Goal: Task Accomplishment & Management: Use online tool/utility

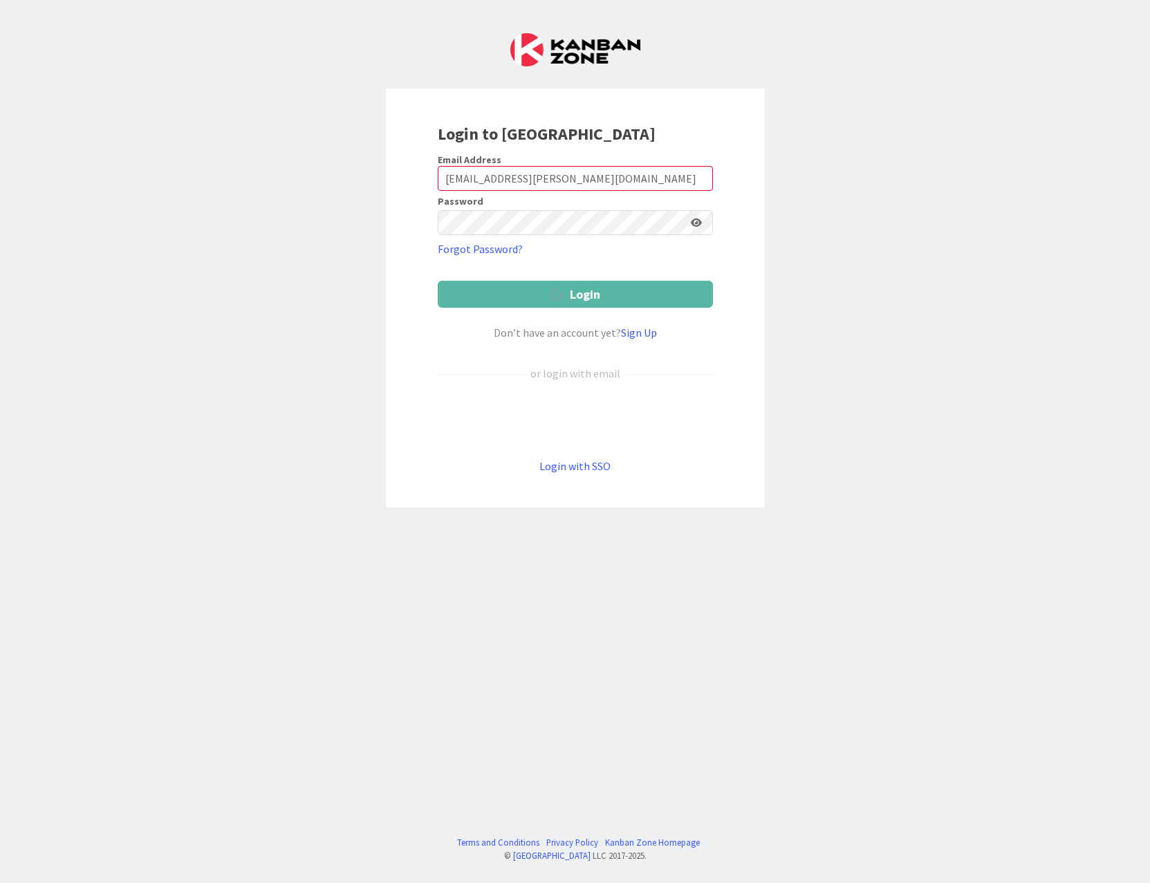
drag, startPoint x: 568, startPoint y: 449, endPoint x: 562, endPoint y: 471, distance: 22.8
click at [568, 449] on form "Email Address [EMAIL_ADDRESS][PERSON_NAME][DOMAIN_NAME] Password Forgot Passwor…" at bounding box center [575, 314] width 275 height 321
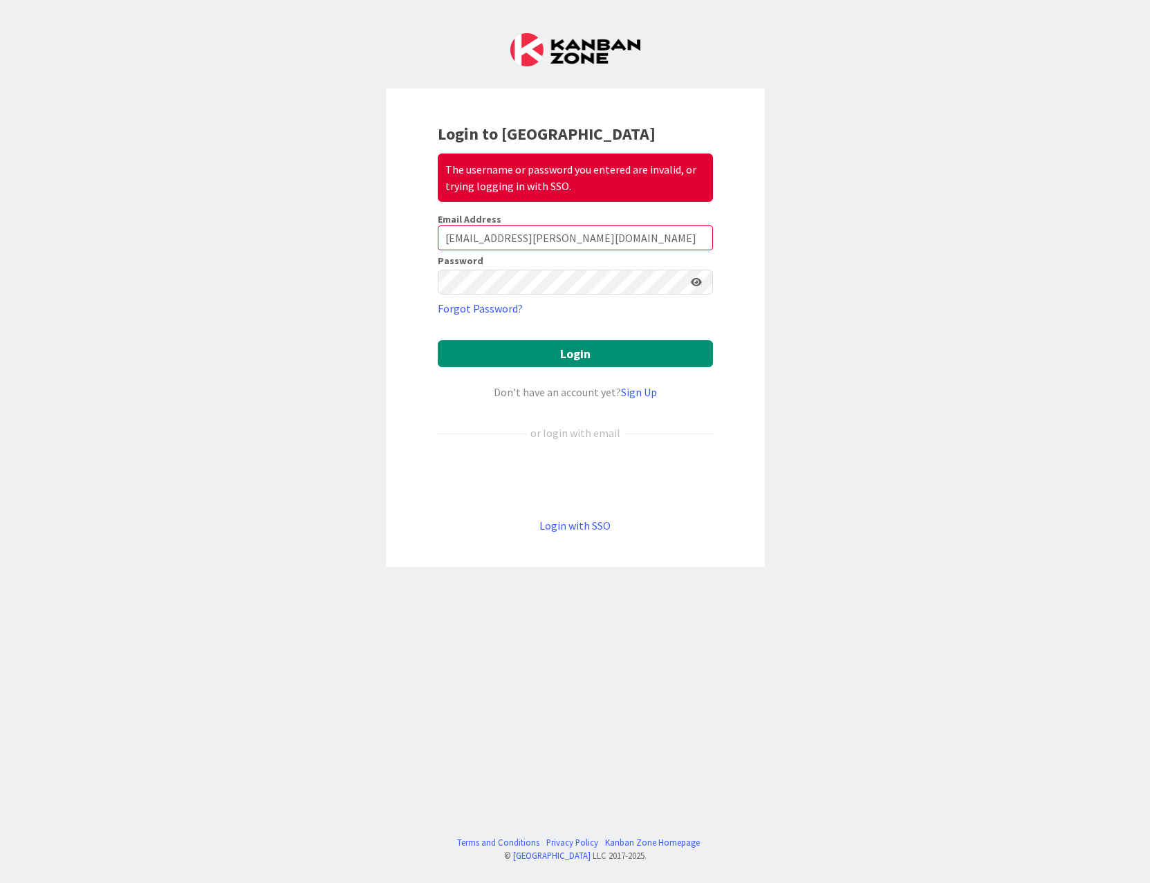
drag, startPoint x: 567, startPoint y: 523, endPoint x: 878, endPoint y: 523, distance: 311.3
click at [567, 523] on link "Login with SSO" at bounding box center [575, 526] width 71 height 14
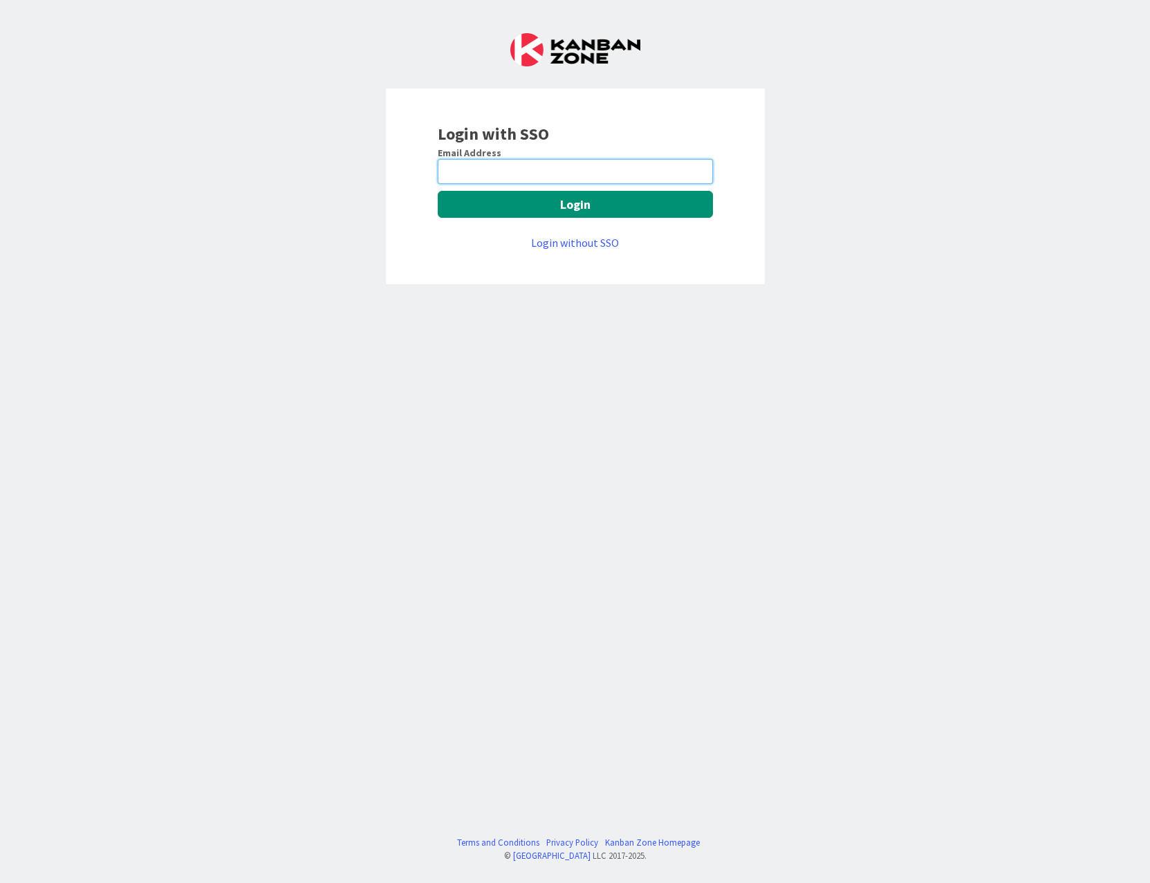
click at [535, 167] on input "email" at bounding box center [575, 171] width 275 height 25
click at [549, 161] on input "kberk@huisman-nl." at bounding box center [575, 171] width 275 height 25
type input "kberk@huisman-nl.com"
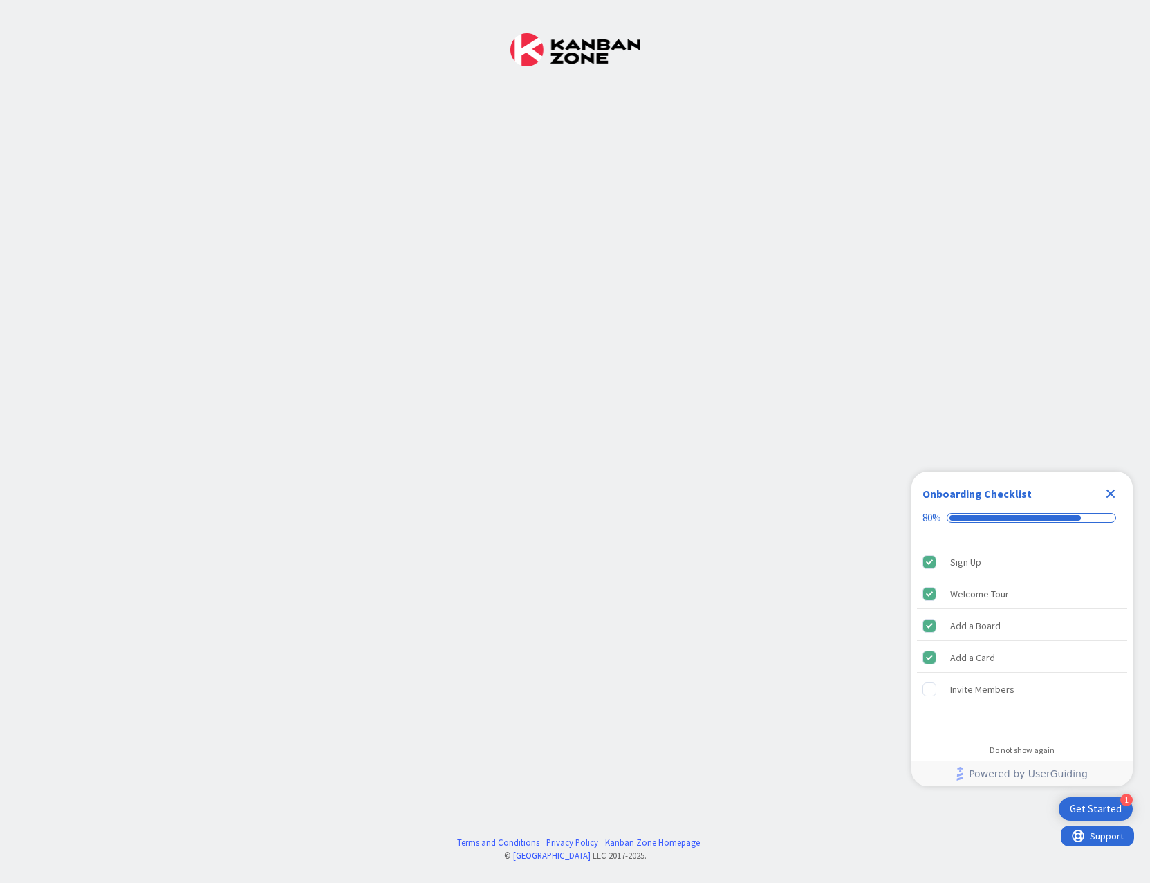
click at [1114, 492] on icon "Close Checklist" at bounding box center [1111, 494] width 17 height 17
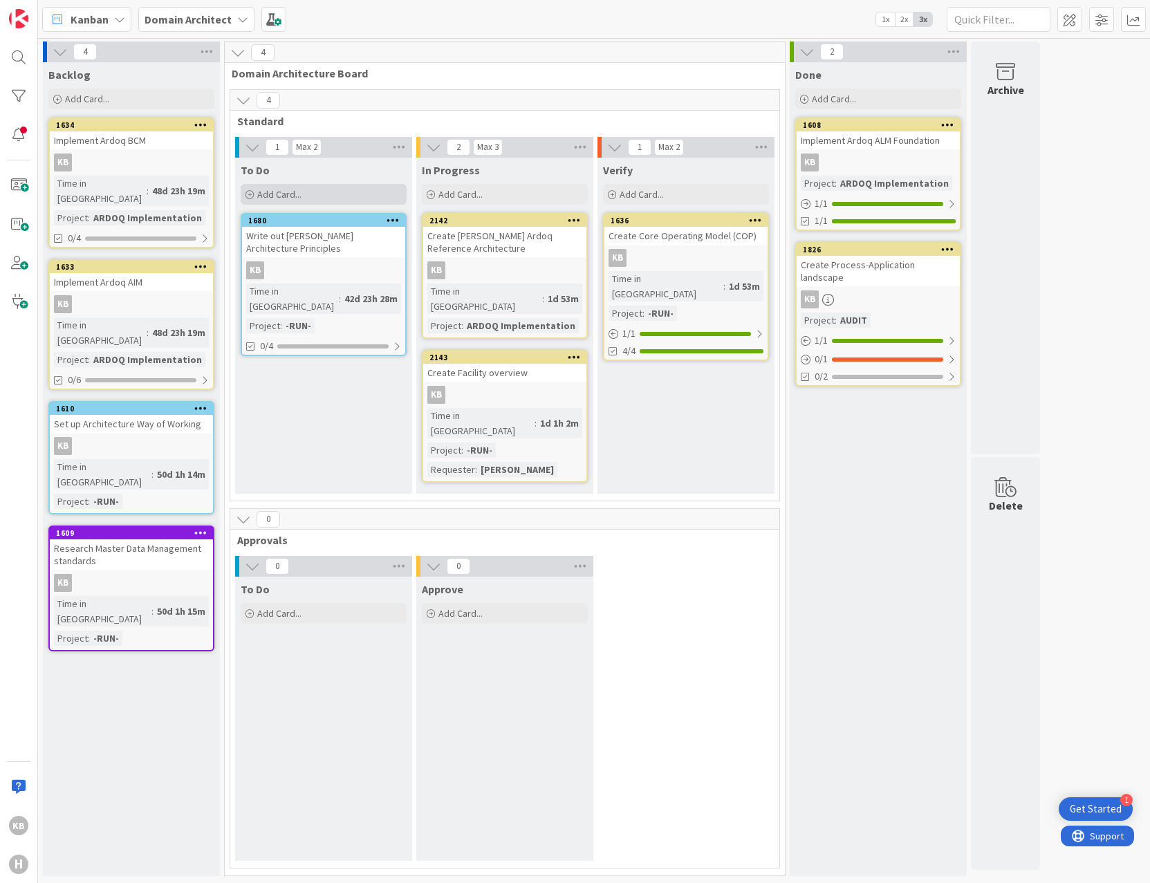
click at [349, 188] on div "Add Card..." at bounding box center [324, 194] width 166 height 21
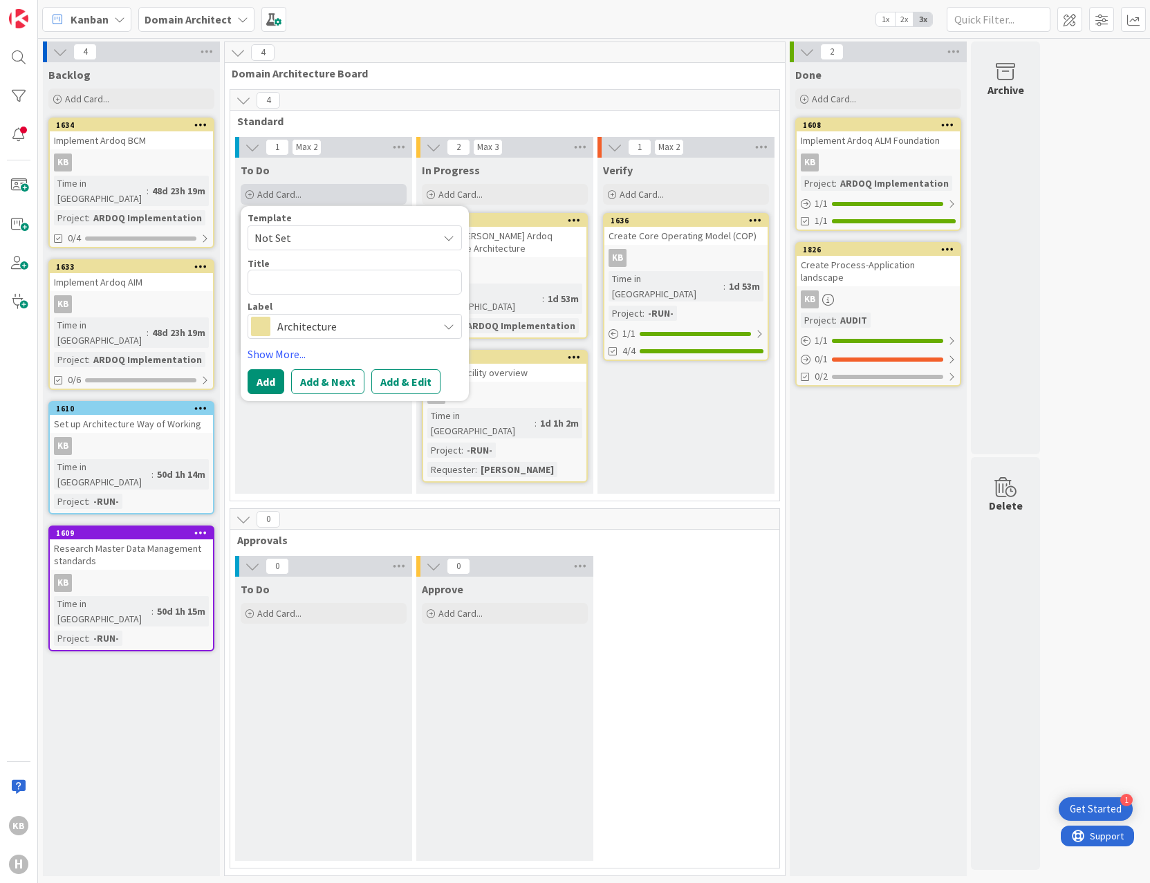
type textarea "x"
type textarea "A"
type textarea "x"
type textarea "C"
type textarea "x"
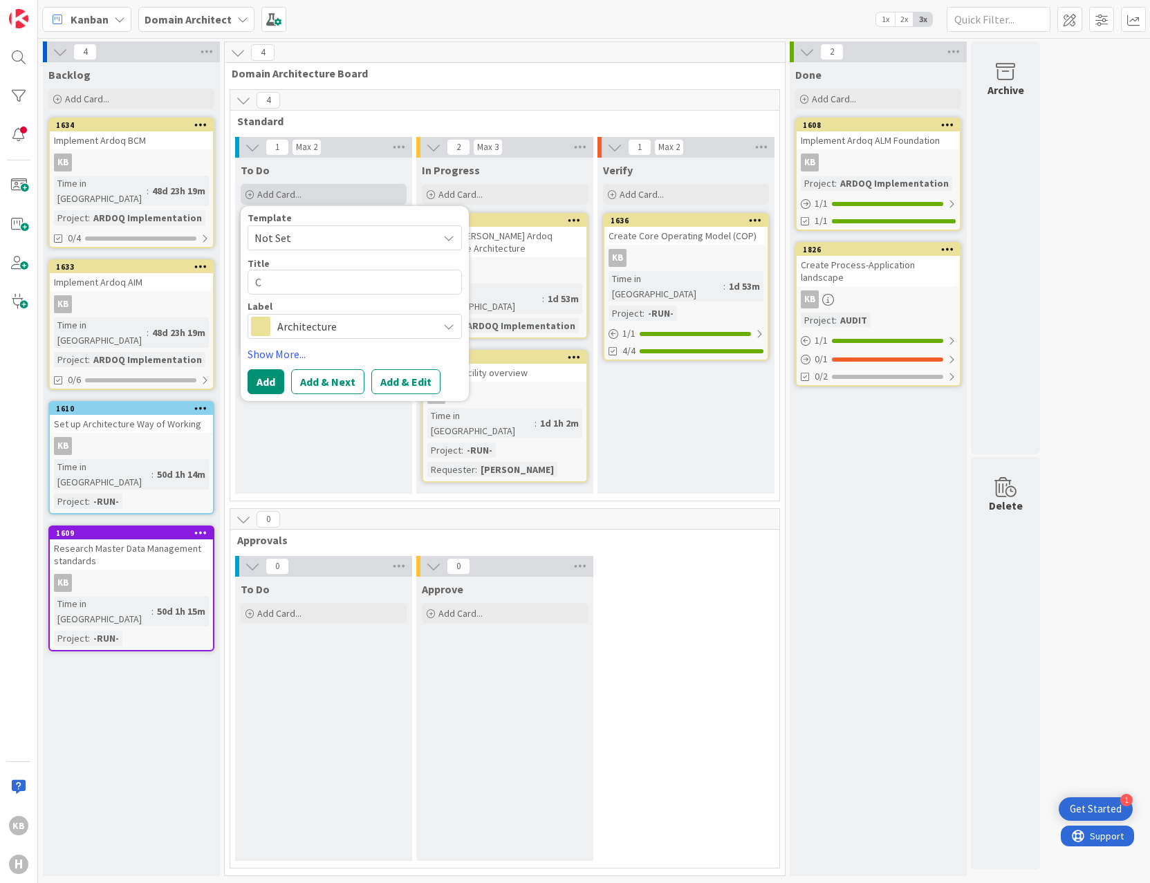
type textarea "Cr"
type textarea "x"
type textarea "Cre"
type textarea "x"
type textarea "Crea"
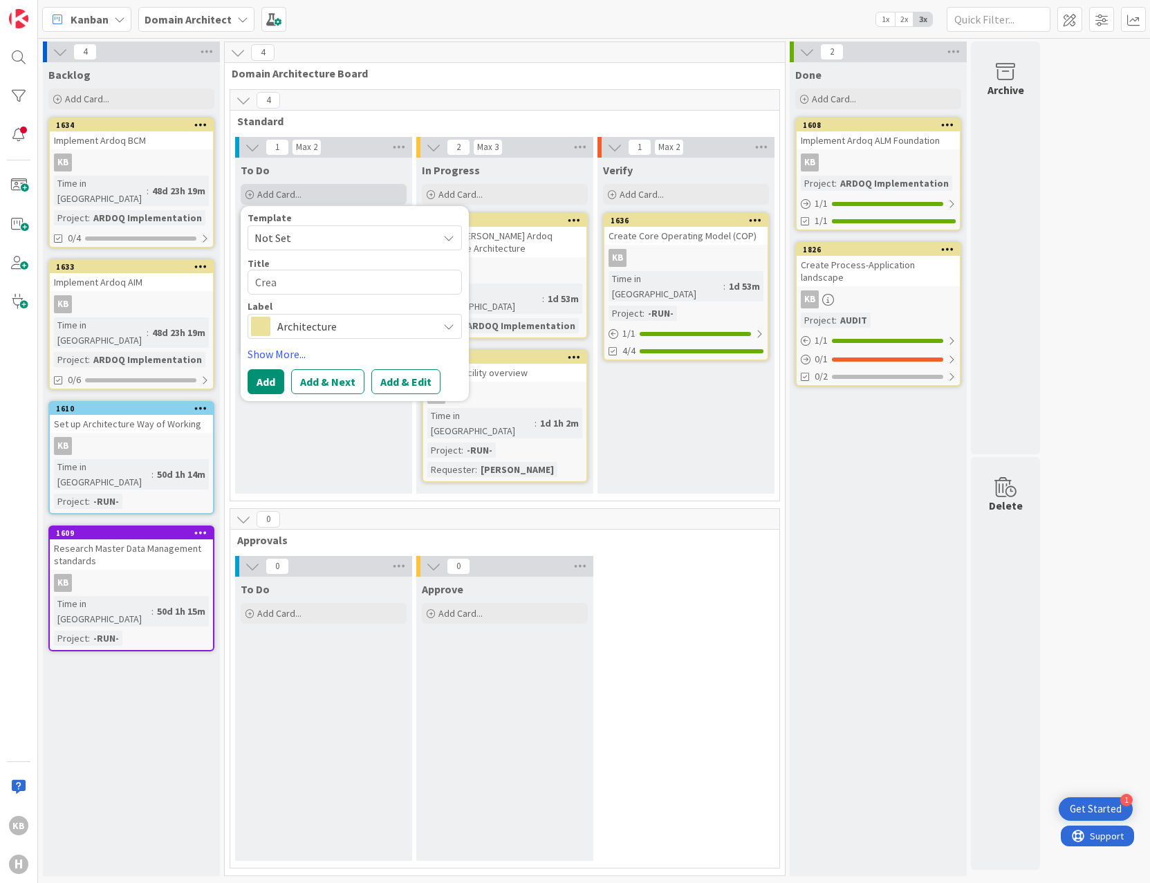
type textarea "x"
type textarea "Create"
type textarea "x"
type textarea "Create"
type textarea "x"
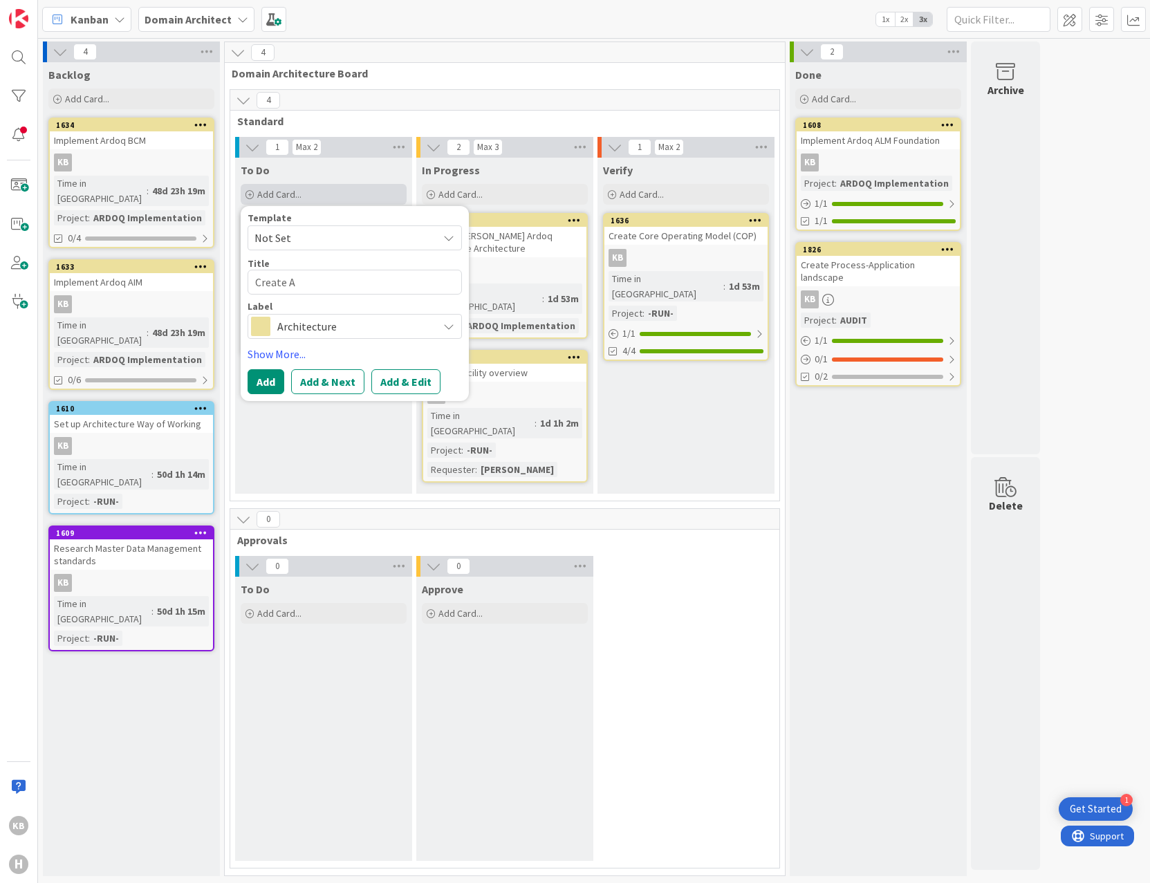
type textarea "Create Ap"
type textarea "x"
type textarea "Create App"
type textarea "x"
type textarea "Create Appl"
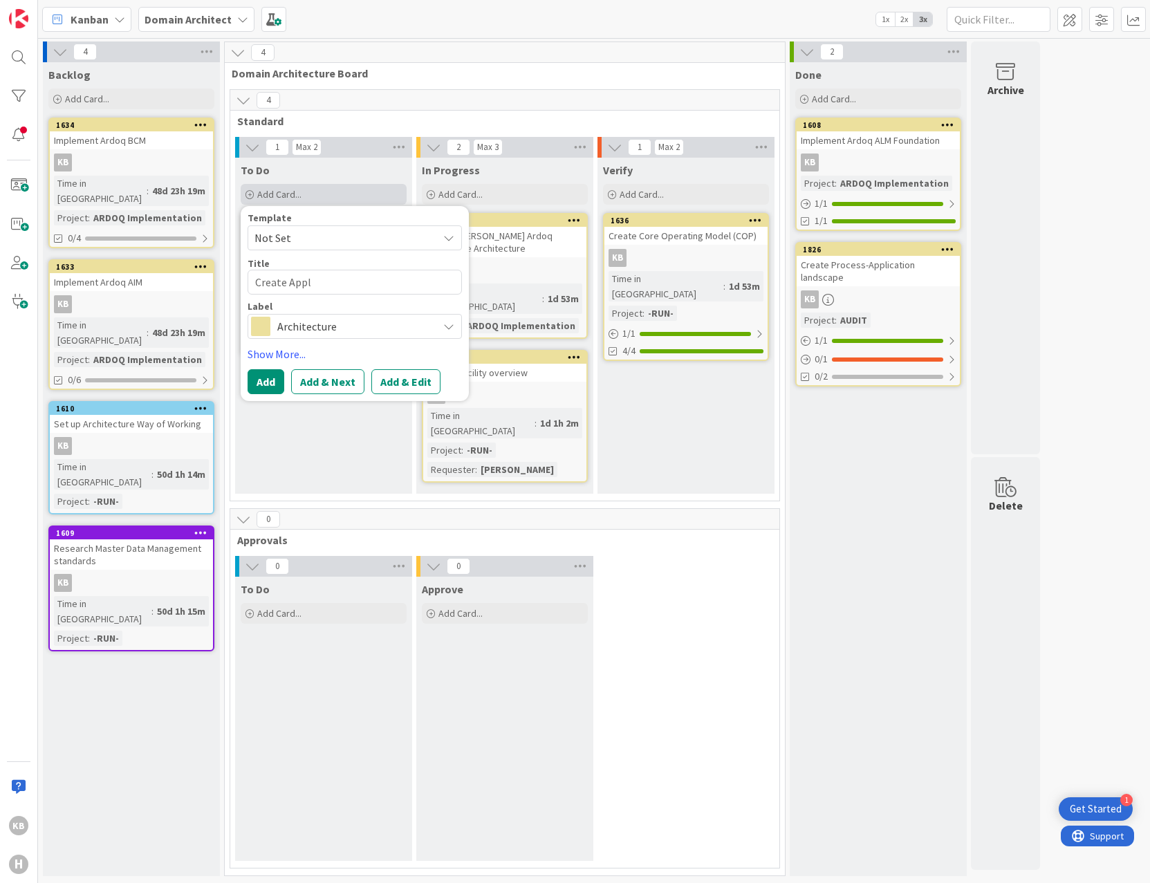
type textarea "x"
type textarea "Create Applic"
type textarea "x"
type textarea "Create Applica"
type textarea "x"
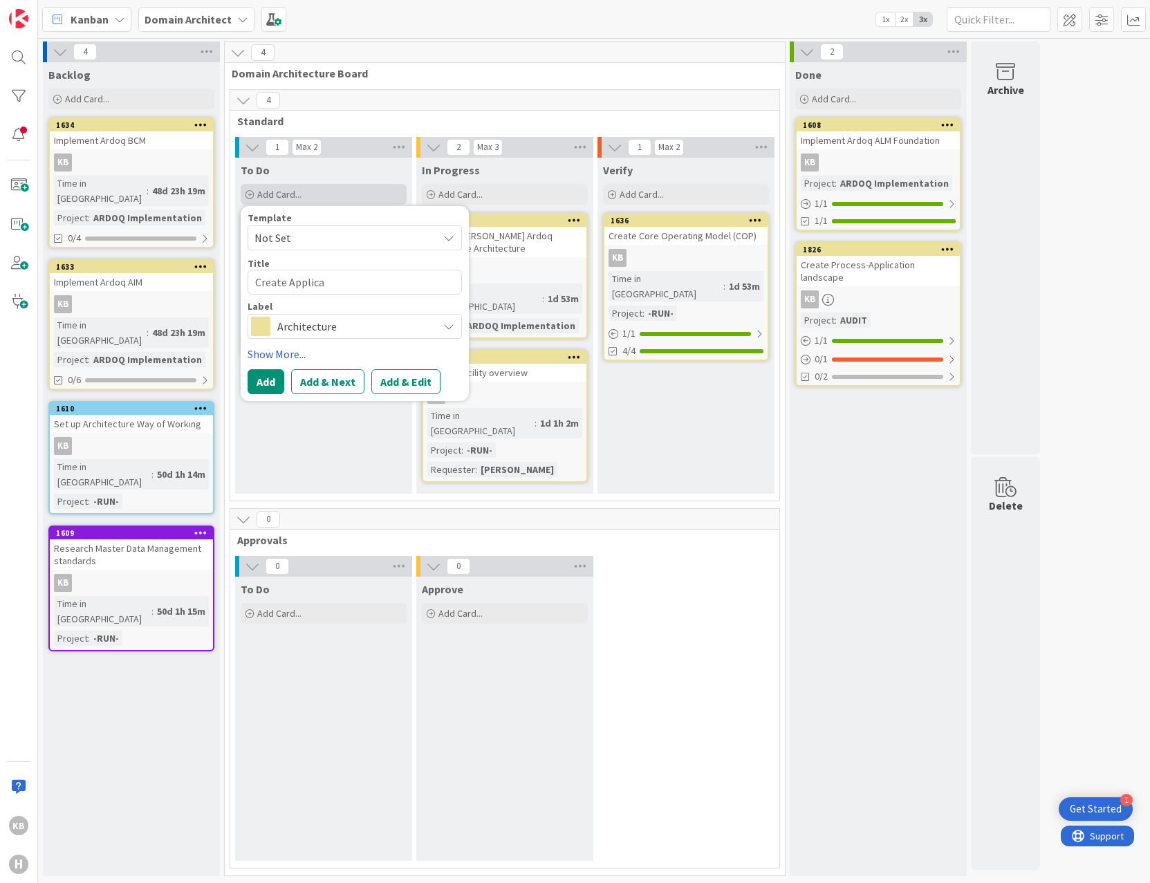
type textarea "Create Applicat"
type textarea "x"
type textarea "Create Applicati"
type textarea "x"
type textarea "Create Applicatio"
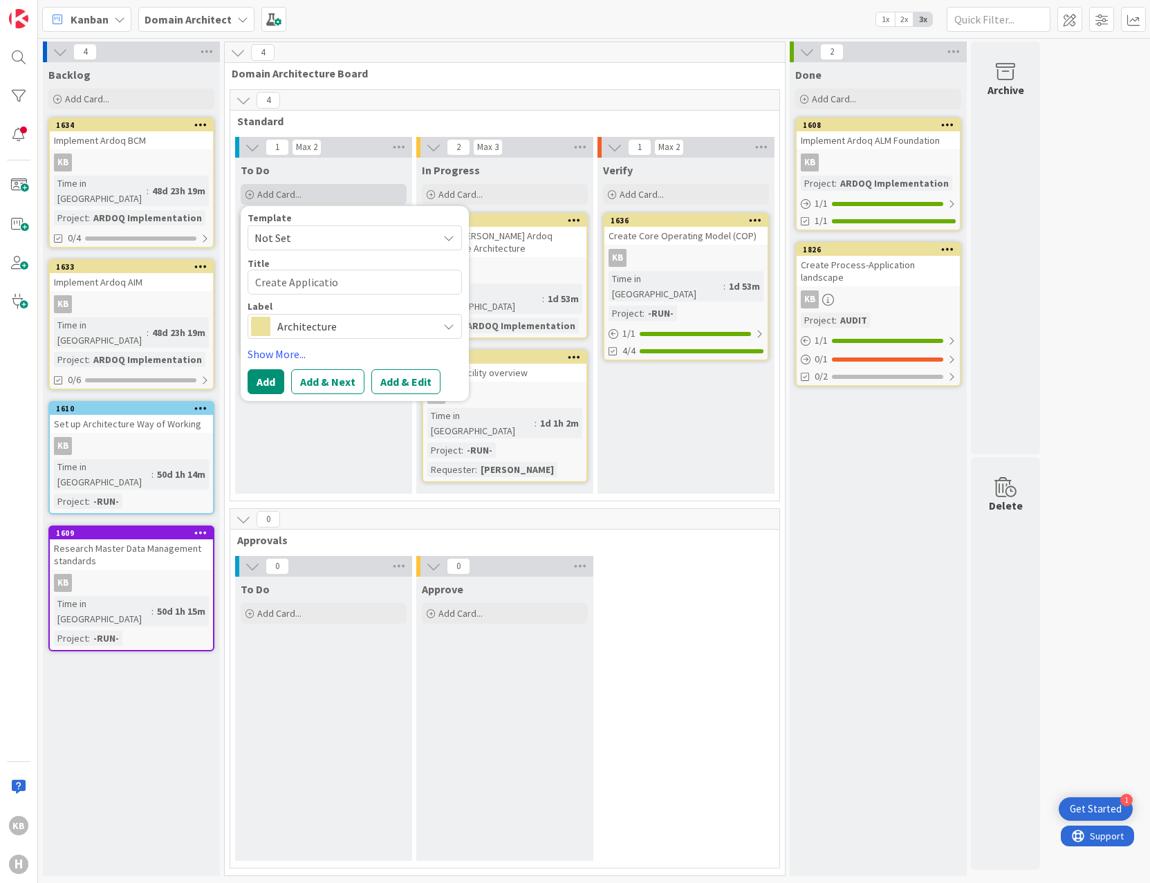
type textarea "x"
type textarea "Create Application"
type textarea "x"
type textarea "Create Application-"
type textarea "x"
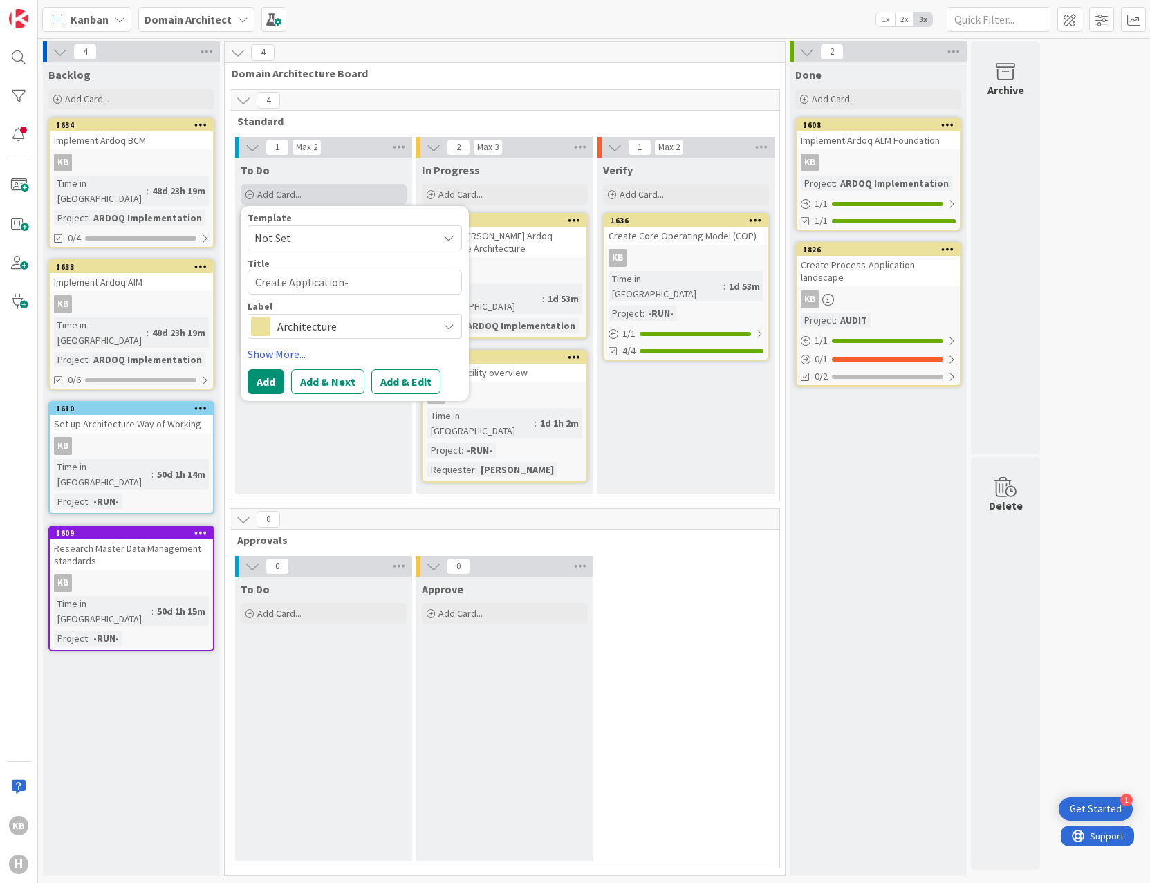
type textarea "Create Application-D"
type textarea "x"
type textarea "Create Application-Dat"
type textarea "x"
type textarea "Create Application-Data"
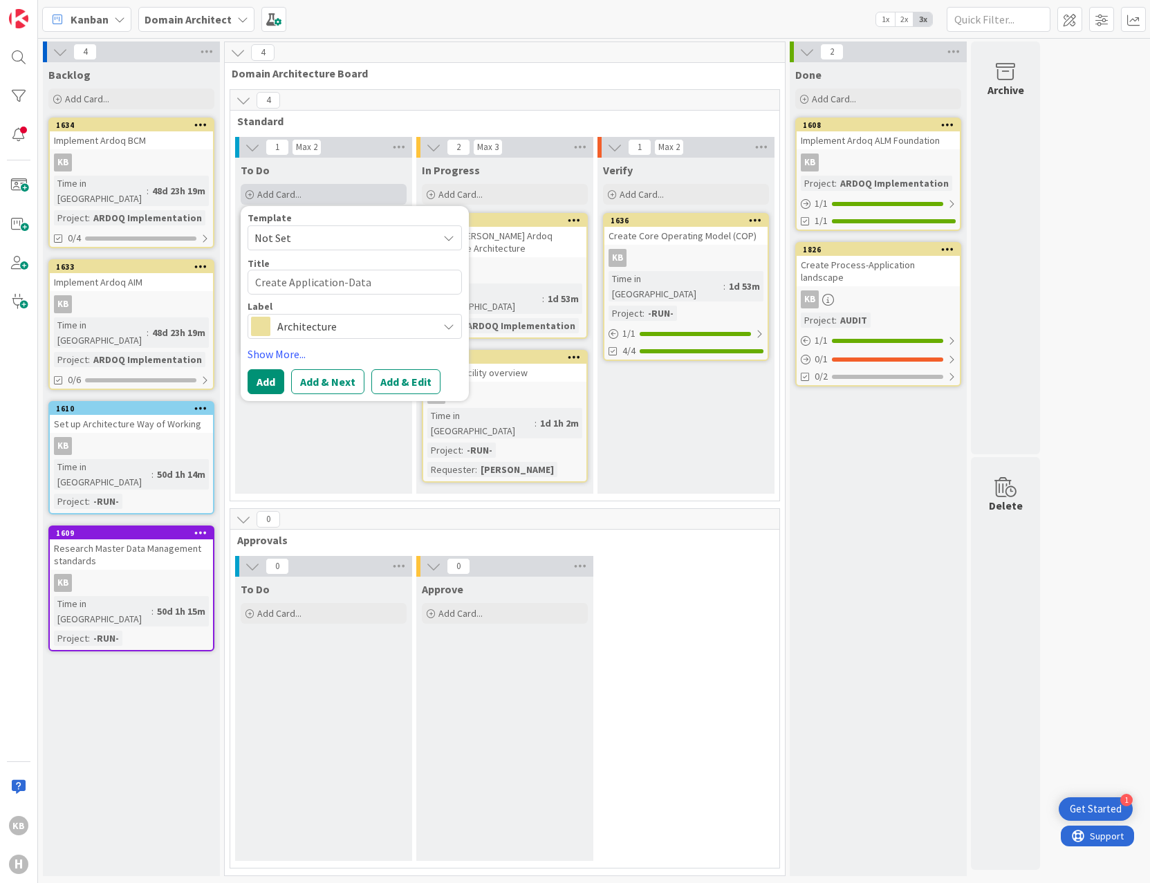
type textarea "x"
type textarea "Create Application-Data"
type textarea "x"
type textarea "Create Application-Data O"
type textarea "x"
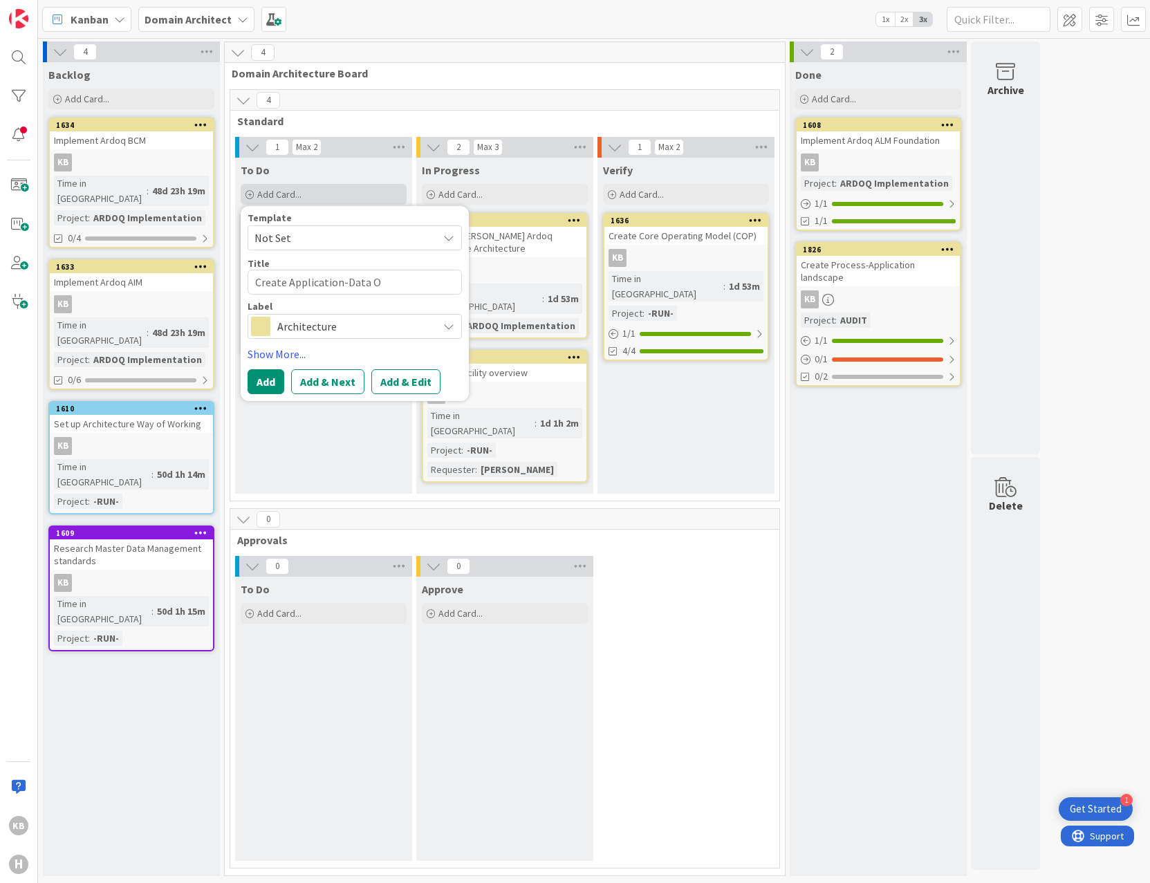
type textarea "Create Application-Data Ov"
type textarea "x"
type textarea "Create Application-Data Ove"
type textarea "x"
type textarea "Create Application-Data Over"
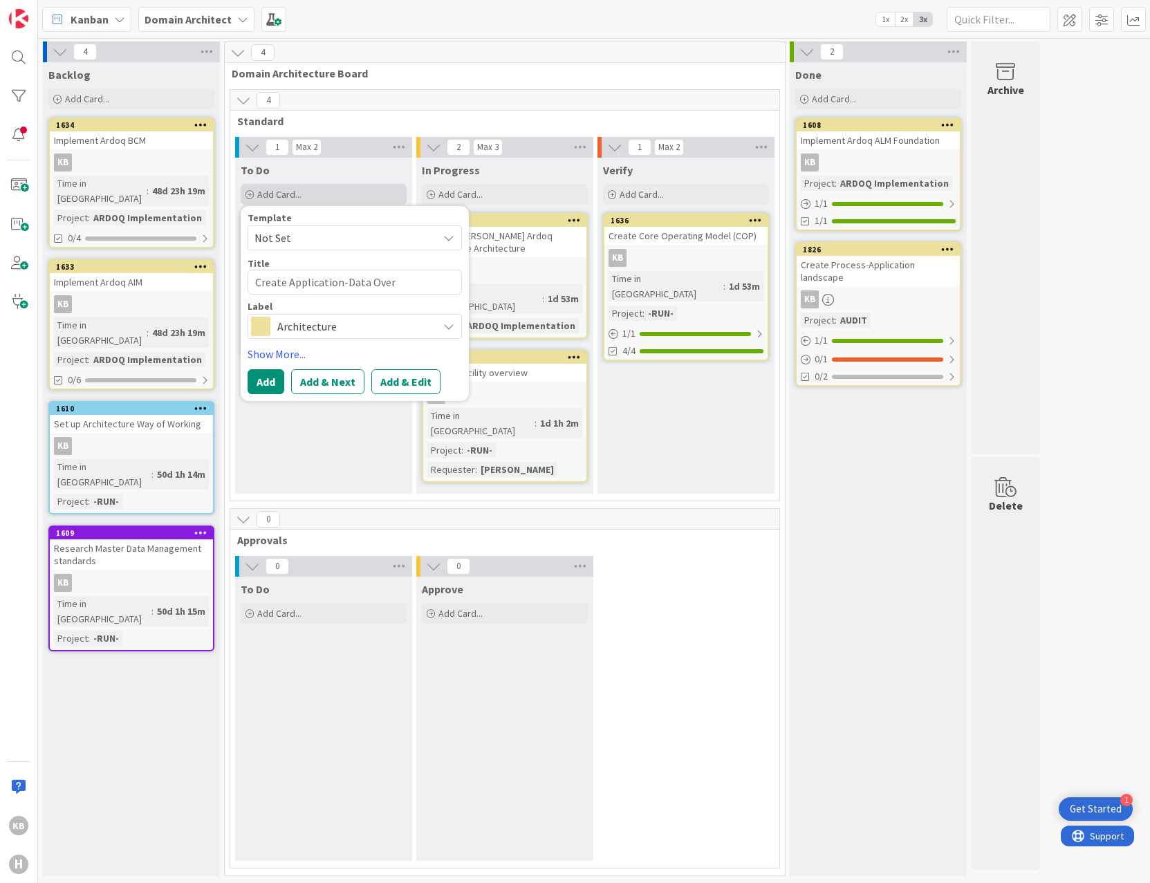
type textarea "x"
type textarea "Create Application-Data Overv"
type textarea "x"
type textarea "Create Application-Data Overvie"
type textarea "x"
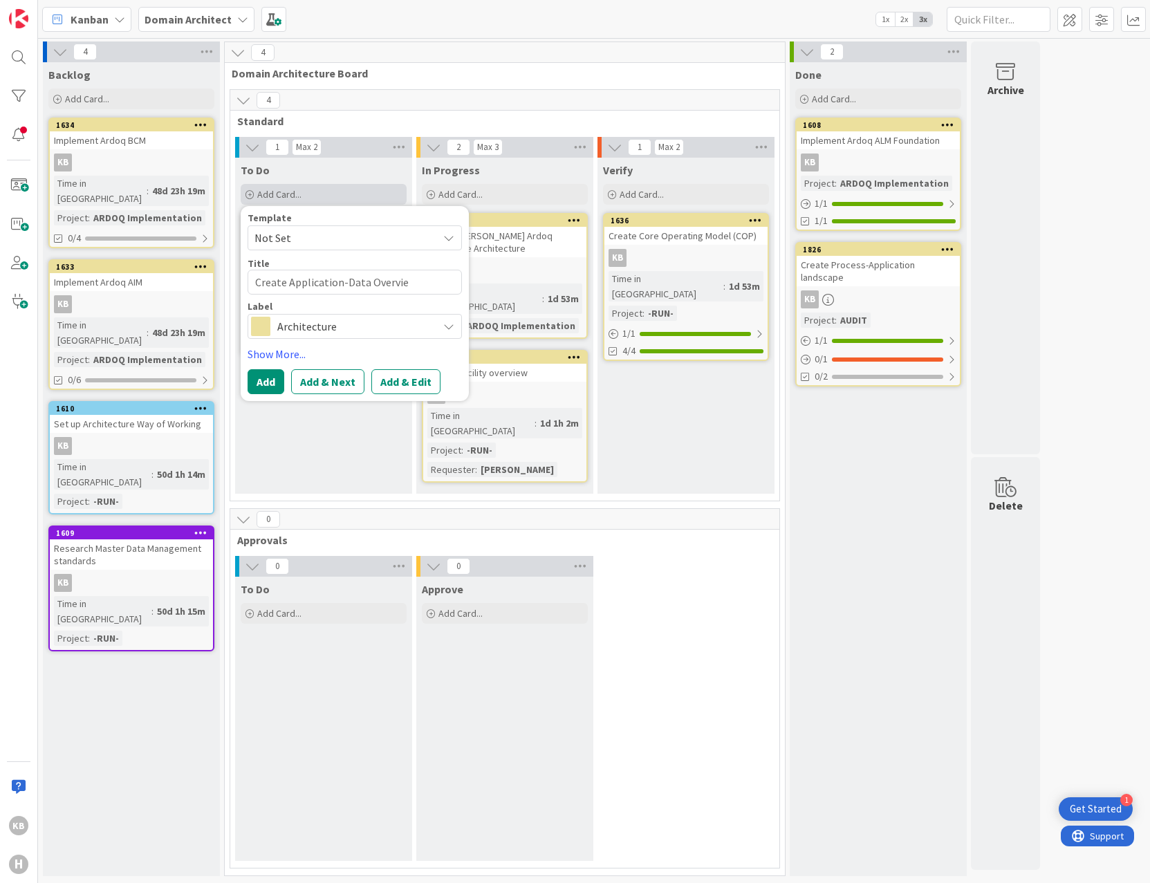
type textarea "Create Application-Data Overview"
type textarea "x"
type textarea "Create Application-Data Overview"
click at [261, 380] on button "Add" at bounding box center [266, 381] width 37 height 25
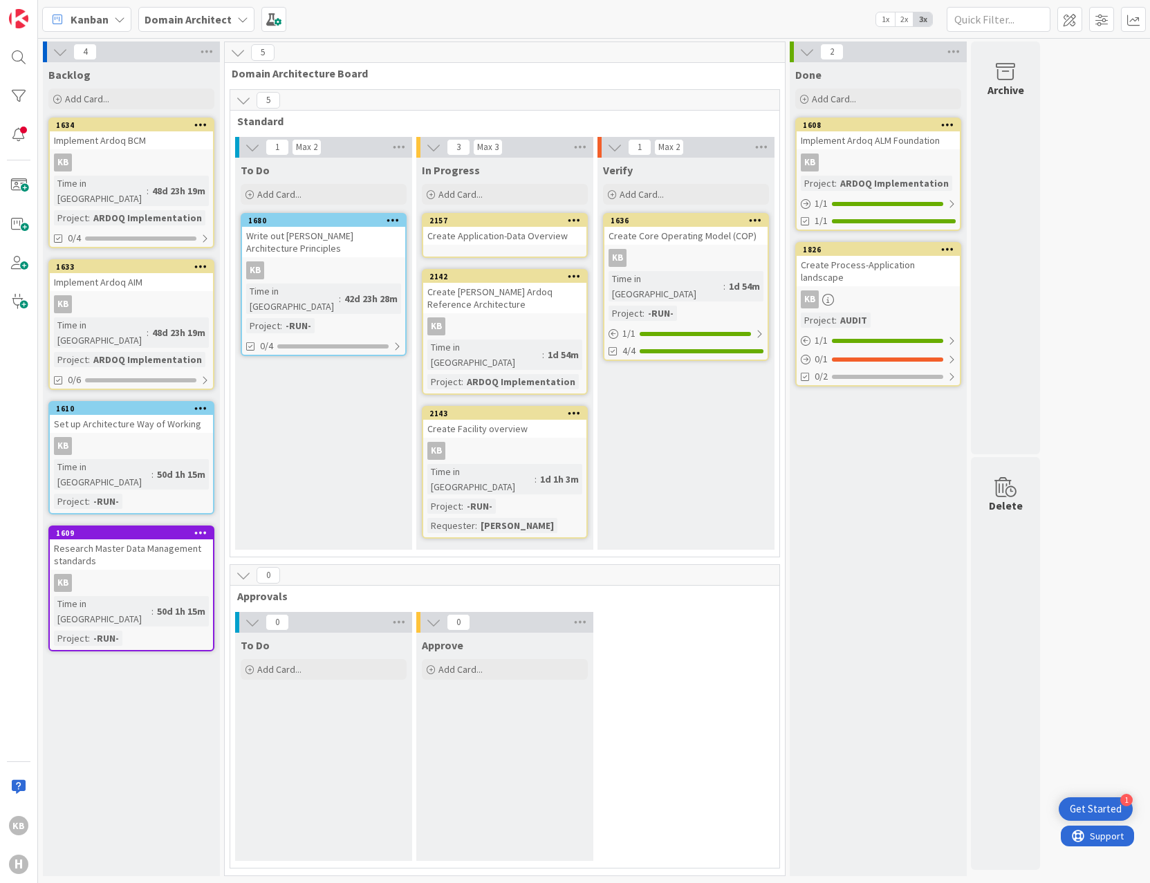
click at [495, 237] on div "Create Application-Data Overview" at bounding box center [504, 236] width 163 height 18
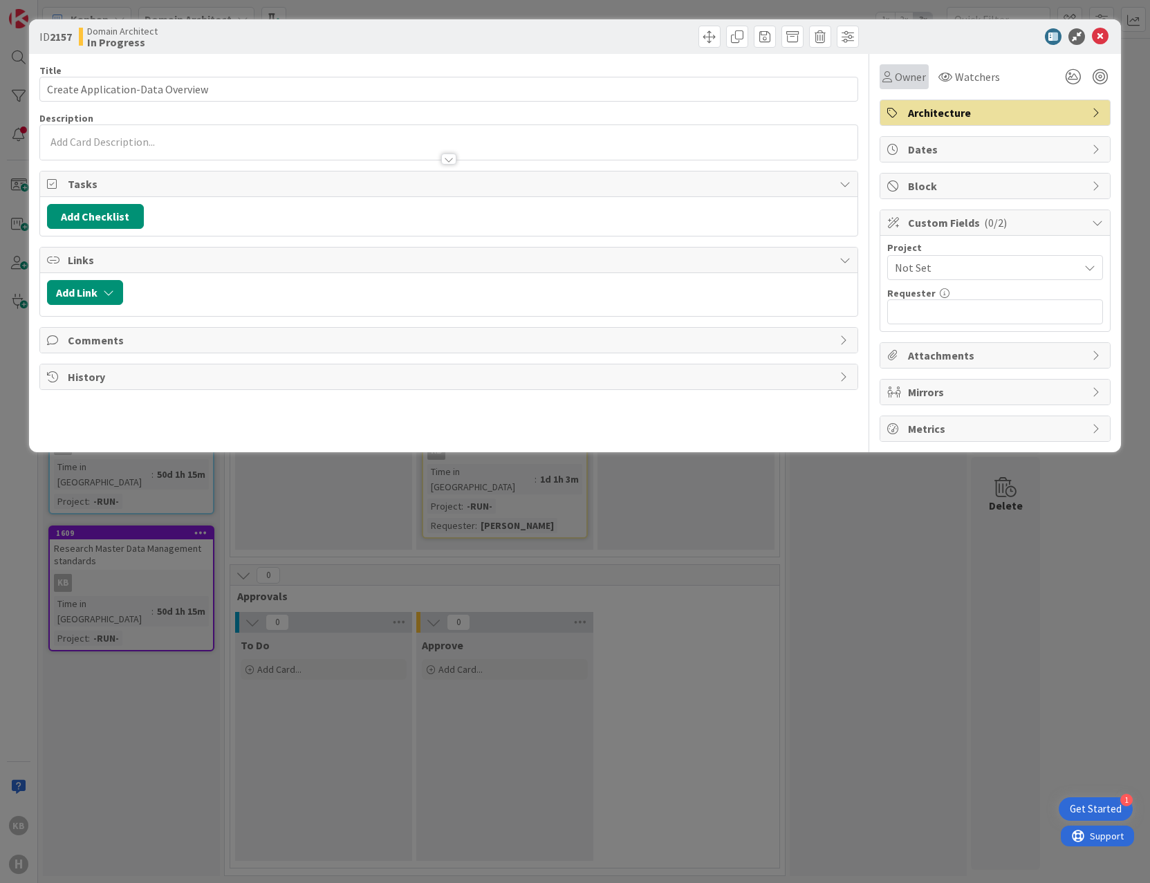
click at [911, 71] on span "Owner" at bounding box center [910, 76] width 31 height 17
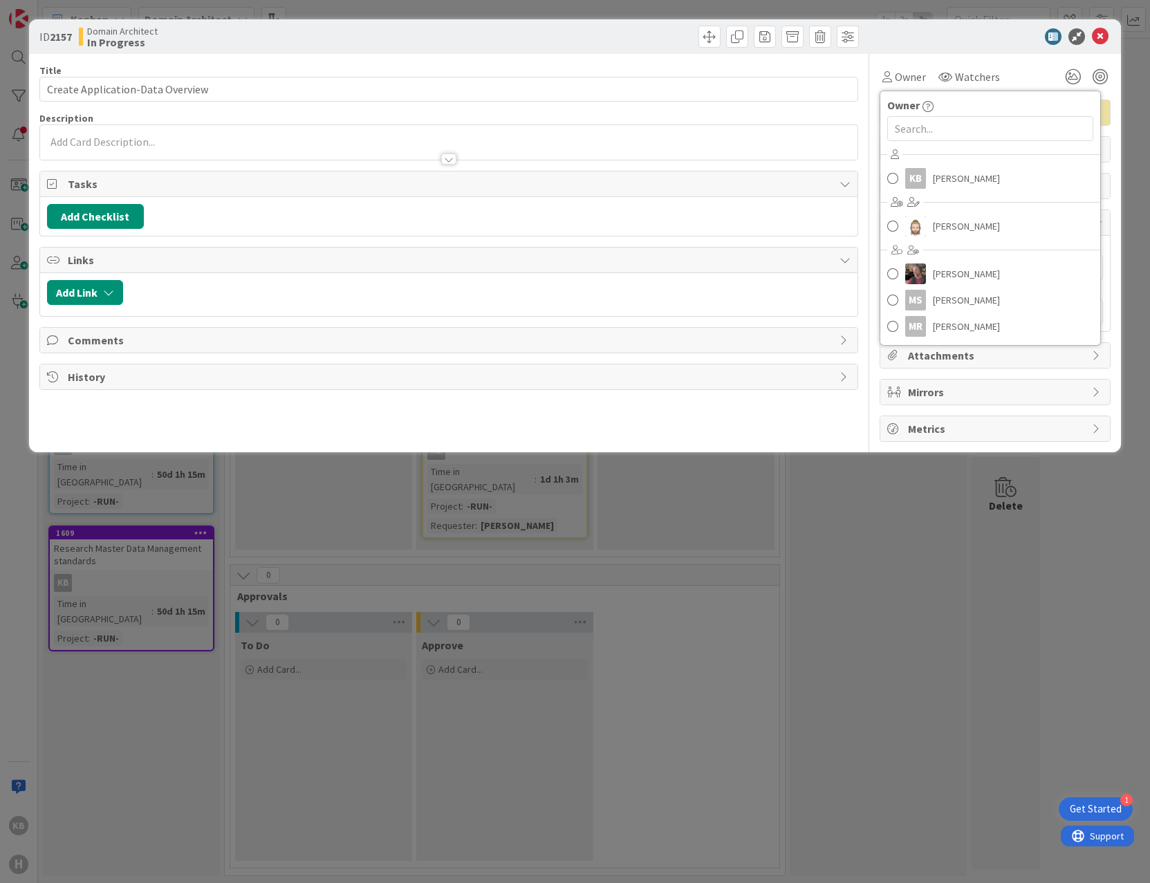
click at [926, 164] on div "KB [PERSON_NAME] [PERSON_NAME] [PERSON_NAME] MS [PERSON_NAME] [PERSON_NAME]" at bounding box center [991, 242] width 220 height 196
drag, startPoint x: 941, startPoint y: 188, endPoint x: 956, endPoint y: 130, distance: 60.1
click at [941, 187] on span "[PERSON_NAME]" at bounding box center [966, 178] width 67 height 21
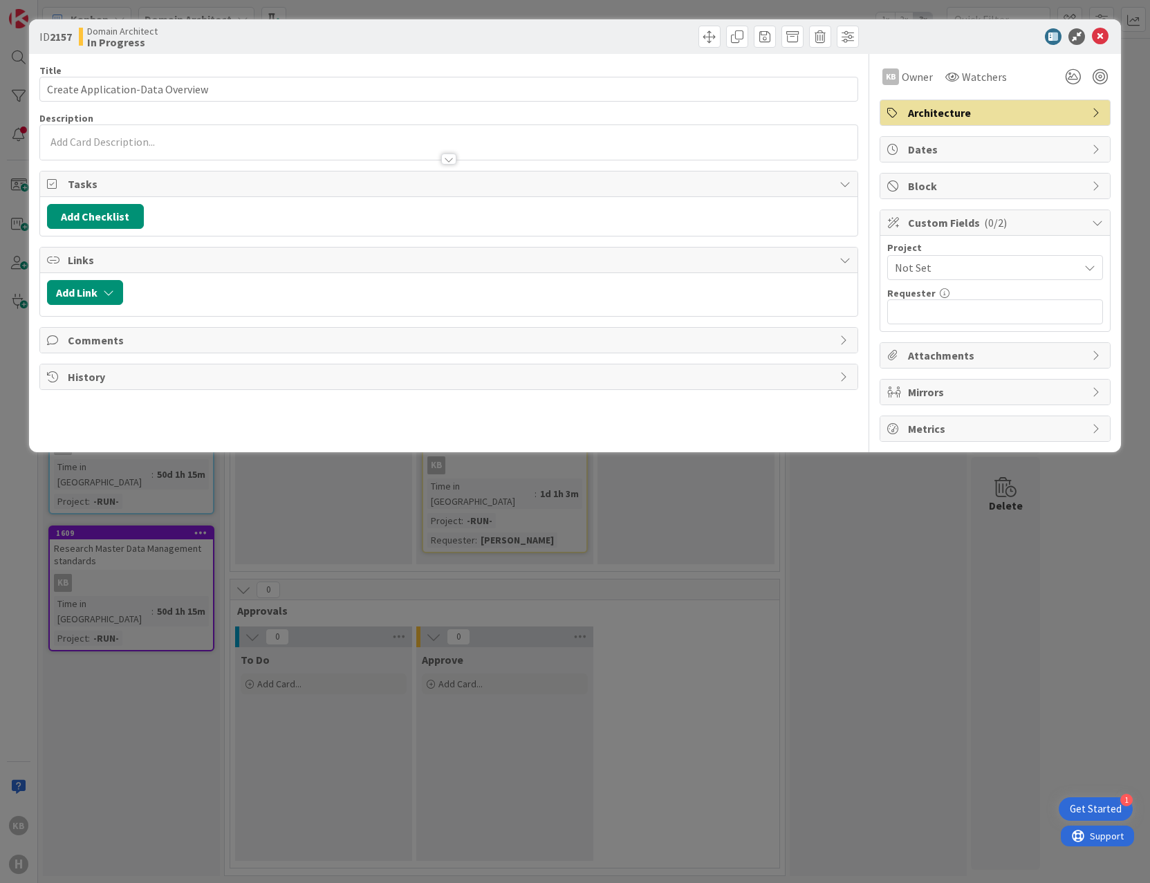
click at [948, 46] on div "ID 2157 Domain Architect In Progress" at bounding box center [575, 36] width 1093 height 35
click at [930, 299] on label "Requester" at bounding box center [911, 293] width 48 height 12
drag, startPoint x: 930, startPoint y: 299, endPoint x: 929, endPoint y: 307, distance: 8.3
click at [929, 307] on input "text" at bounding box center [995, 312] width 216 height 25
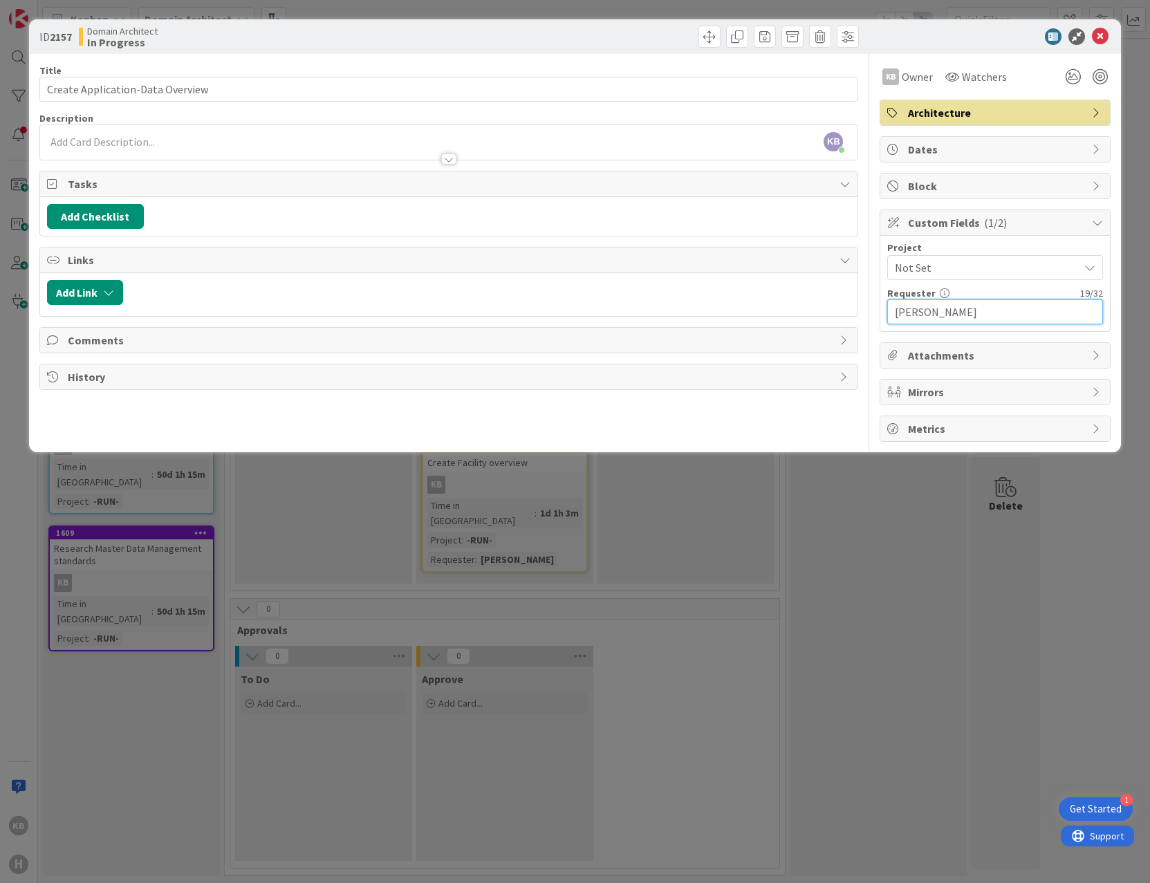
type input "[PERSON_NAME]"
click at [935, 273] on span "Not Set" at bounding box center [983, 267] width 177 height 19
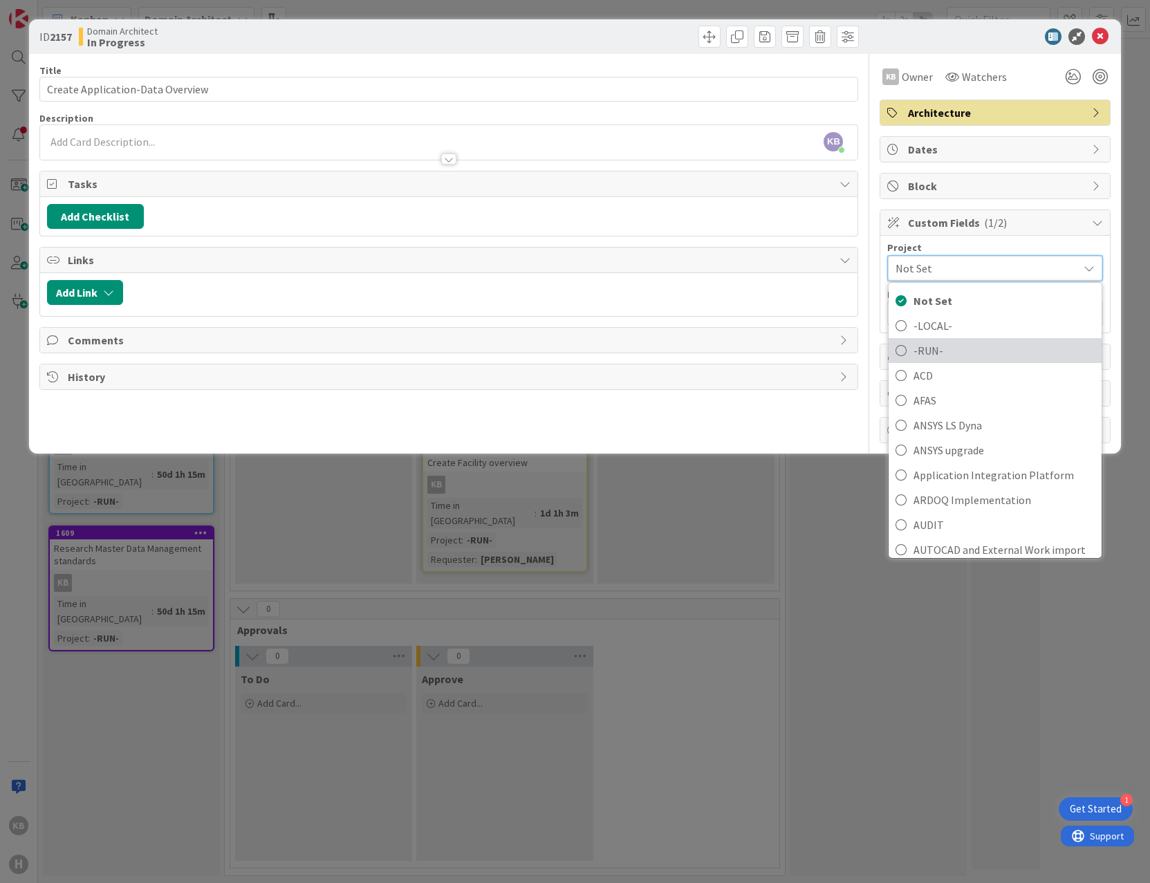
click at [952, 345] on span "-RUN-" at bounding box center [1004, 350] width 181 height 21
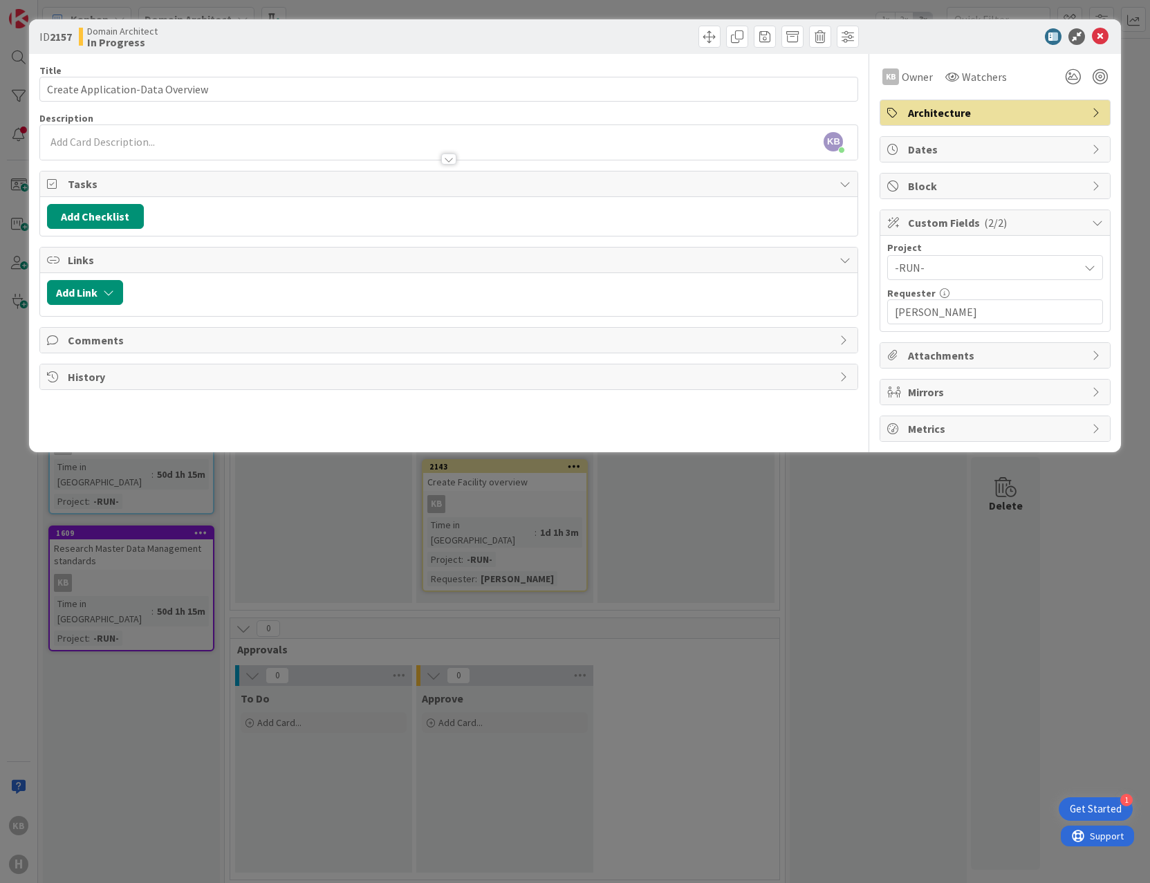
click at [86, 141] on div "KB [PERSON_NAME] just joined" at bounding box center [449, 142] width 818 height 35
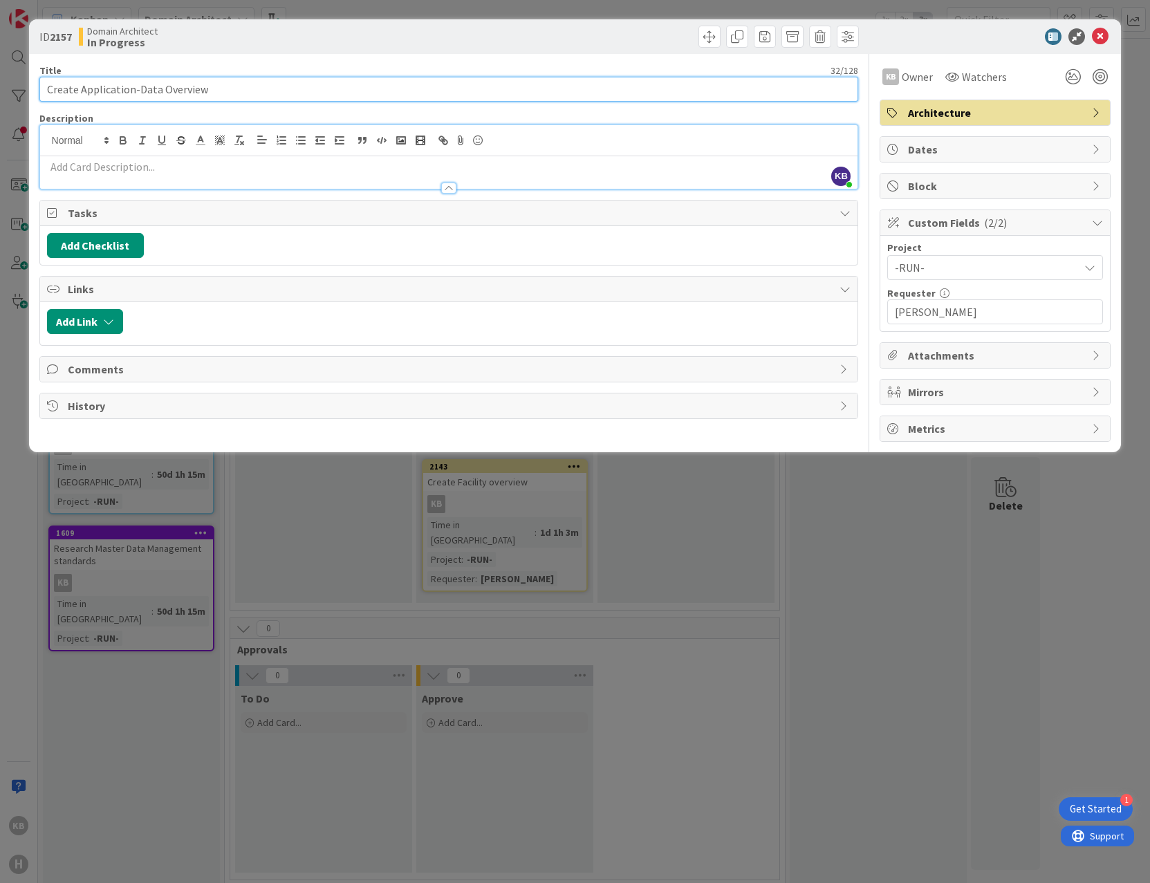
click at [82, 88] on input "Create Application-Data Overview" at bounding box center [449, 89] width 820 height 25
type input "Create HR Application-Data Overview"
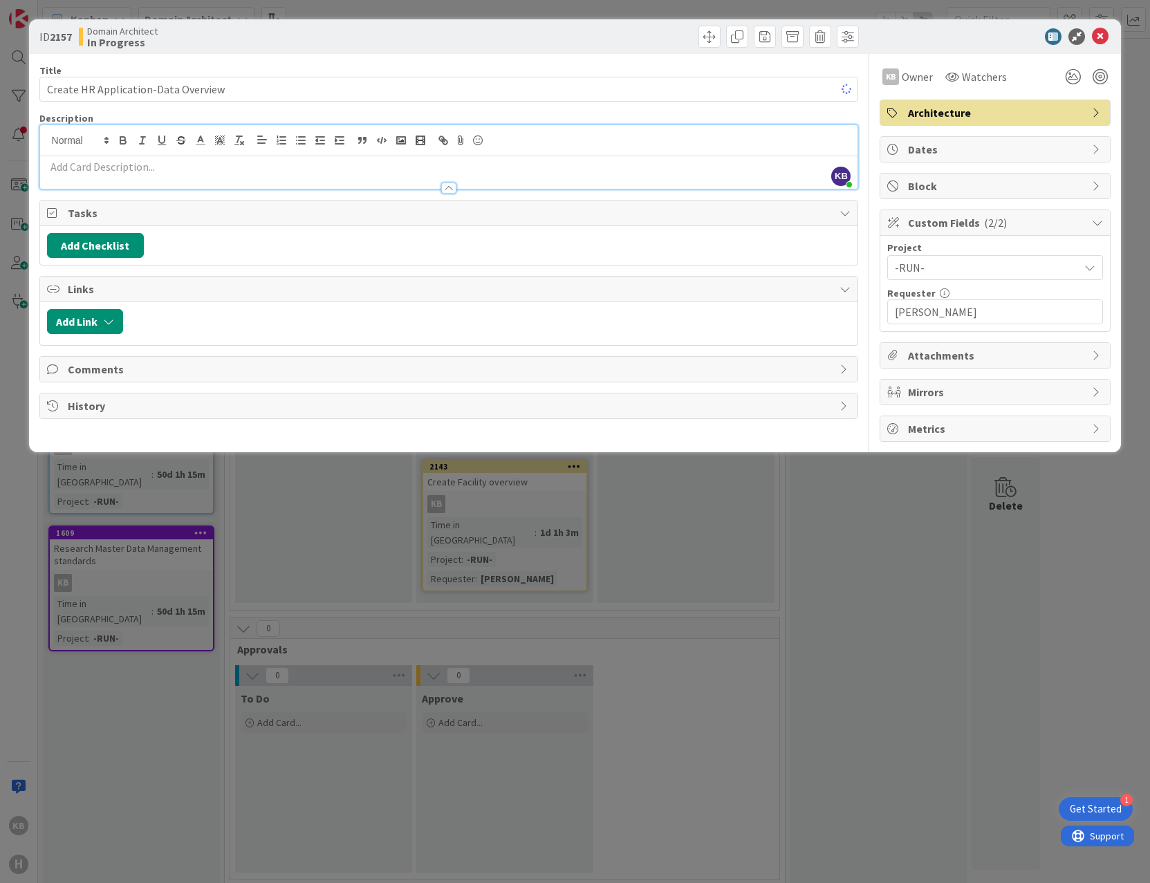
click at [124, 176] on div at bounding box center [449, 181] width 818 height 15
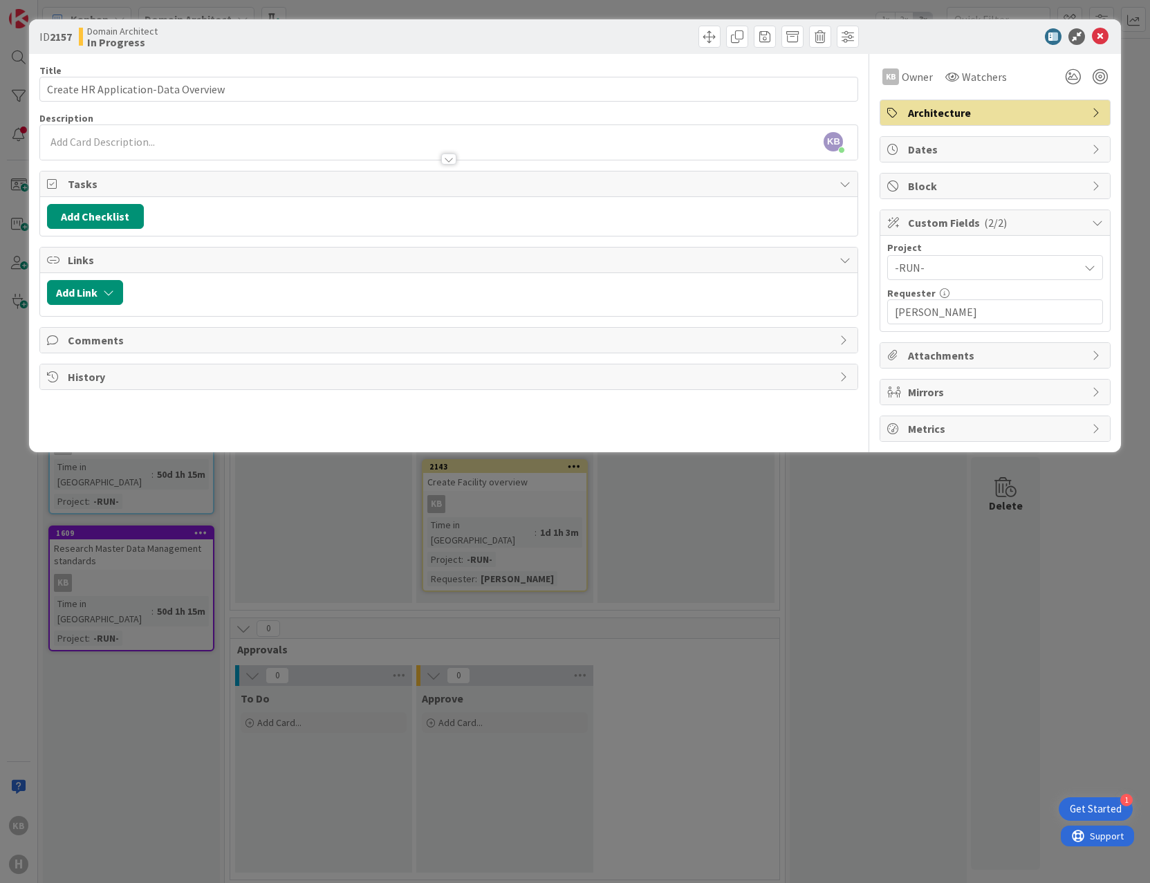
click at [124, 172] on div "Tasks" at bounding box center [449, 185] width 818 height 26
click at [122, 147] on div at bounding box center [449, 152] width 818 height 15
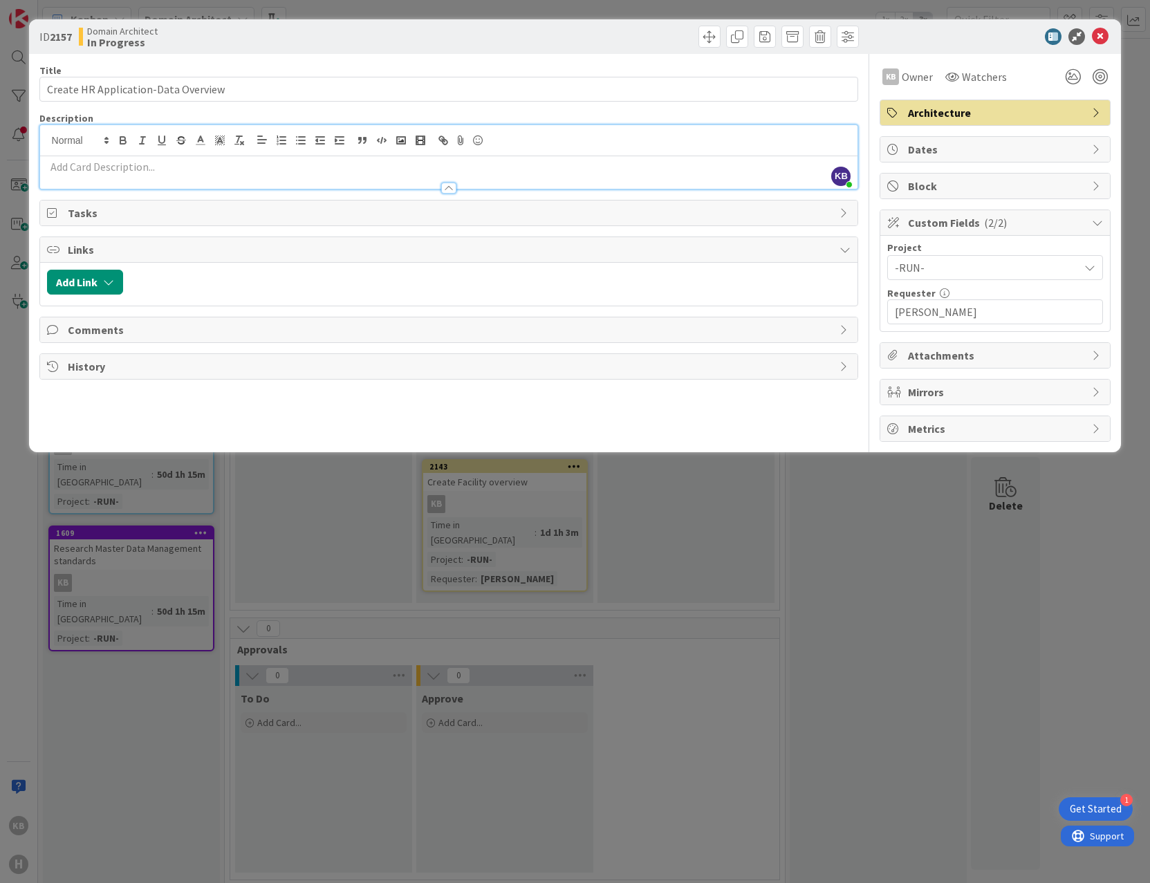
click at [81, 220] on span "Tasks" at bounding box center [451, 213] width 766 height 17
click at [136, 174] on div at bounding box center [449, 181] width 818 height 15
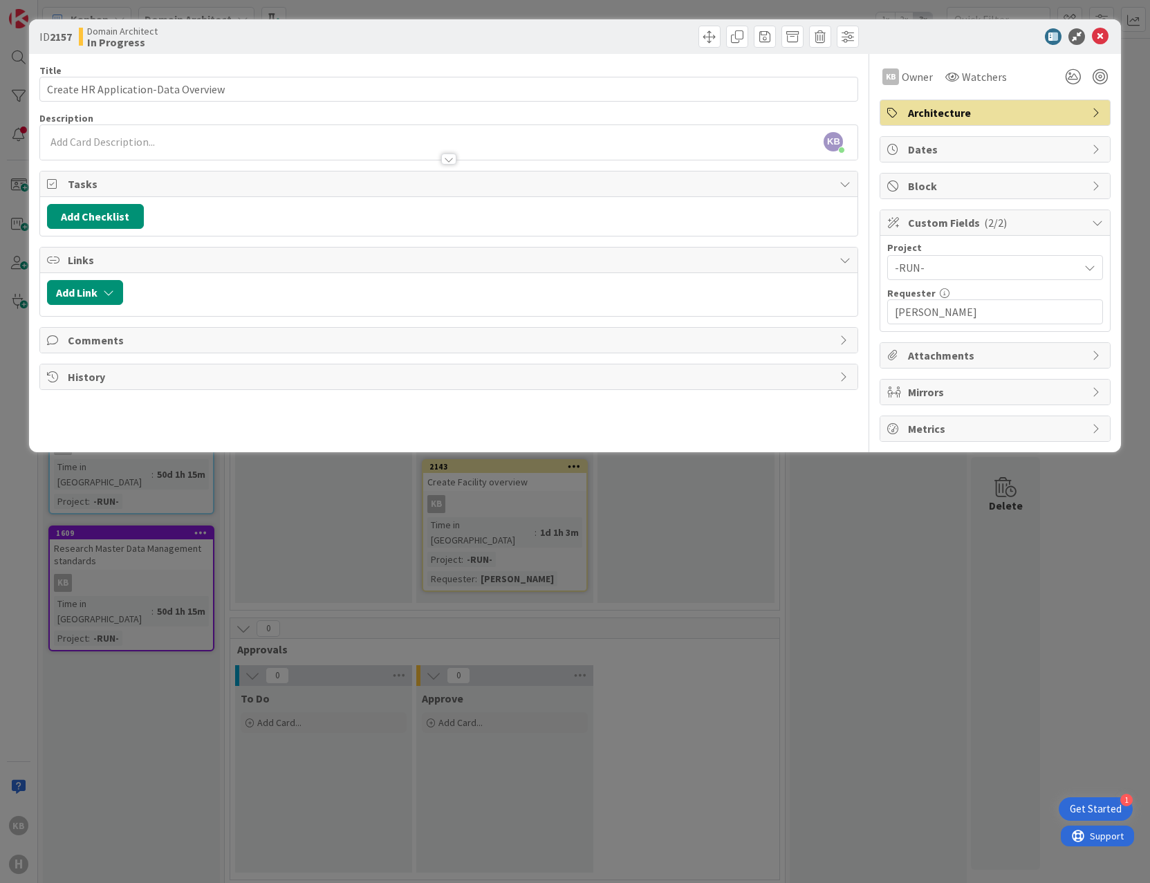
click at [135, 154] on div at bounding box center [449, 152] width 818 height 15
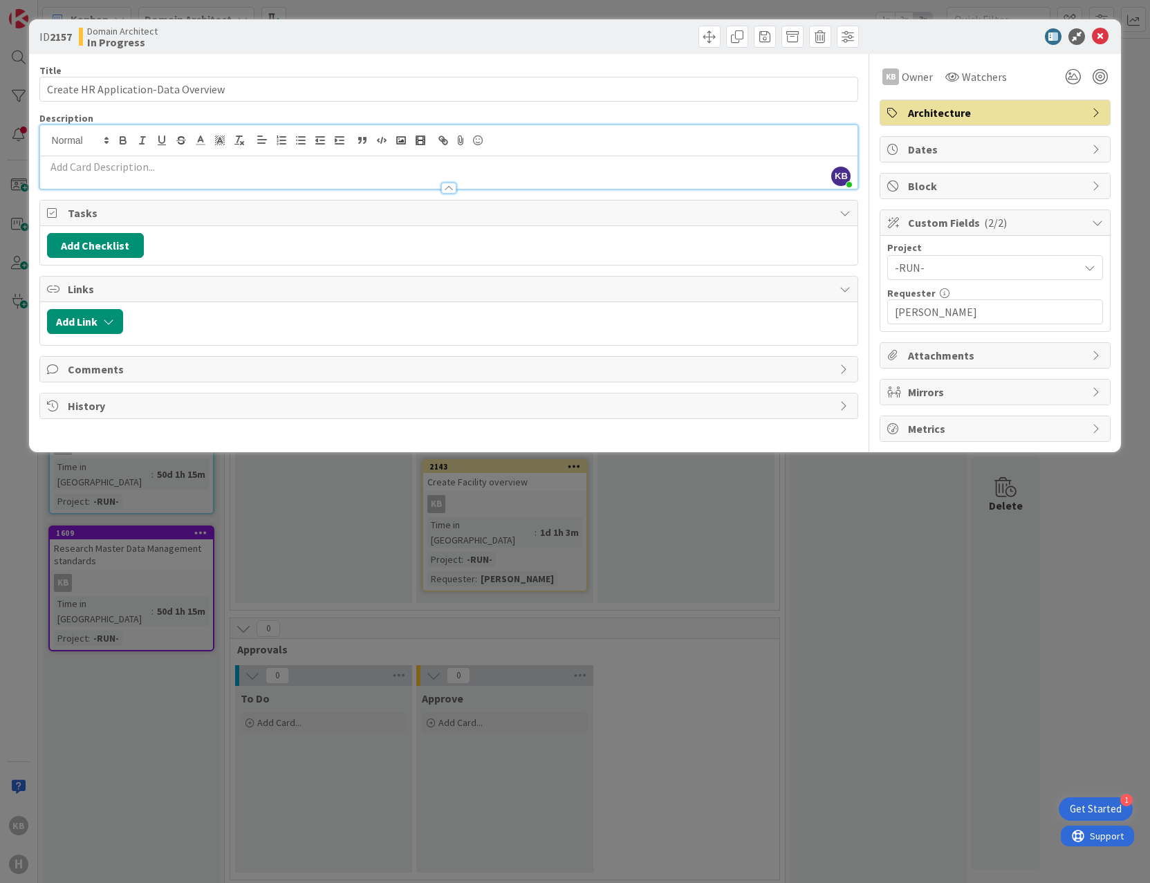
click at [123, 163] on p at bounding box center [449, 167] width 804 height 16
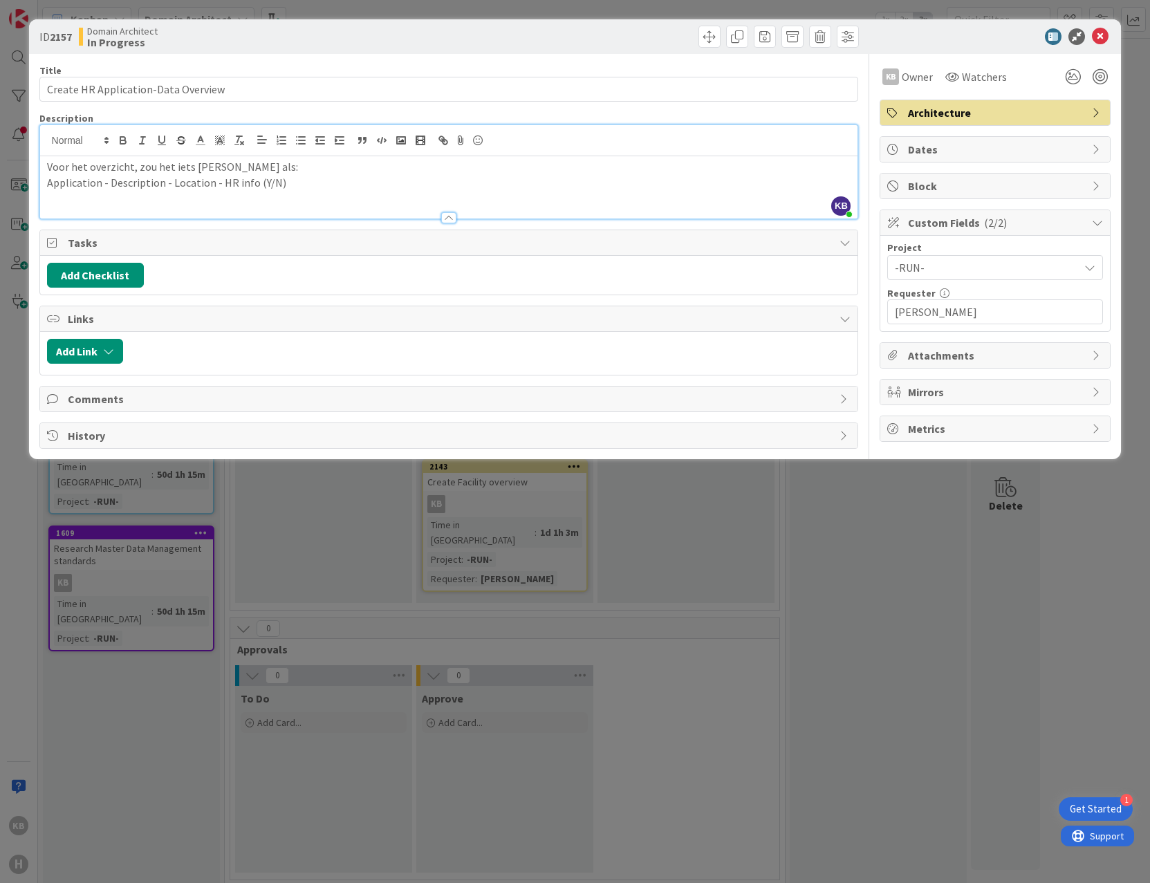
click at [251, 165] on p "Voor het overzicht, zou het iets [PERSON_NAME] als:" at bounding box center [449, 167] width 804 height 16
click at [276, 177] on p "Application - Description - Location - HR info (Y/N)" at bounding box center [449, 183] width 804 height 16
click at [49, 167] on p "Voor het overzicht, zou het iets [PERSON_NAME] als:" at bounding box center [449, 167] width 804 height 16
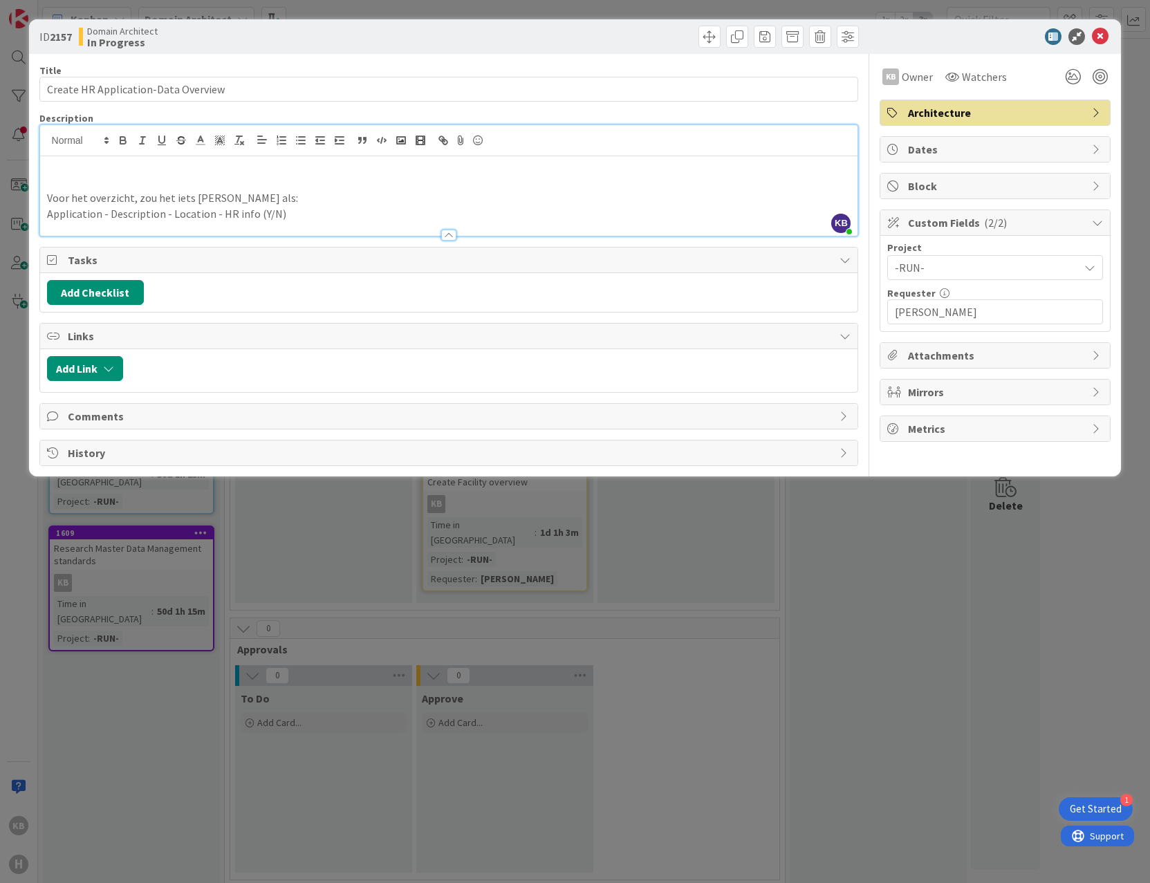
click at [941, 143] on span "Dates" at bounding box center [996, 149] width 177 height 17
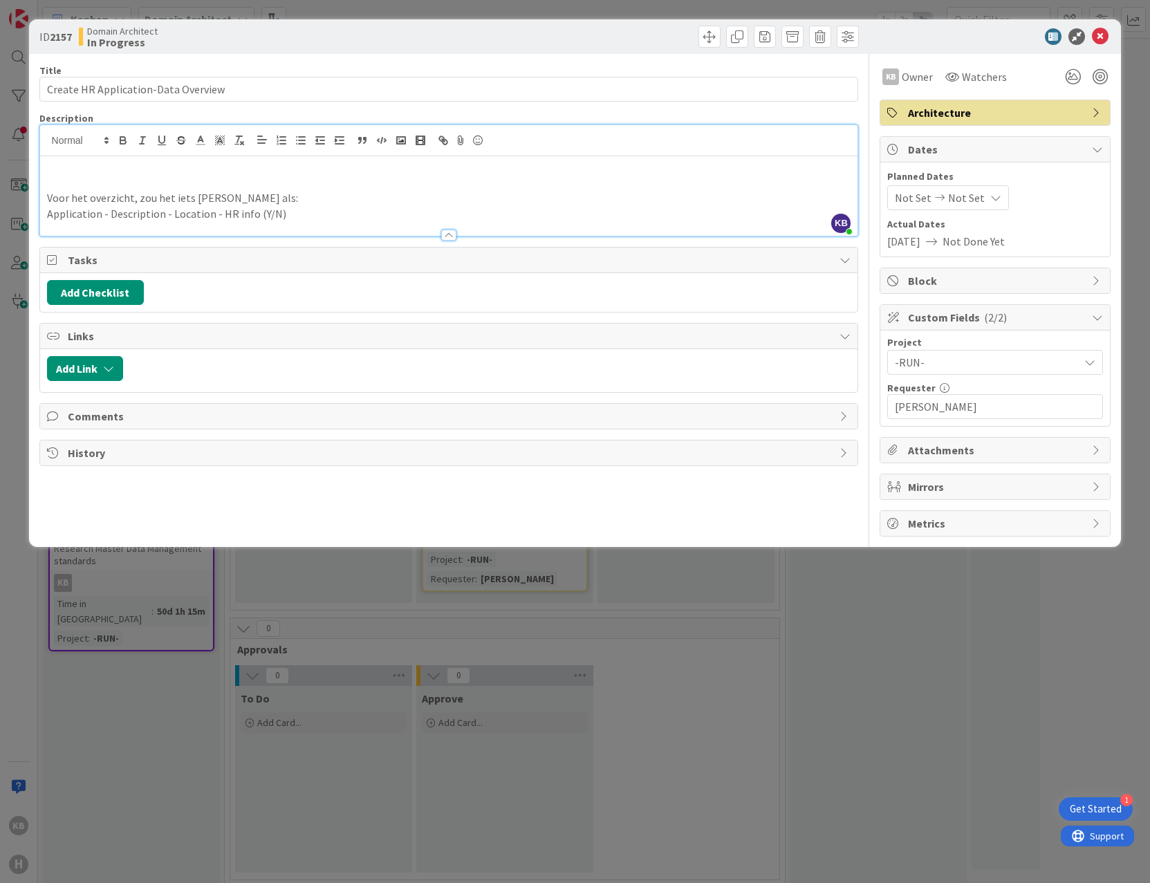
click at [958, 198] on span "Not Set" at bounding box center [966, 198] width 37 height 17
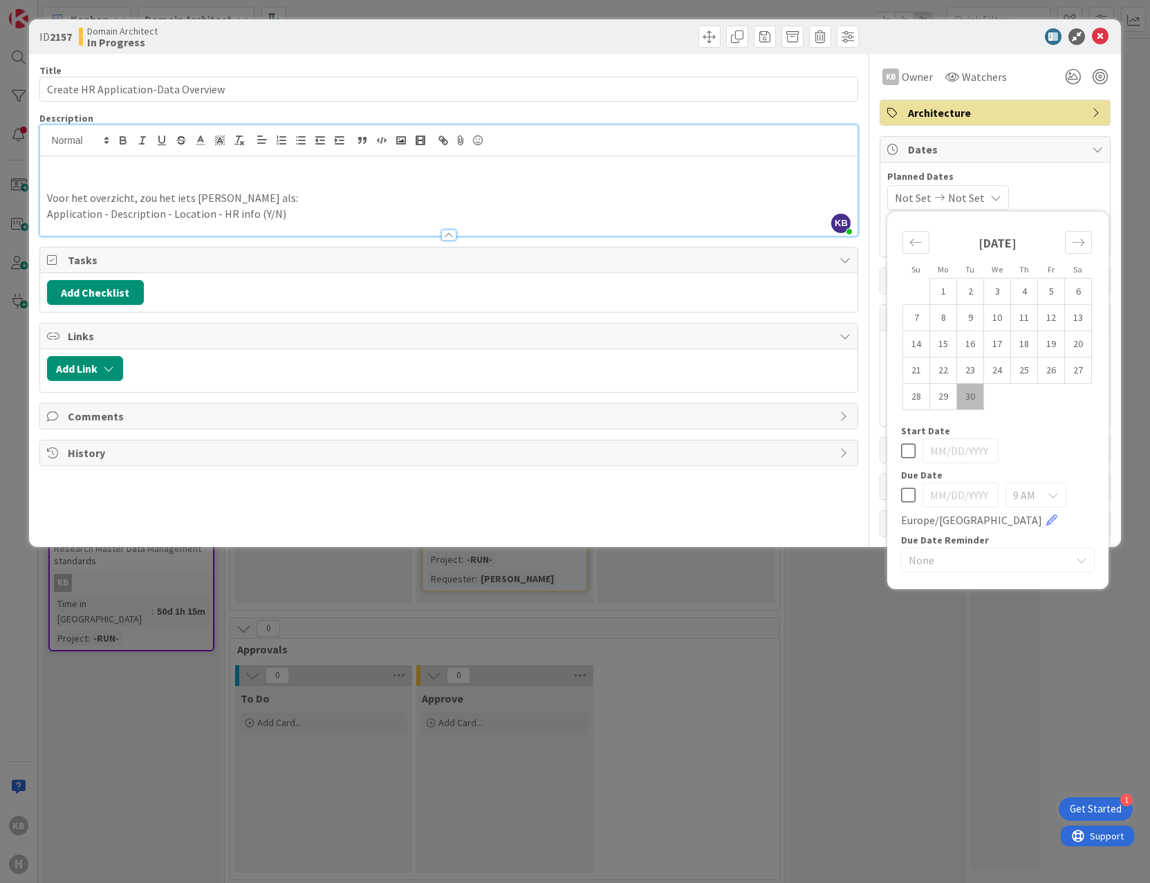
click at [1092, 248] on div "Move forward to switch to the next month." at bounding box center [1078, 242] width 27 height 23
click at [997, 320] on td "8" at bounding box center [997, 318] width 27 height 26
type input "[DATE]"
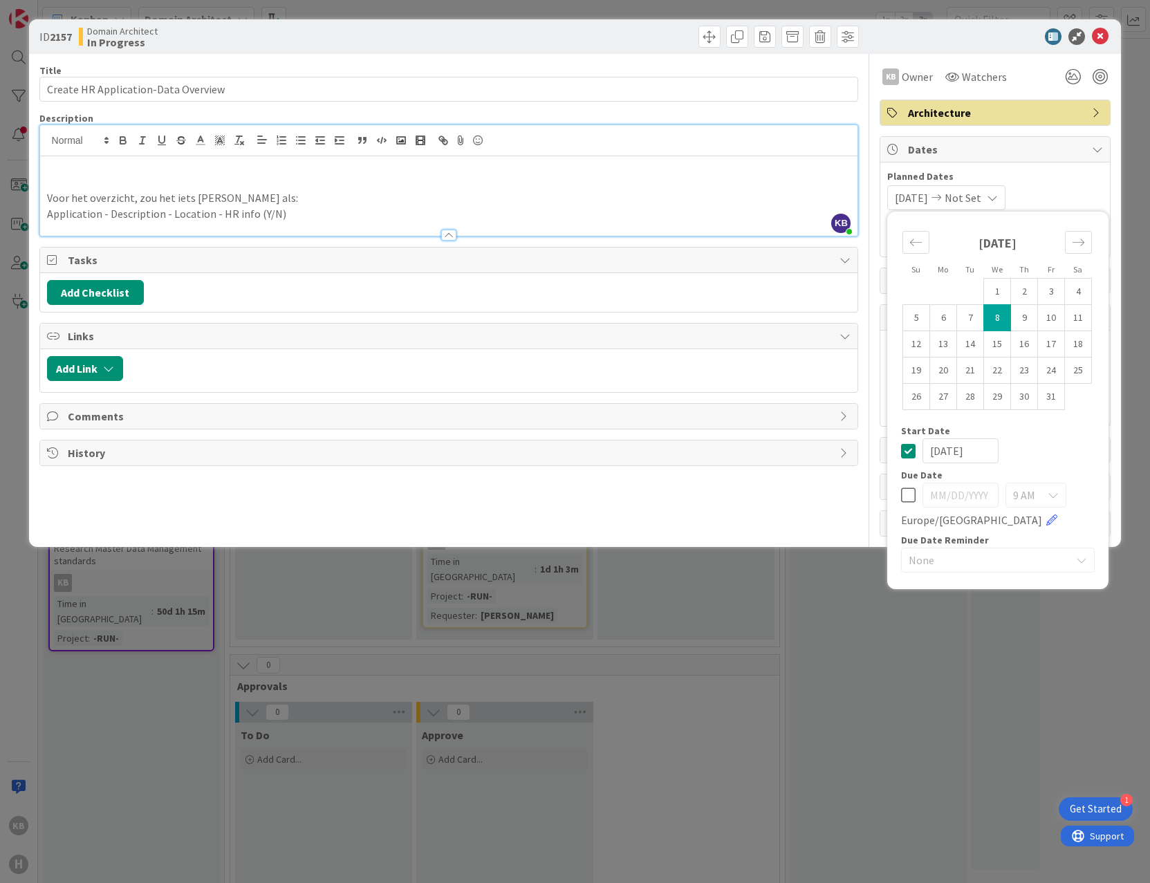
click at [1042, 187] on div "[DATE] Not Set Su Mo Tu We Th Fr Sa [DATE] 1 2 3 4 5 6 7 8 9 10 11 12 13 14 15 …" at bounding box center [995, 197] width 216 height 25
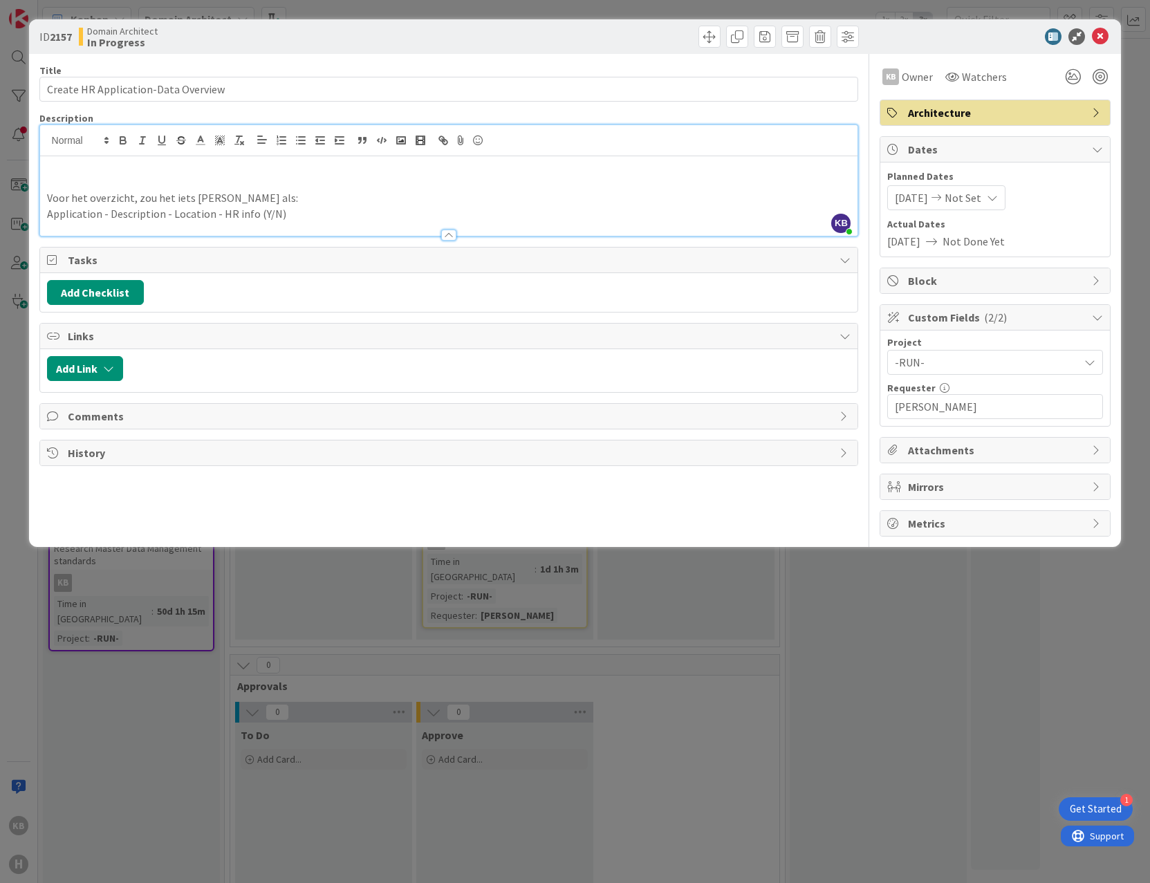
click at [998, 198] on icon at bounding box center [992, 197] width 11 height 11
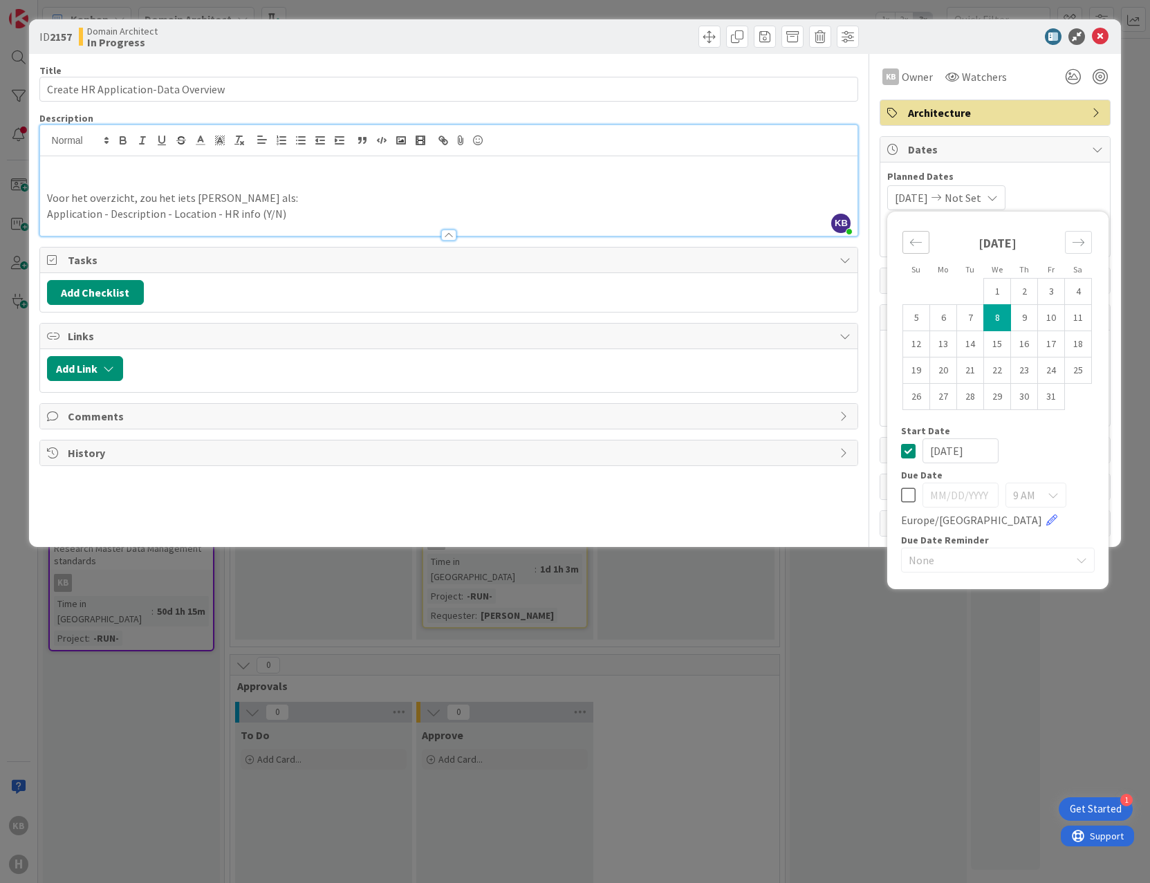
click at [925, 245] on div "Move backward to switch to the previous month." at bounding box center [916, 242] width 27 height 23
drag, startPoint x: 915, startPoint y: 501, endPoint x: 913, endPoint y: 486, distance: 16.0
click at [915, 501] on icon at bounding box center [908, 495] width 15 height 17
type input "[DATE]"
click at [912, 448] on icon at bounding box center [908, 451] width 15 height 17
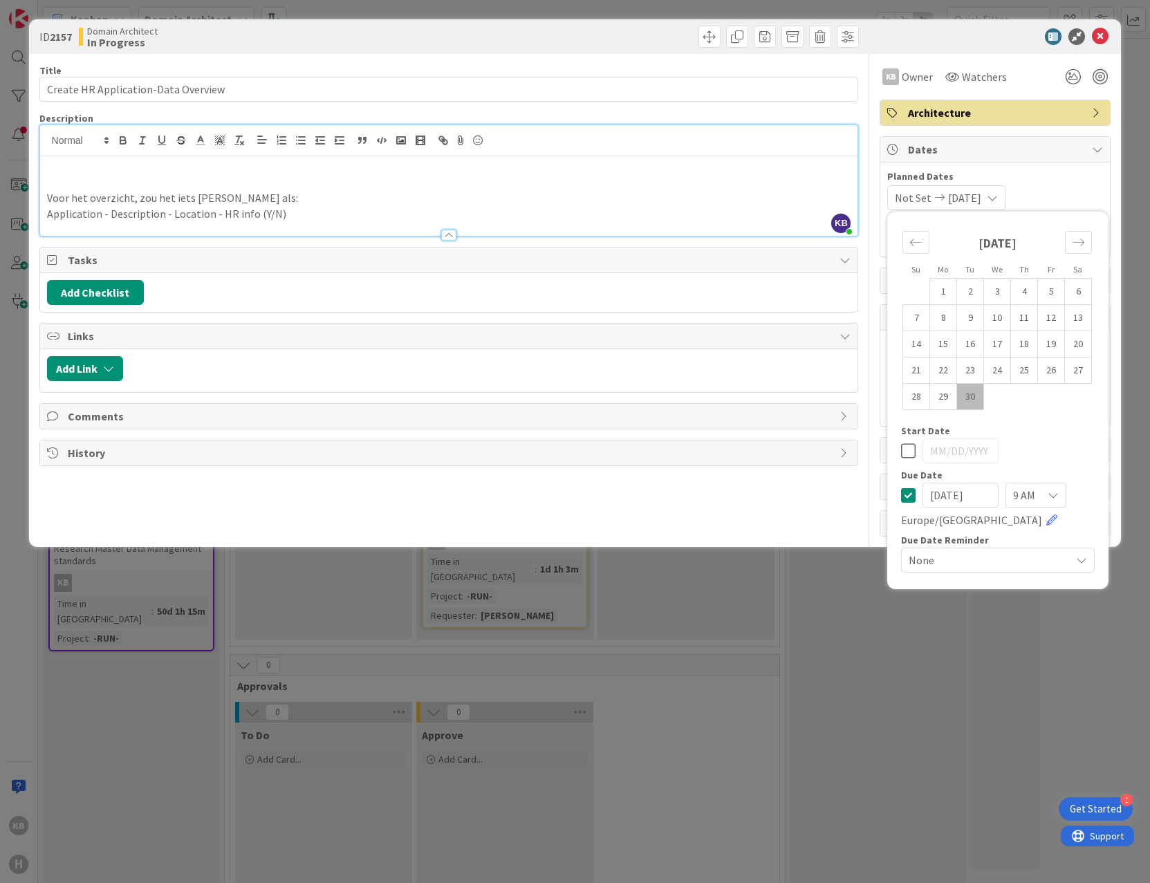
click at [918, 439] on div at bounding box center [998, 451] width 194 height 25
click at [915, 443] on icon at bounding box center [908, 451] width 15 height 17
click at [968, 402] on td "30" at bounding box center [970, 397] width 27 height 26
type input "[DATE]"
click at [909, 501] on icon at bounding box center [908, 495] width 15 height 17
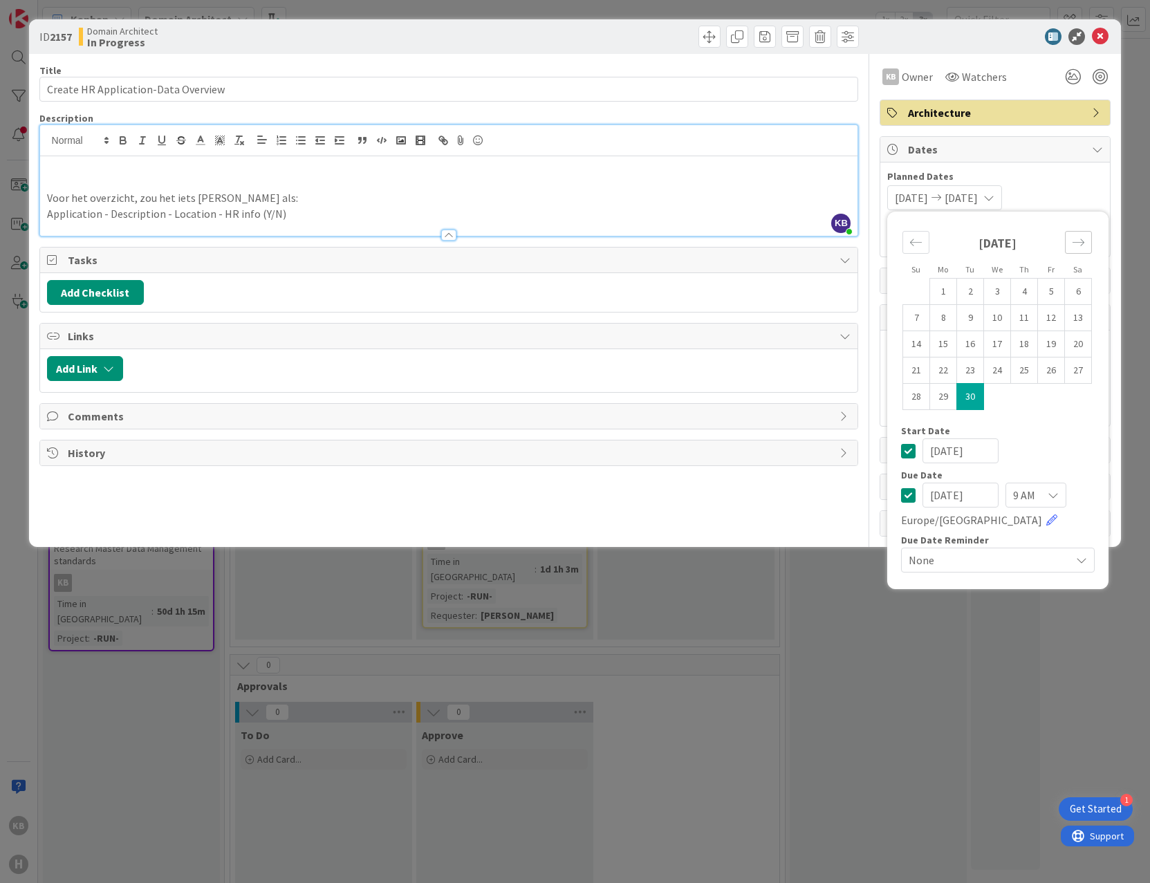
click at [1082, 237] on icon "Move forward to switch to the next month." at bounding box center [1078, 242] width 13 height 13
click at [980, 506] on input "[DATE]" at bounding box center [961, 495] width 76 height 25
click at [1004, 315] on td "8" at bounding box center [997, 318] width 27 height 26
type input "[DATE]"
click at [1009, 546] on div "Due Date Reminder None" at bounding box center [998, 555] width 194 height 40
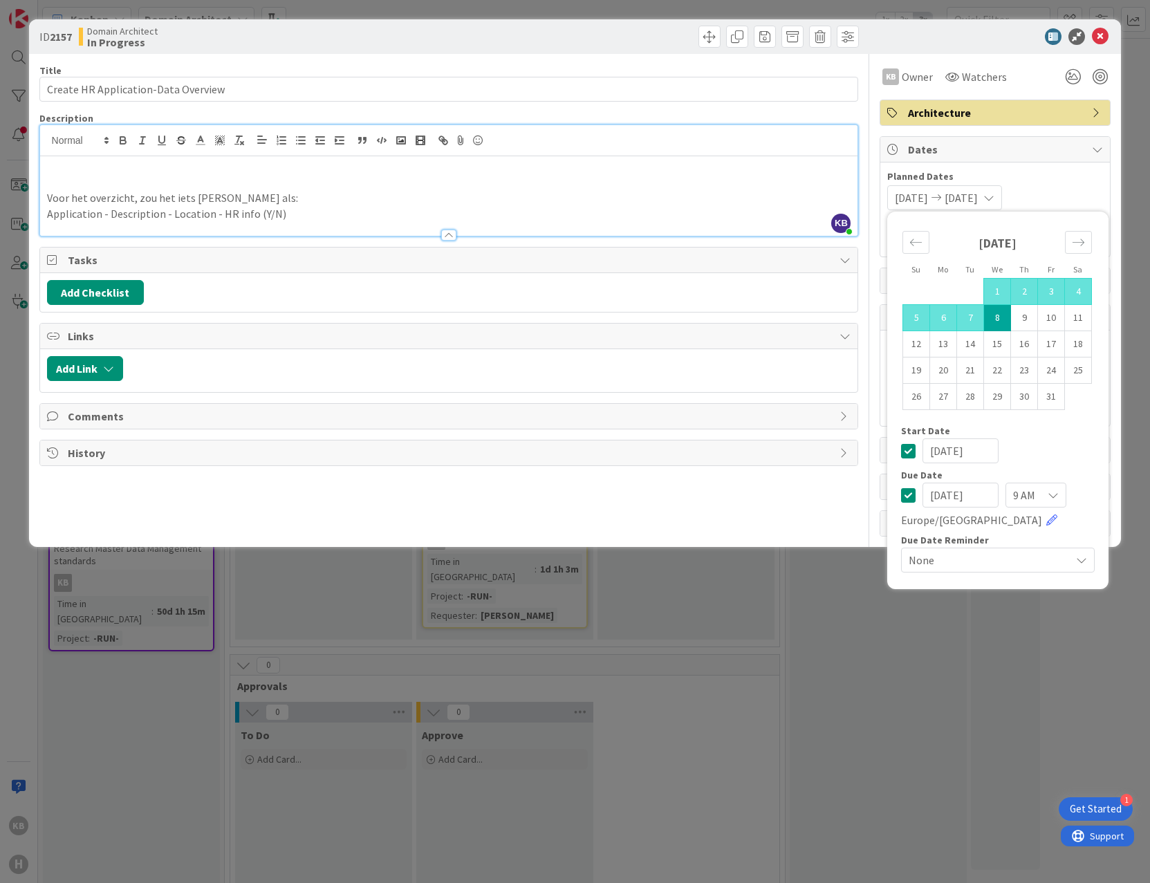
click at [1007, 554] on span "None" at bounding box center [986, 560] width 155 height 19
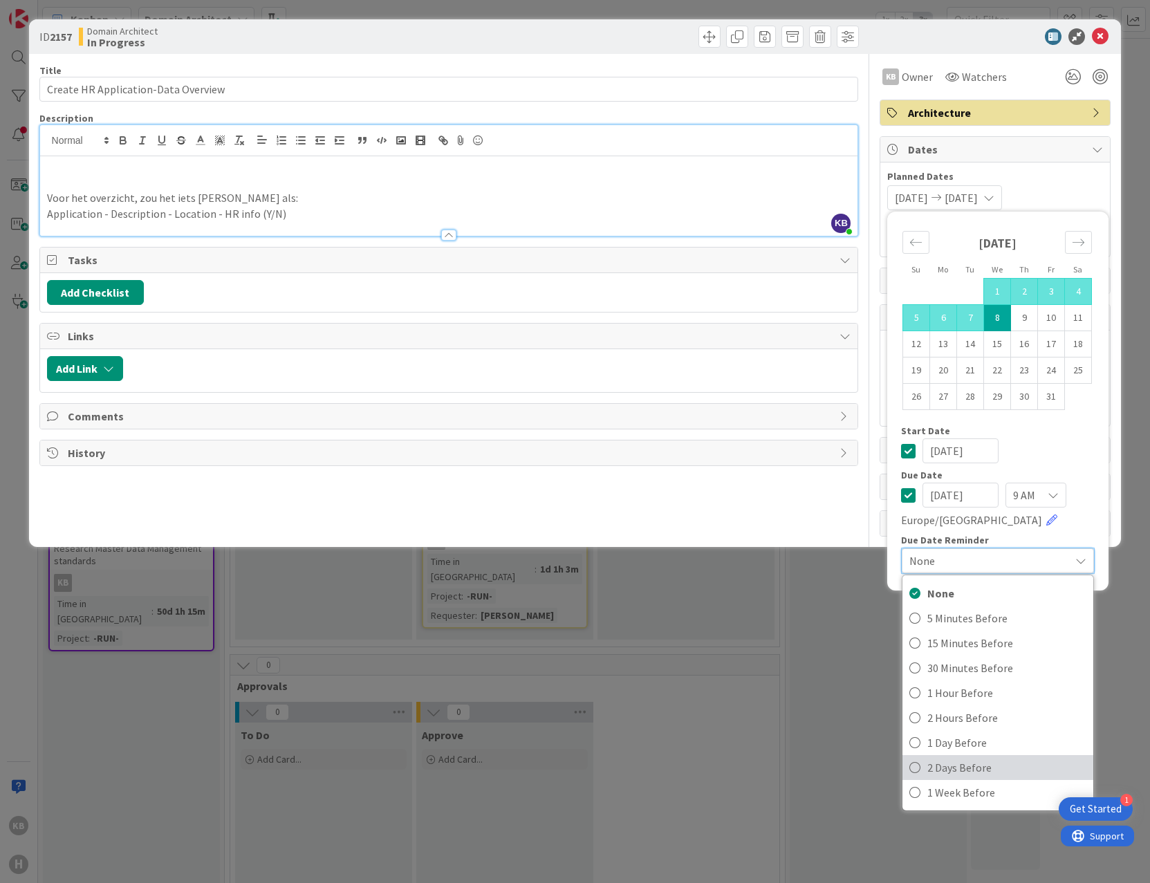
click at [970, 768] on span "2 Days Before" at bounding box center [1007, 767] width 159 height 21
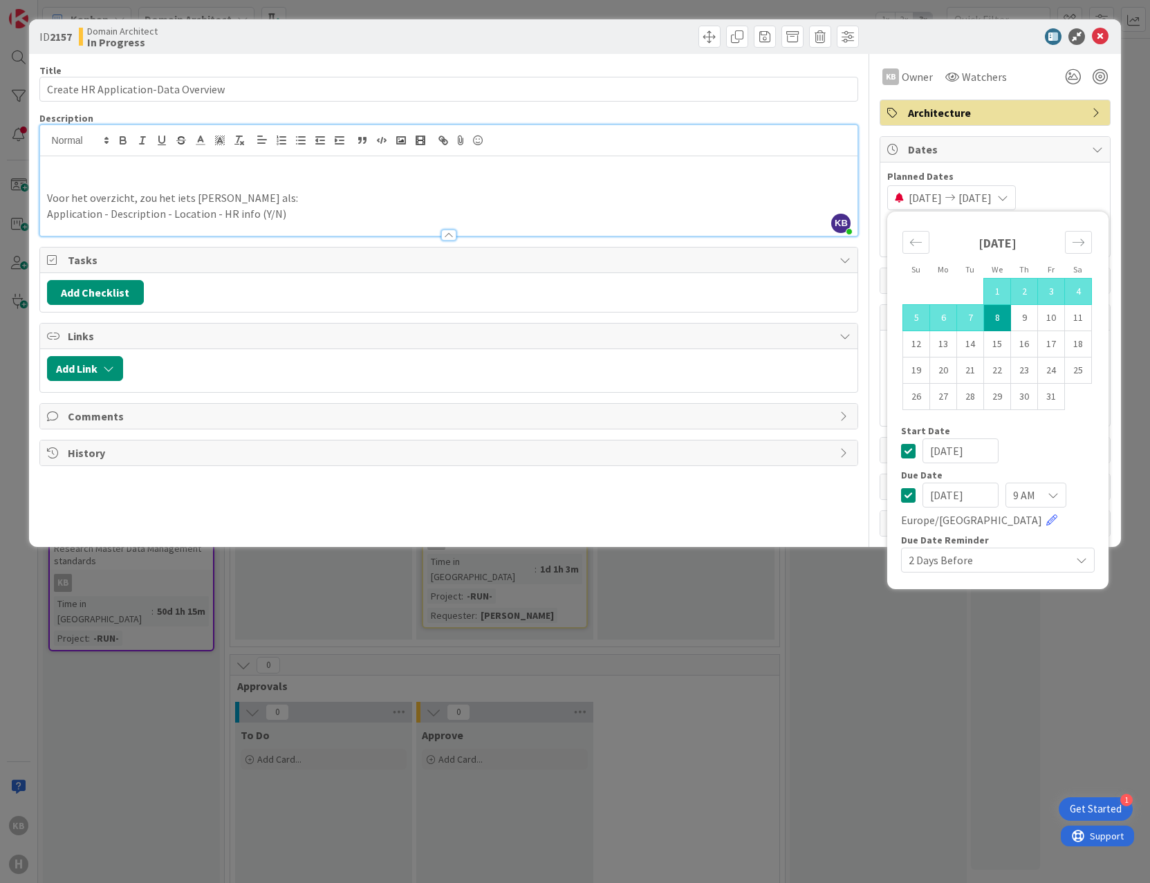
click at [1093, 199] on div "[DATE] [DATE] Su Mo Tu We Th Fr Sa [DATE] 1 2 3 4 5 6 7 8 9 10 11 12 13 14 15 1…" at bounding box center [995, 197] width 216 height 25
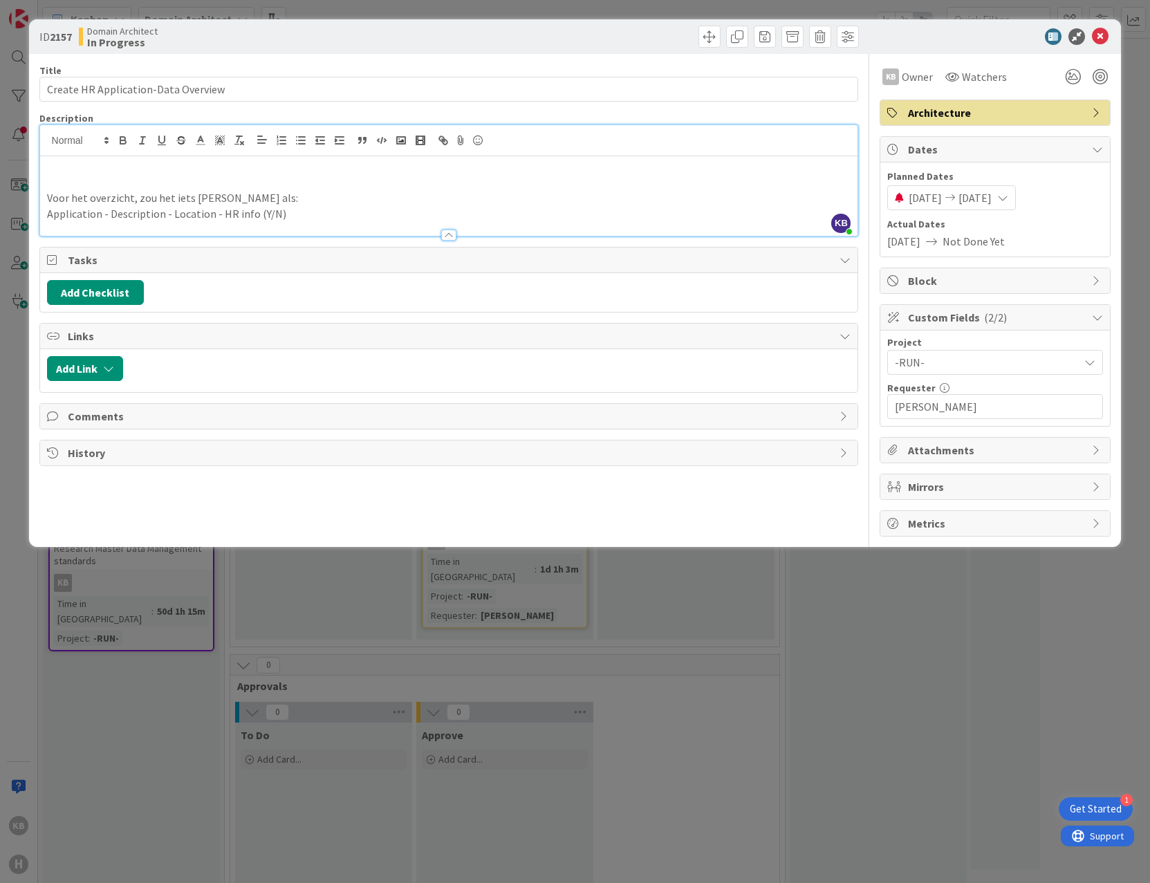
click at [137, 175] on p at bounding box center [449, 183] width 804 height 16
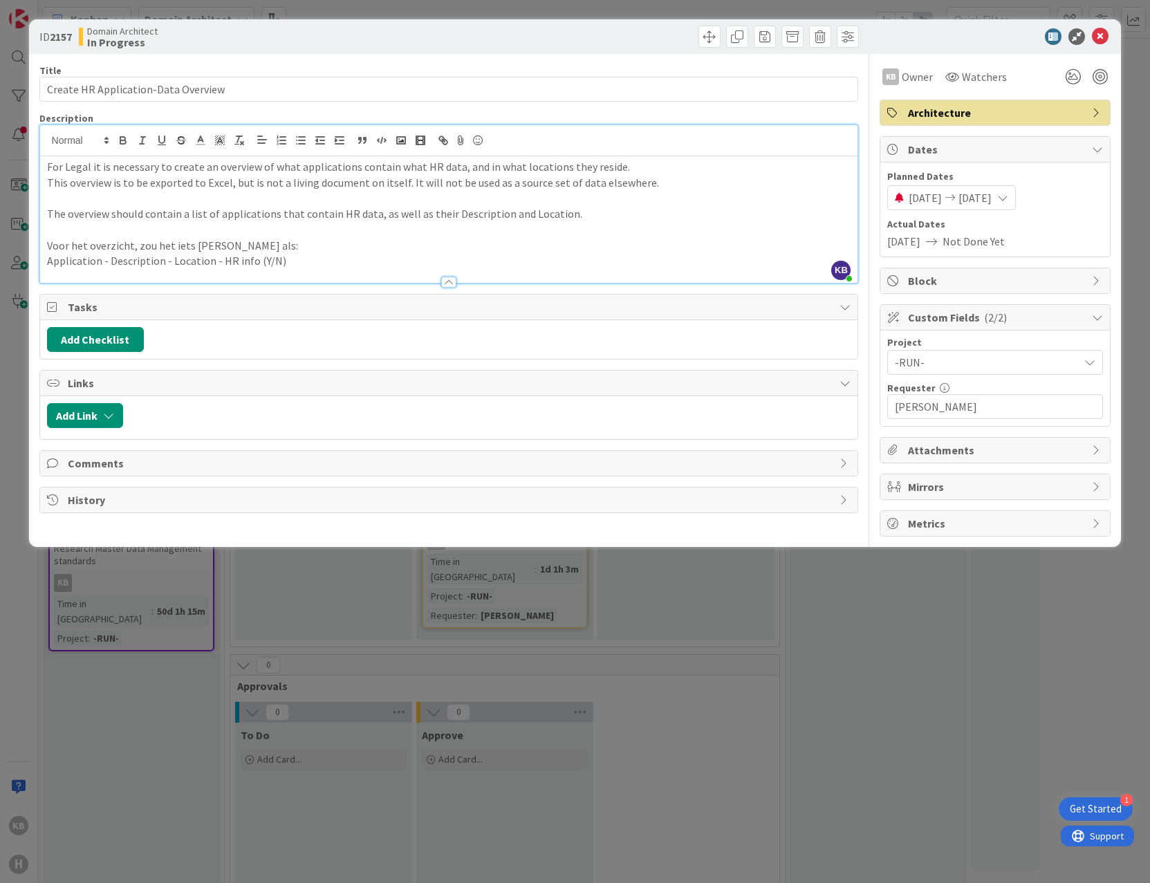
click at [135, 225] on p at bounding box center [449, 230] width 804 height 16
drag, startPoint x: 284, startPoint y: 255, endPoint x: 155, endPoint y: 236, distance: 130.7
click at [155, 236] on div "For Legal it is necessary to create an overview of what applications contain wh…" at bounding box center [449, 219] width 818 height 127
click at [146, 227] on p at bounding box center [449, 230] width 804 height 16
drag, startPoint x: 332, startPoint y: 212, endPoint x: 275, endPoint y: 216, distance: 56.9
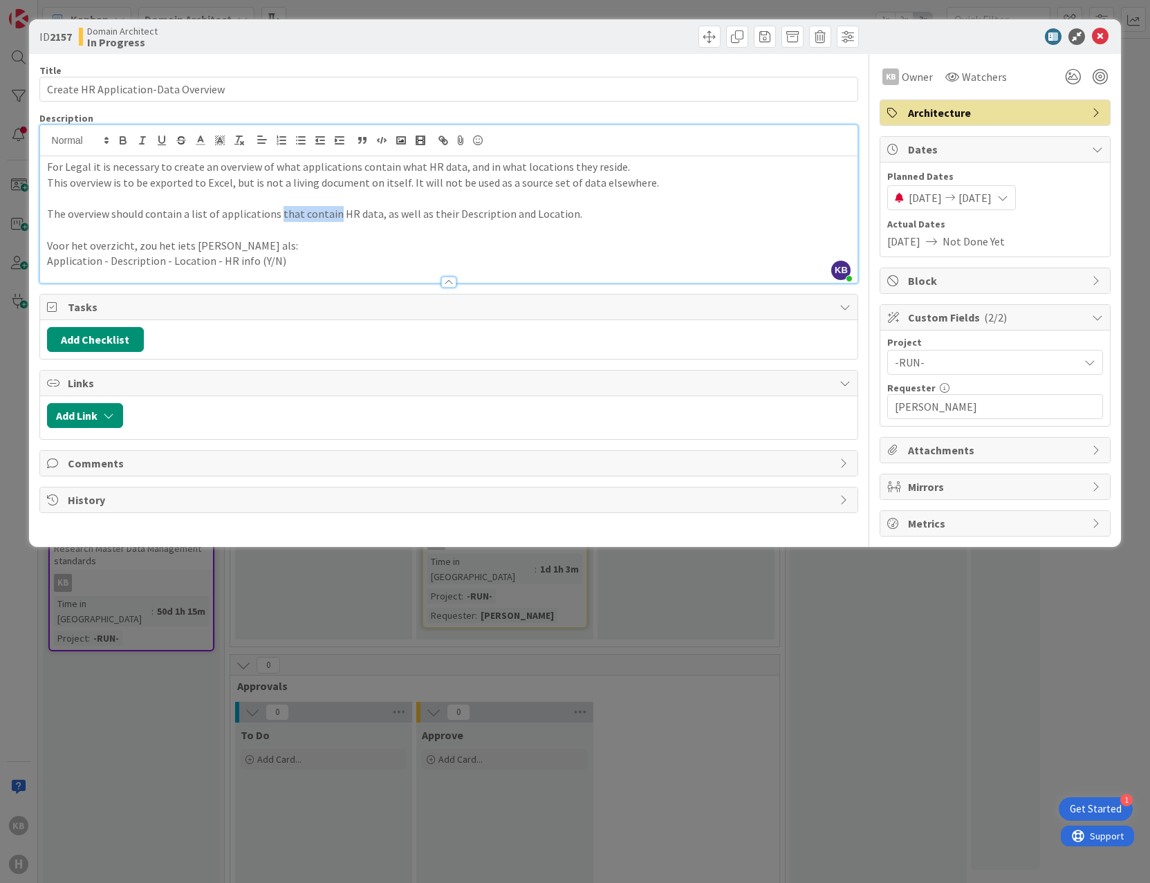
click at [275, 216] on p "The overview should contain a list of applications that contain HR data, as wel…" at bounding box center [449, 214] width 804 height 16
click at [314, 214] on p "The overview should contain a list of applications HR data, as well as their De…" at bounding box center [449, 214] width 804 height 16
click at [311, 213] on p "The overview should contain a list of applications HR data, as well as their De…" at bounding box center [449, 214] width 804 height 16
click at [275, 214] on p "The overview should contain a list of applications HR data, as well as their De…" at bounding box center [449, 214] width 804 height 16
click at [358, 221] on p "The overview should contain a list of applications which do or don't have HR da…" at bounding box center [449, 214] width 804 height 16
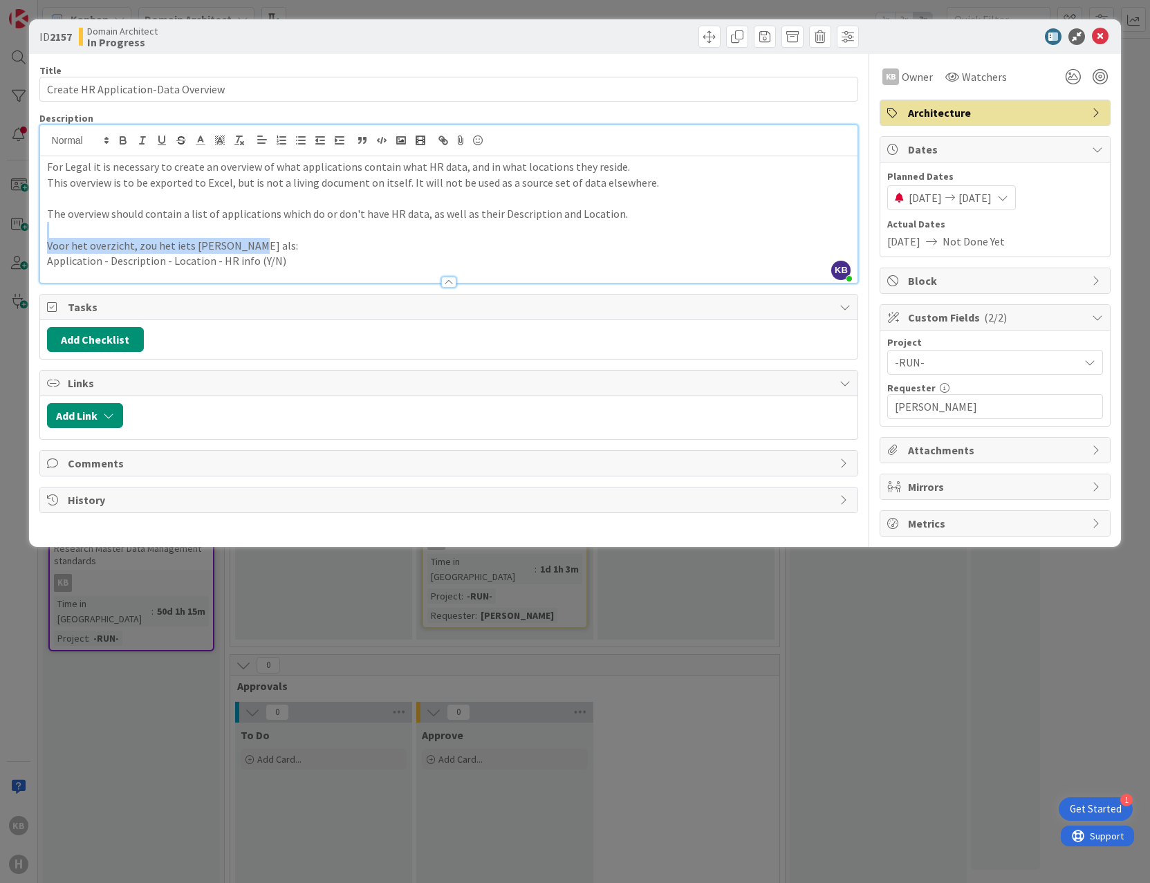
drag, startPoint x: 304, startPoint y: 240, endPoint x: 65, endPoint y: 231, distance: 238.8
click at [65, 231] on div "For Legal it is necessary to create an overview of what applications contain wh…" at bounding box center [449, 219] width 818 height 127
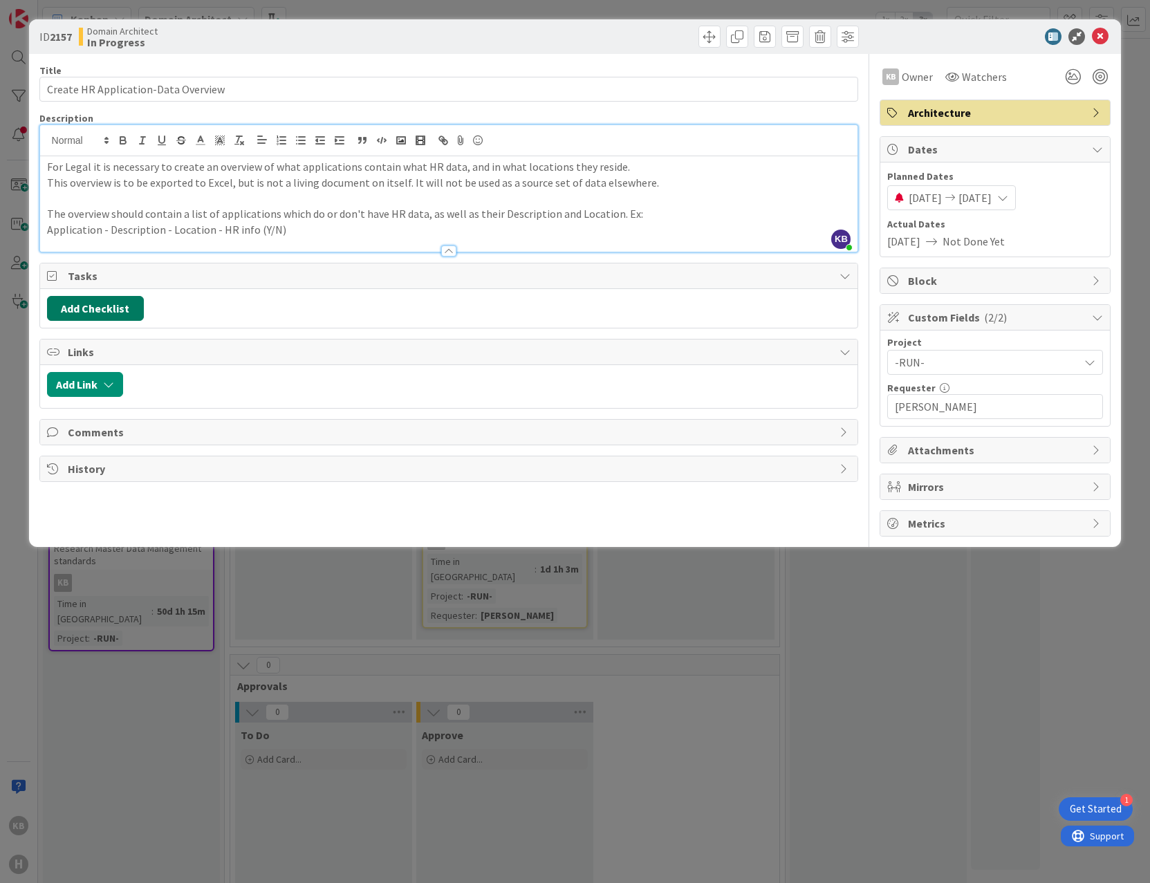
click at [136, 299] on button "Add Checklist" at bounding box center [95, 308] width 97 height 25
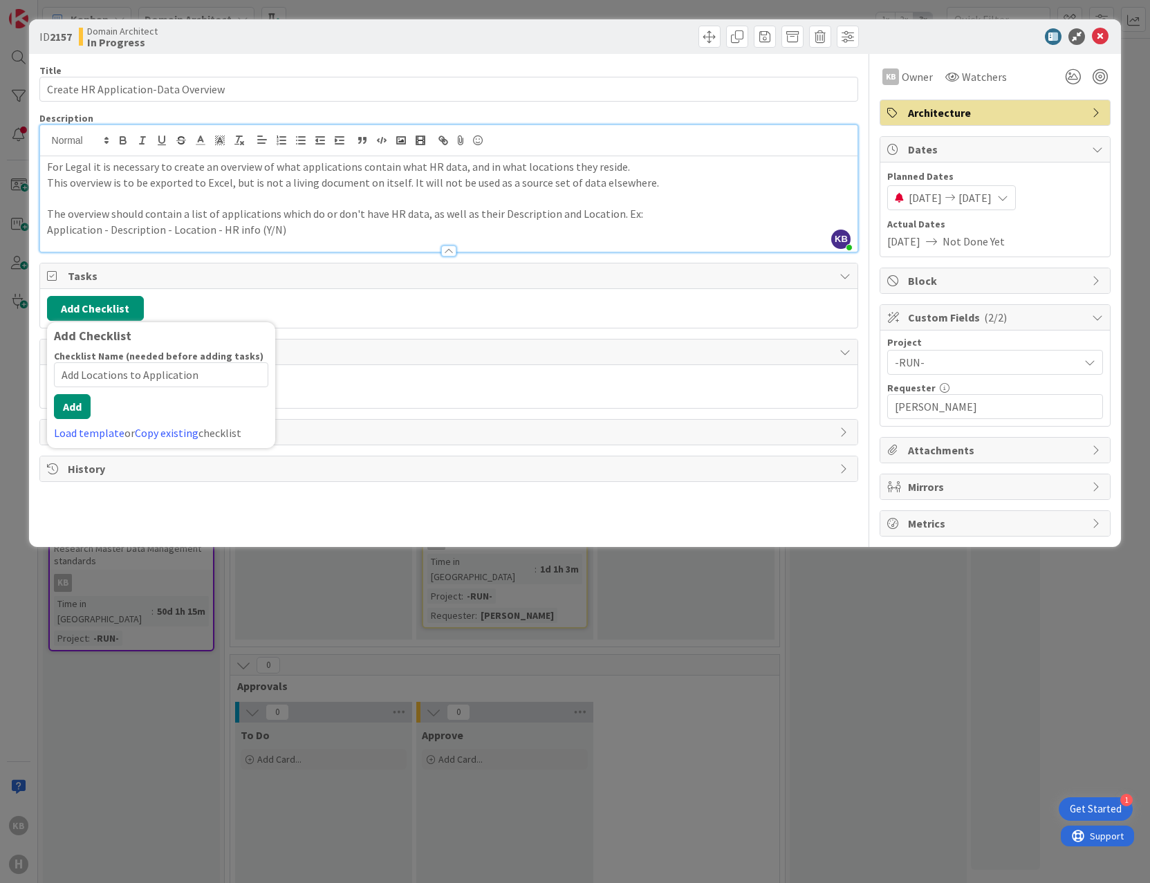
type input "Add Locations to Applications"
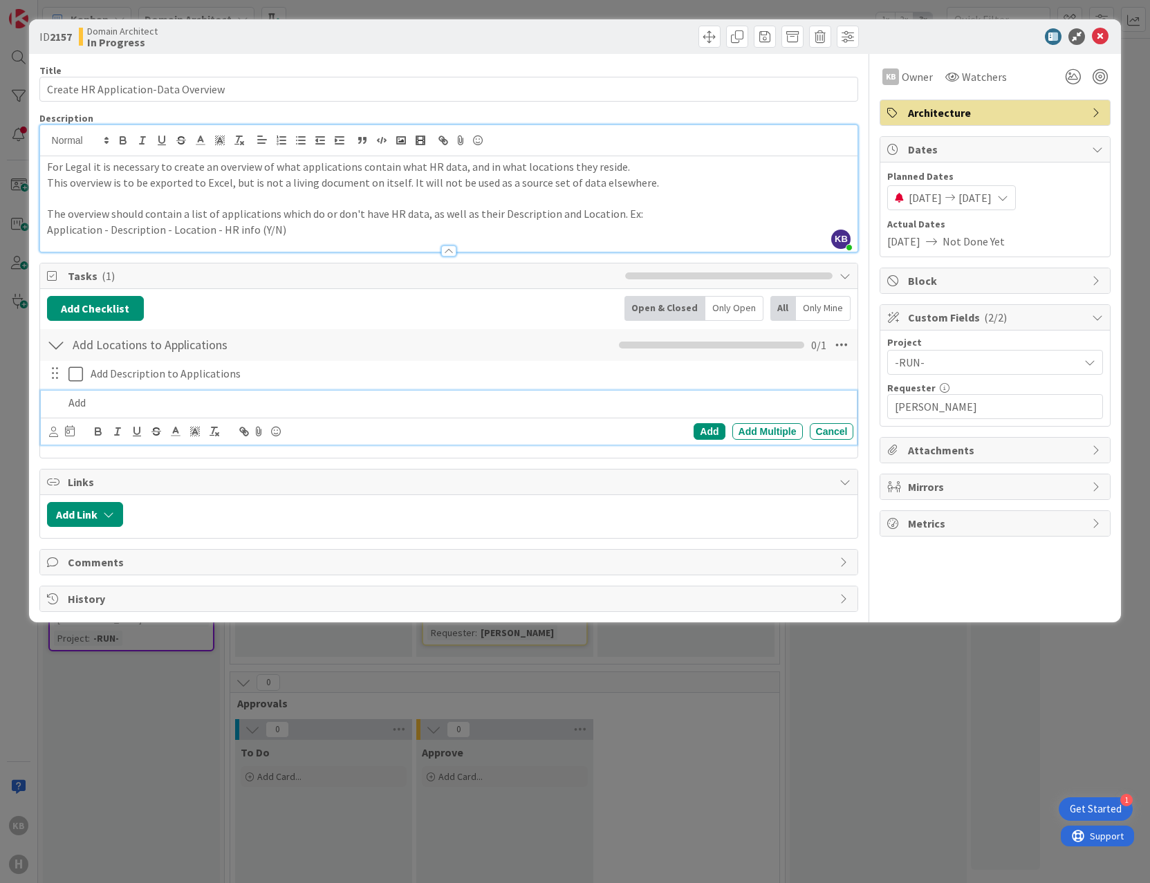
click at [109, 394] on div "Add" at bounding box center [458, 403] width 791 height 24
click at [120, 401] on p "Add" at bounding box center [458, 403] width 780 height 16
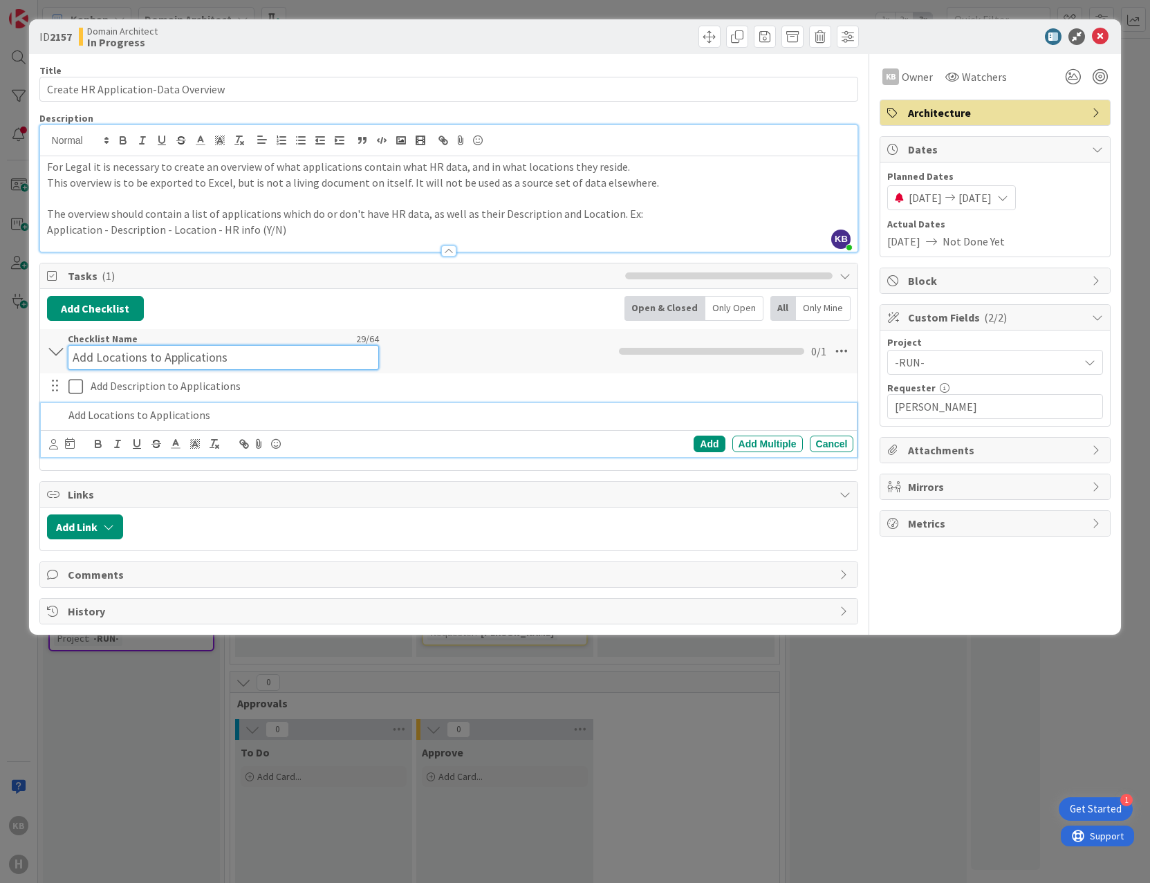
click at [286, 351] on input "Add Locations to Applications" at bounding box center [223, 357] width 311 height 25
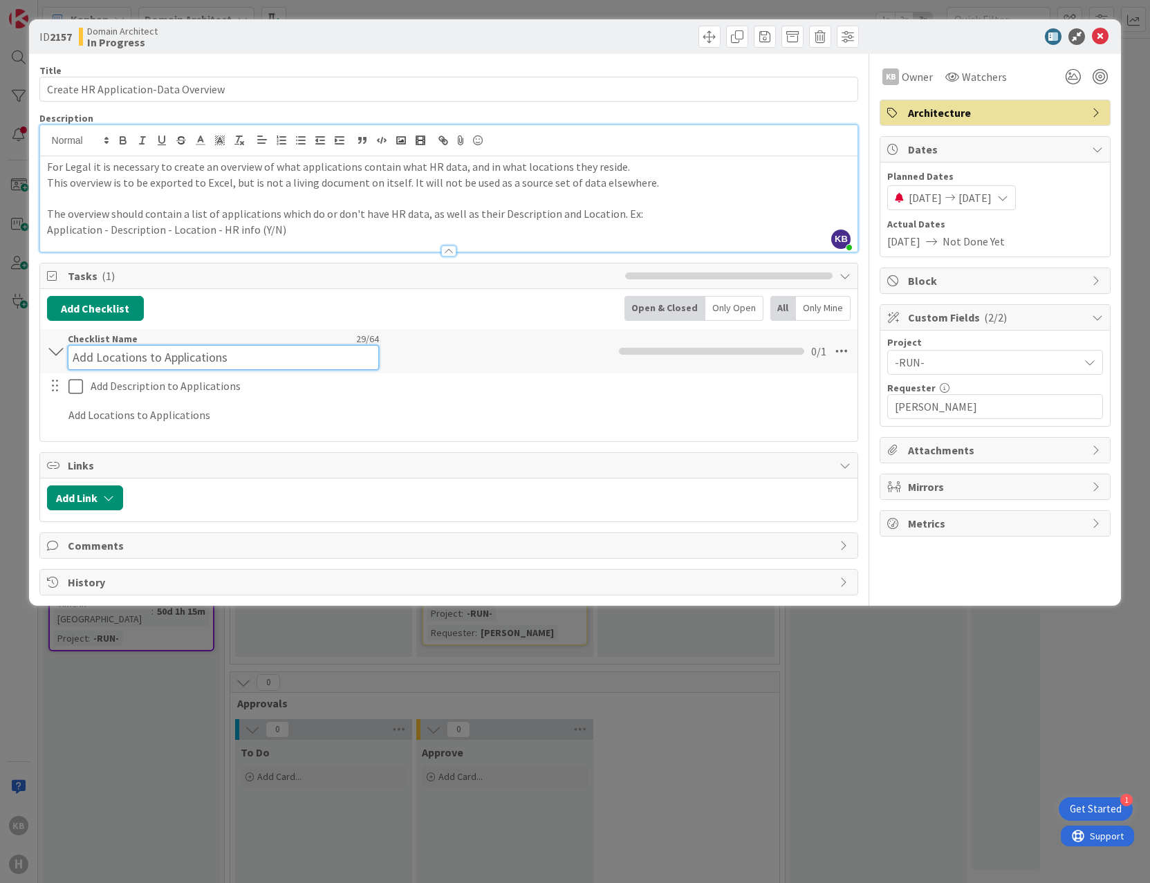
drag, startPoint x: 264, startPoint y: 351, endPoint x: 10, endPoint y: 348, distance: 253.9
click at [10, 348] on div "ID 2157 Domain Architect In Progress Title 35 / 128 Create HR Application-Data …" at bounding box center [575, 441] width 1150 height 883
type input "Prepare Ardoq data"
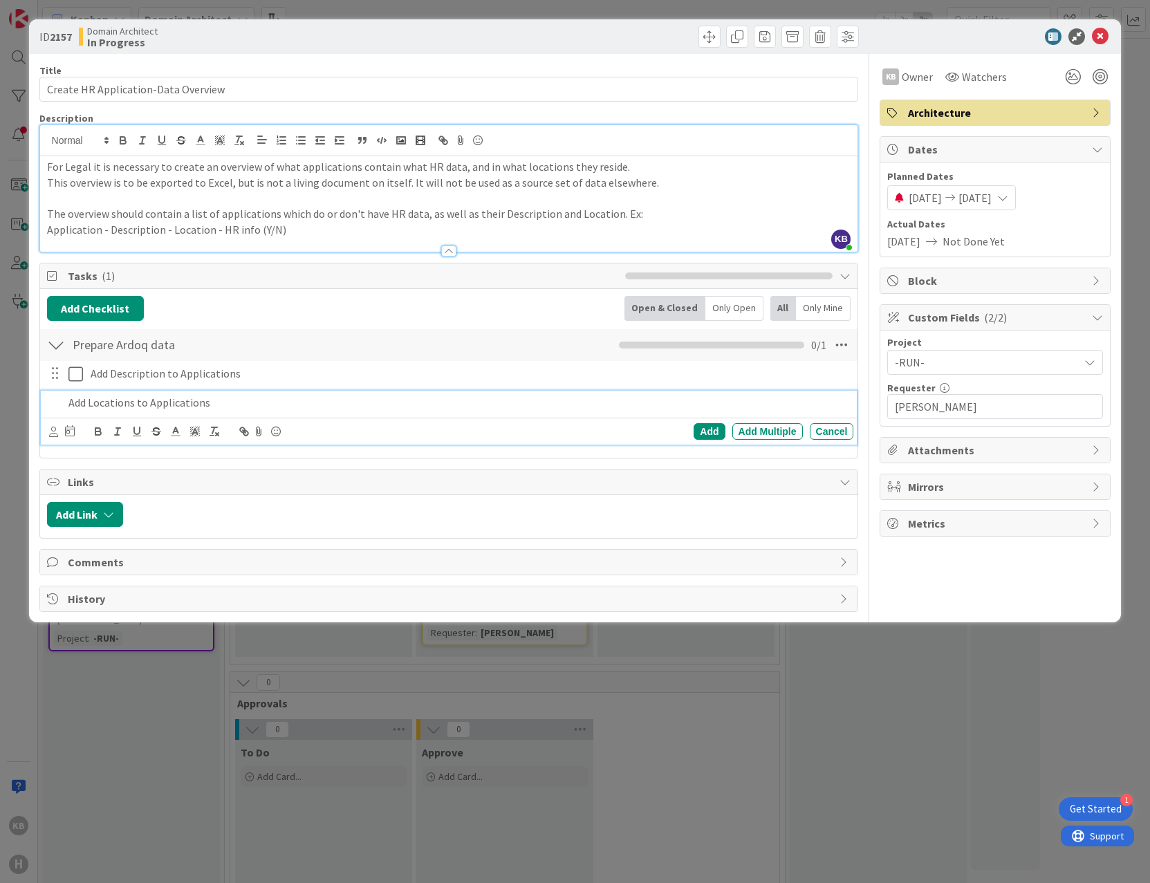
click at [217, 423] on body "1 Get Started KB H Kanban Domain Architect 1x 2x 3x 4 Backlog Add Card... 1634 …" at bounding box center [575, 441] width 1150 height 883
click at [254, 406] on p "Add Locations to Applications" at bounding box center [458, 403] width 780 height 16
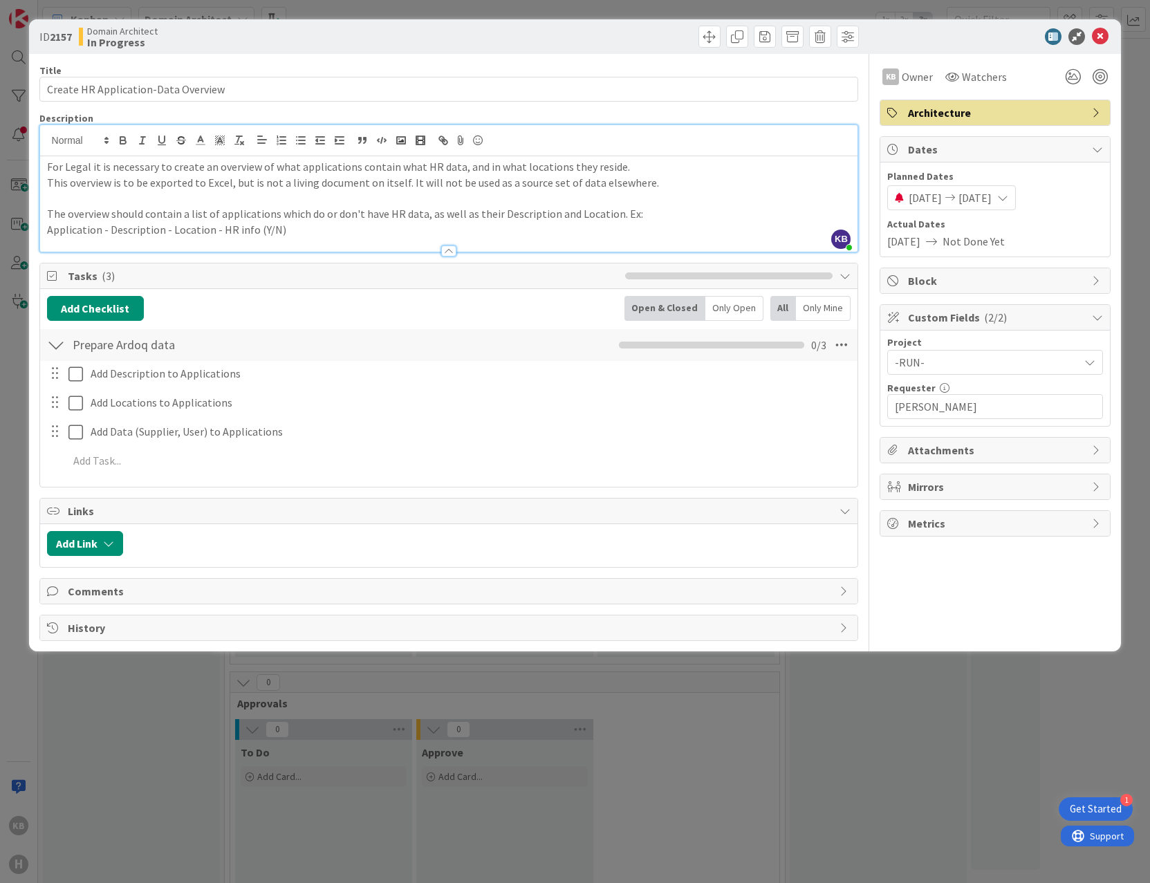
click at [698, 506] on div "Title 35 / 128 Create HR Application-Data Overview Description KB [PERSON_NAME]…" at bounding box center [449, 347] width 820 height 587
click at [122, 310] on button "Add Checklist" at bounding box center [95, 308] width 97 height 25
click at [112, 372] on input at bounding box center [161, 374] width 214 height 25
type input "Create Overview"
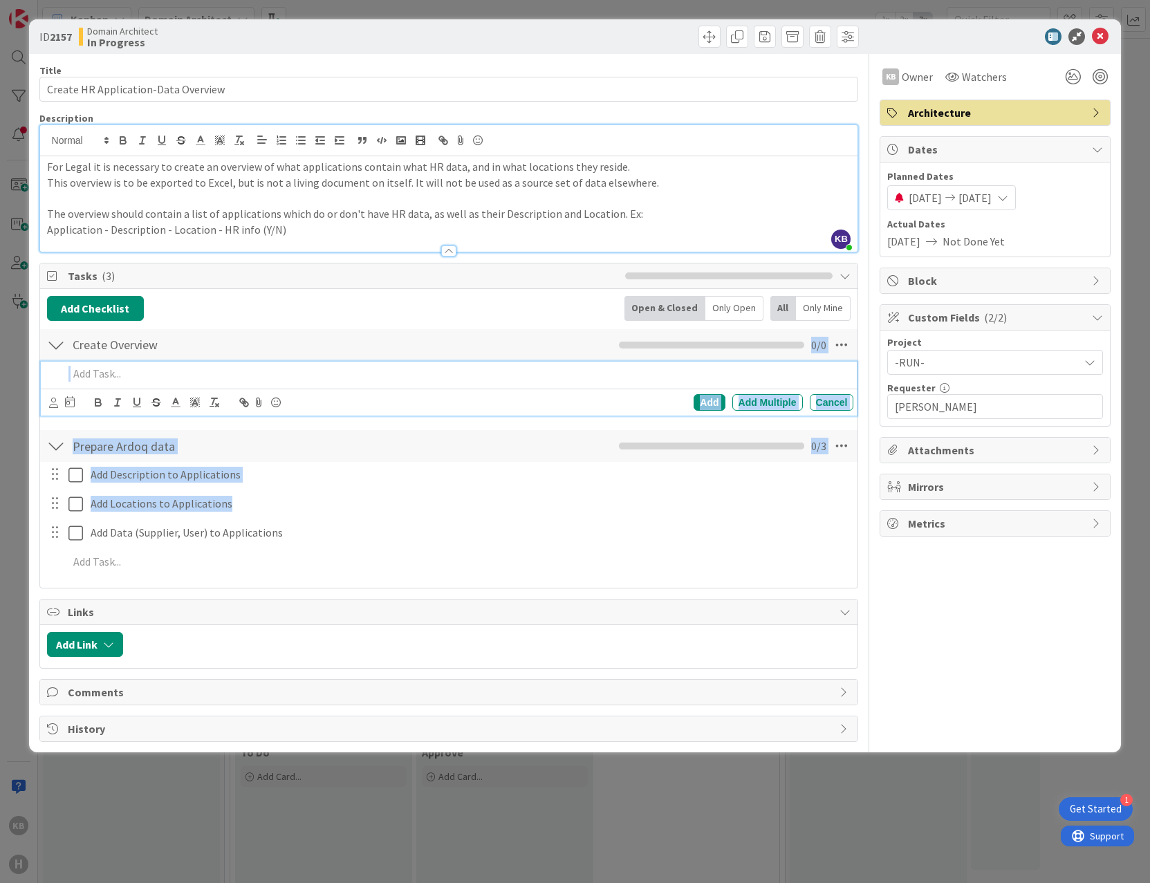
drag, startPoint x: 840, startPoint y: 381, endPoint x: 838, endPoint y: 452, distance: 71.3
click at [844, 470] on div "Add Checklist Back Open & Closed Only Open All Only Mine Create Overview Checkl…" at bounding box center [449, 439] width 804 height 286
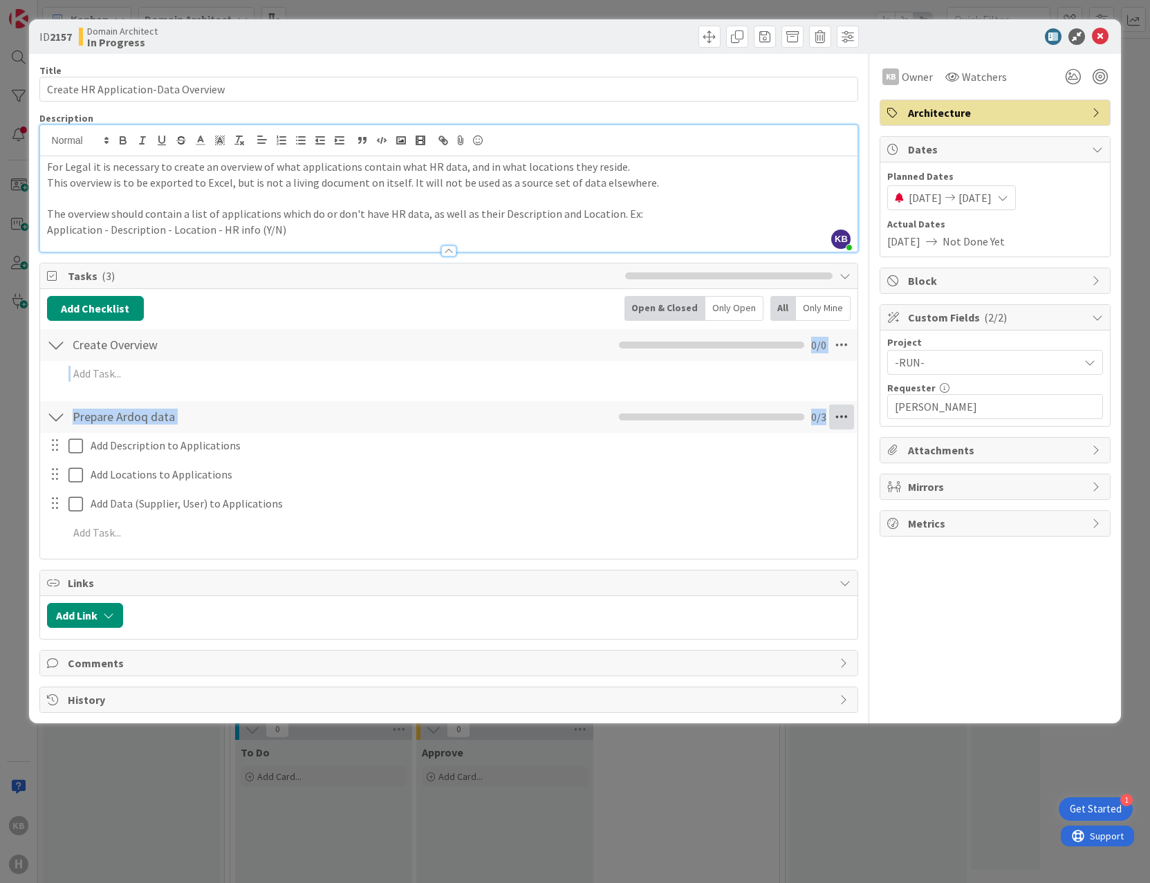
click at [837, 416] on icon at bounding box center [841, 417] width 25 height 25
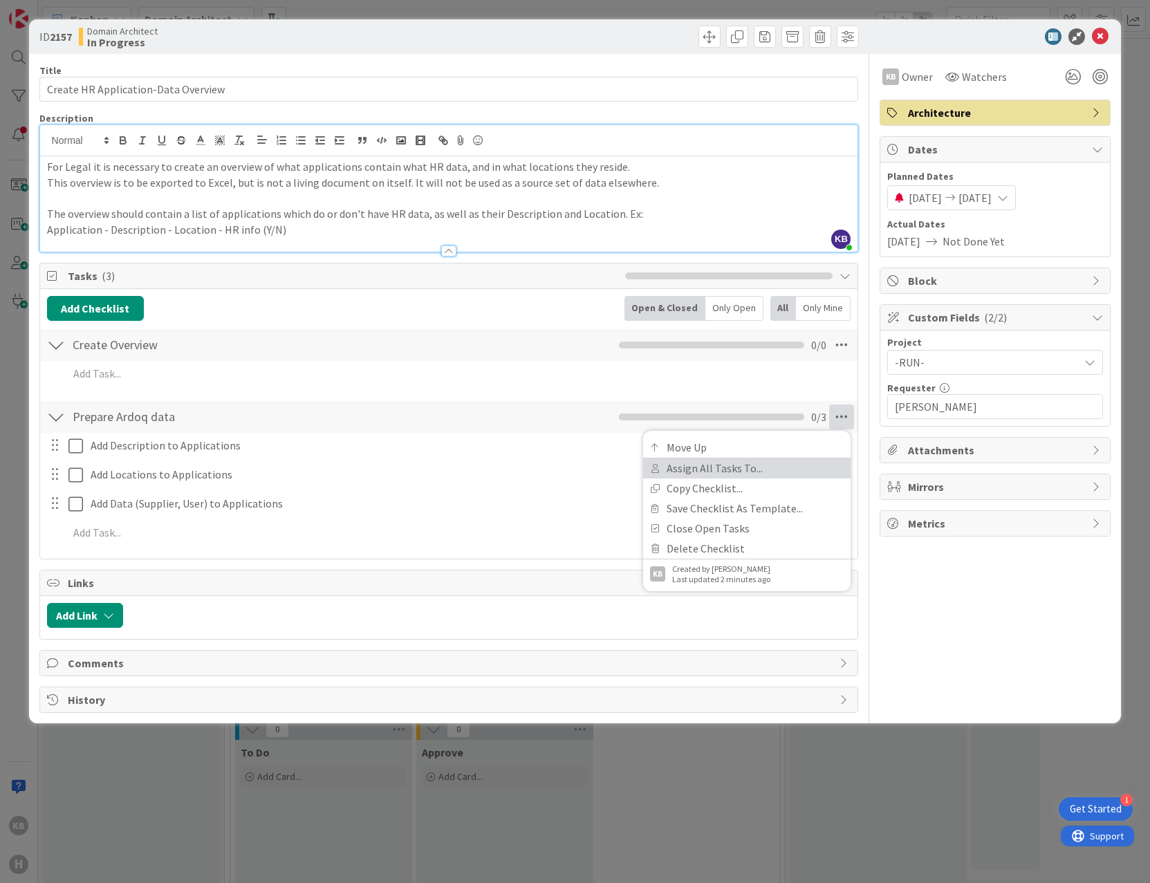
click at [698, 459] on link "Assign All Tasks To..." at bounding box center [747, 469] width 208 height 20
click at [843, 411] on icon at bounding box center [841, 417] width 25 height 25
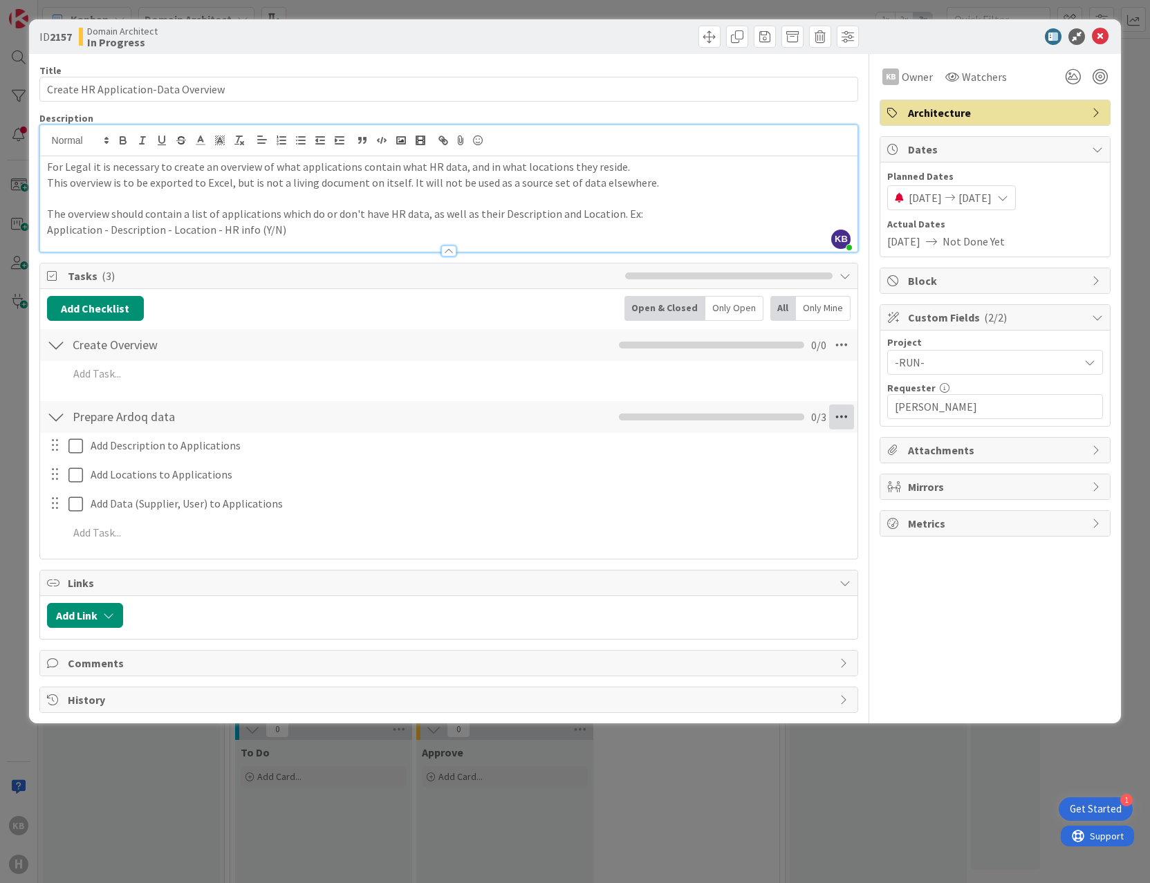
click at [840, 415] on icon at bounding box center [841, 417] width 25 height 25
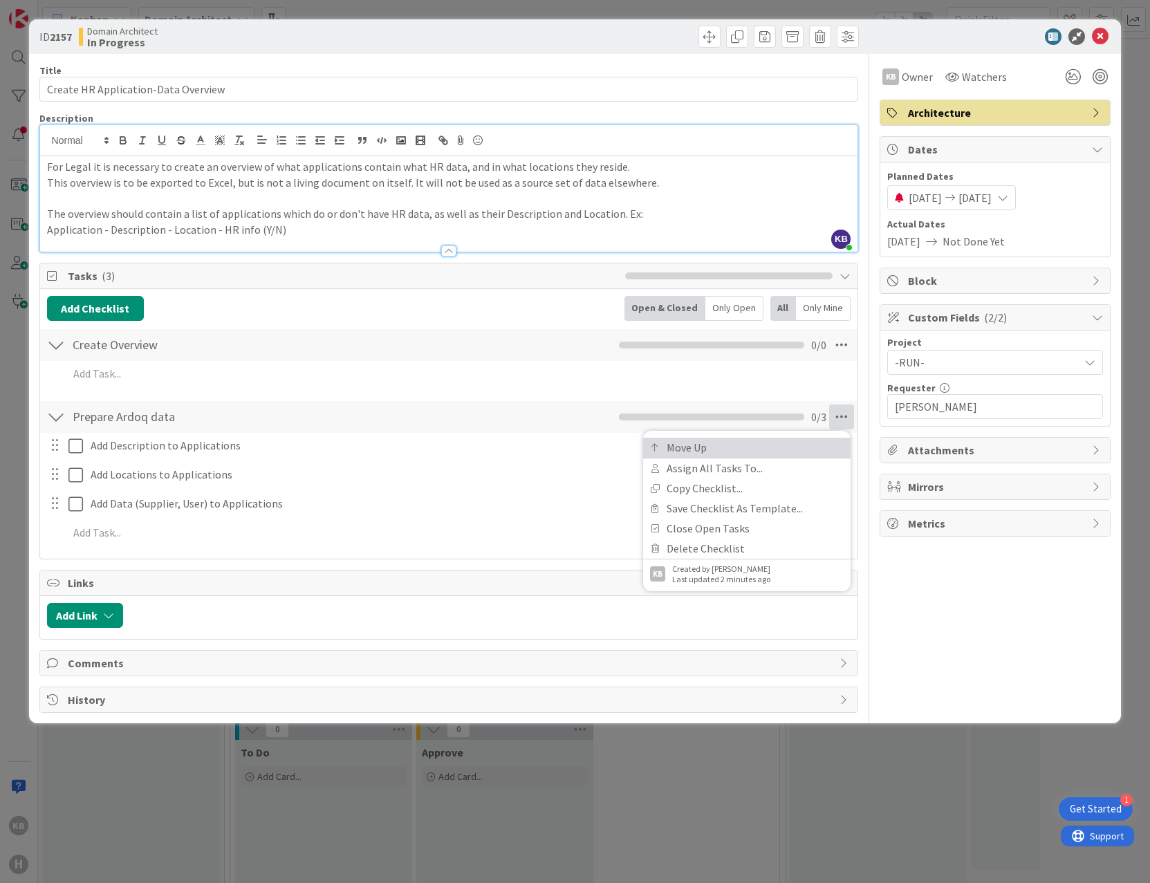
click at [692, 444] on link "Move Up" at bounding box center [747, 448] width 208 height 20
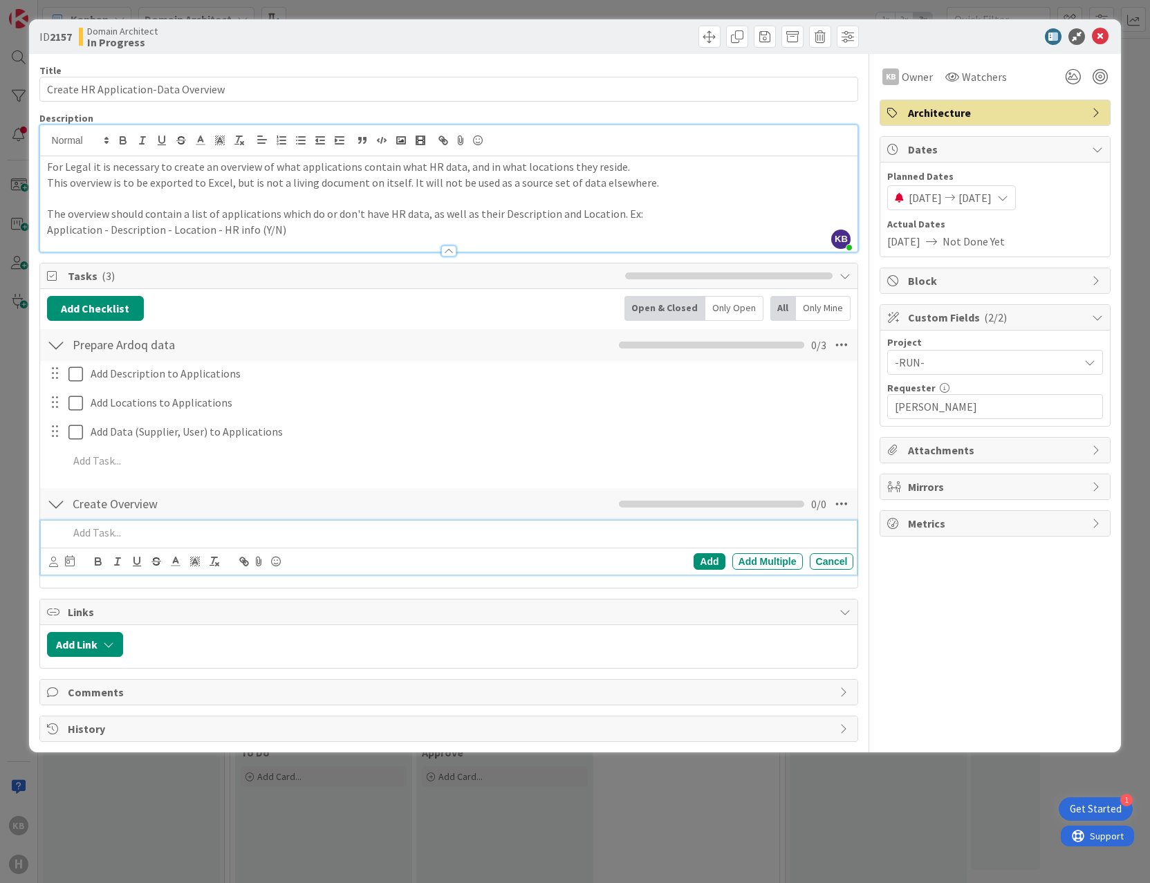
click at [132, 527] on p at bounding box center [458, 533] width 780 height 16
click at [845, 503] on icon at bounding box center [841, 504] width 25 height 25
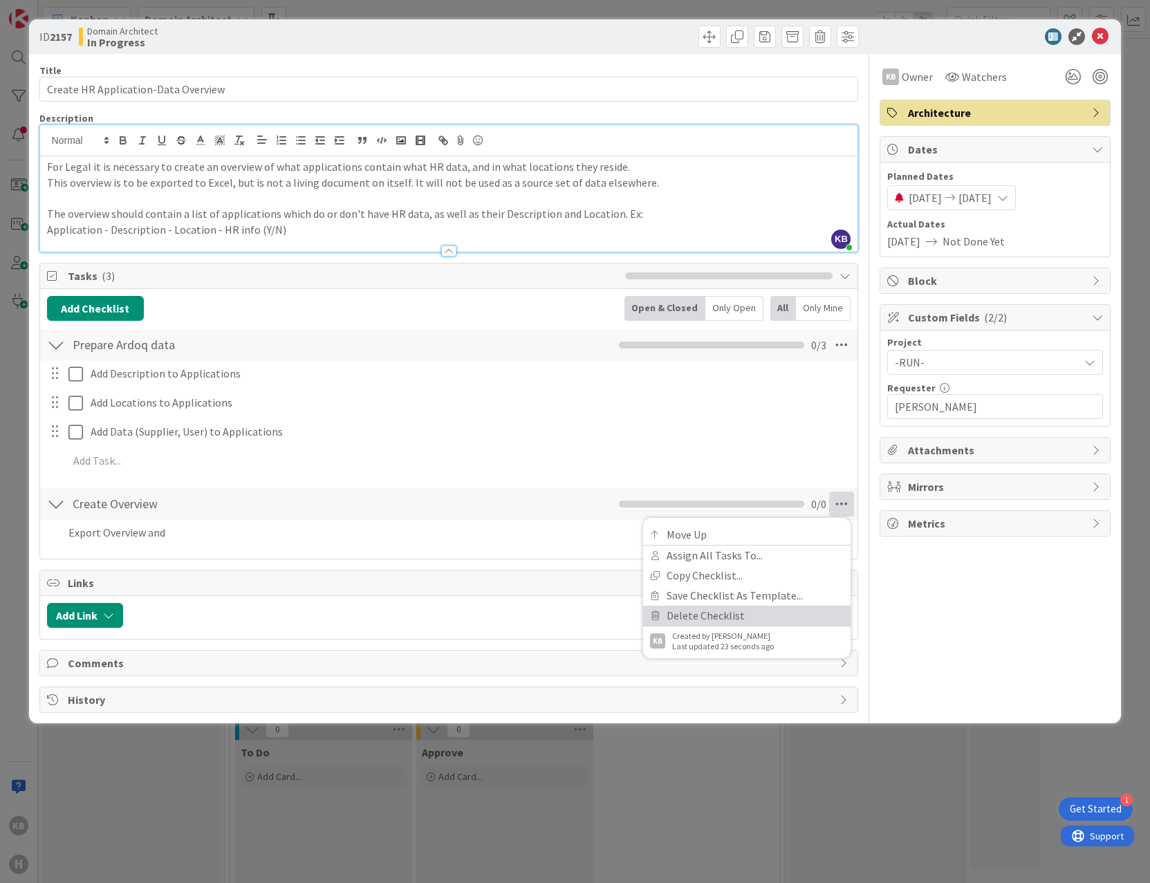
click at [728, 607] on link "Delete Checklist" at bounding box center [747, 616] width 208 height 20
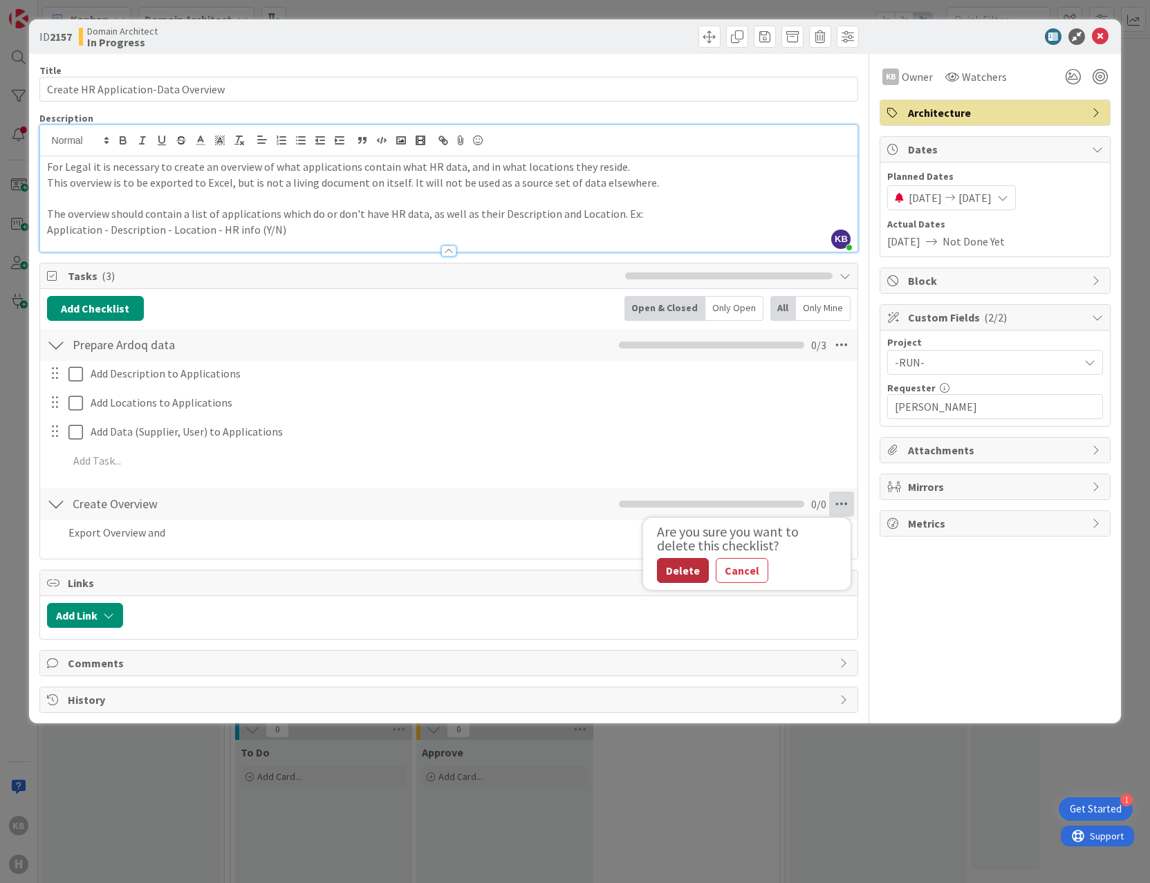
click at [698, 565] on button "Delete" at bounding box center [683, 570] width 52 height 25
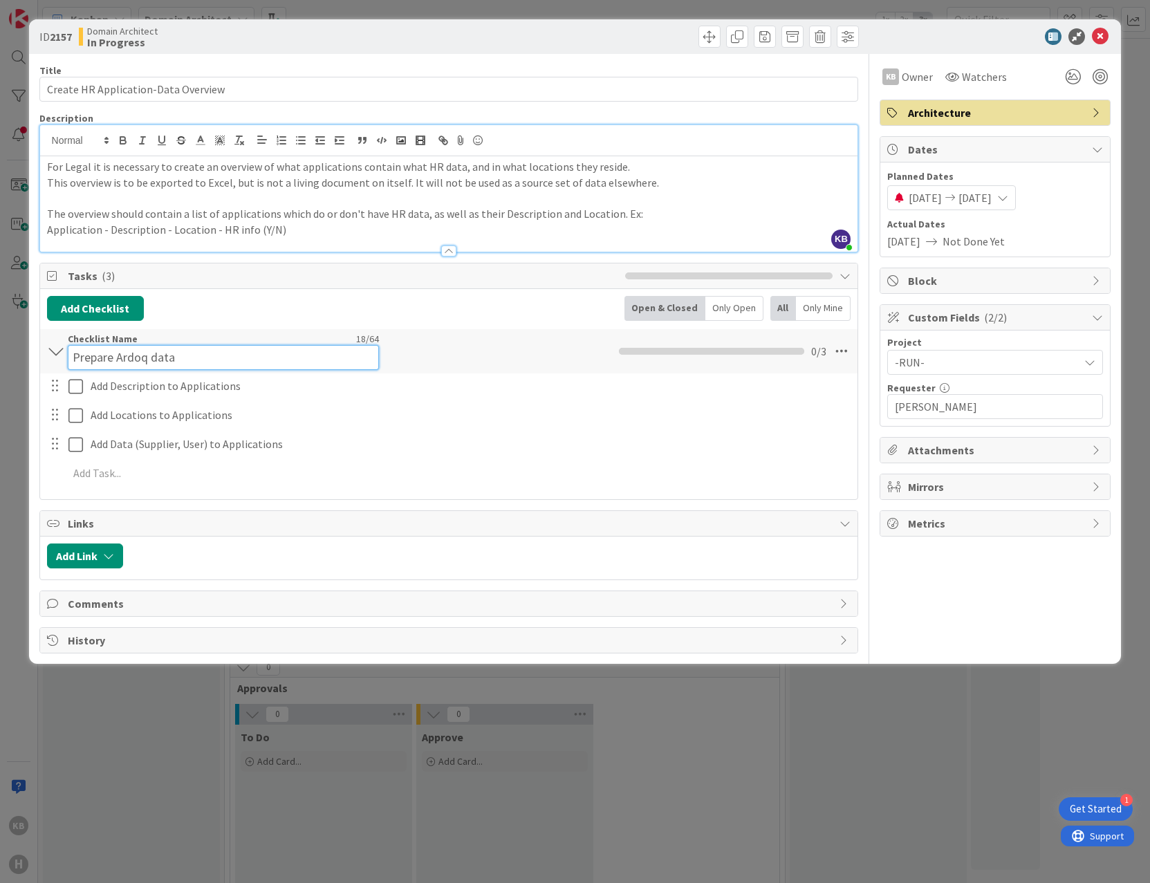
click at [151, 340] on div "Checklist Name 18 / 64 Prepare Ardoq data" at bounding box center [223, 351] width 311 height 37
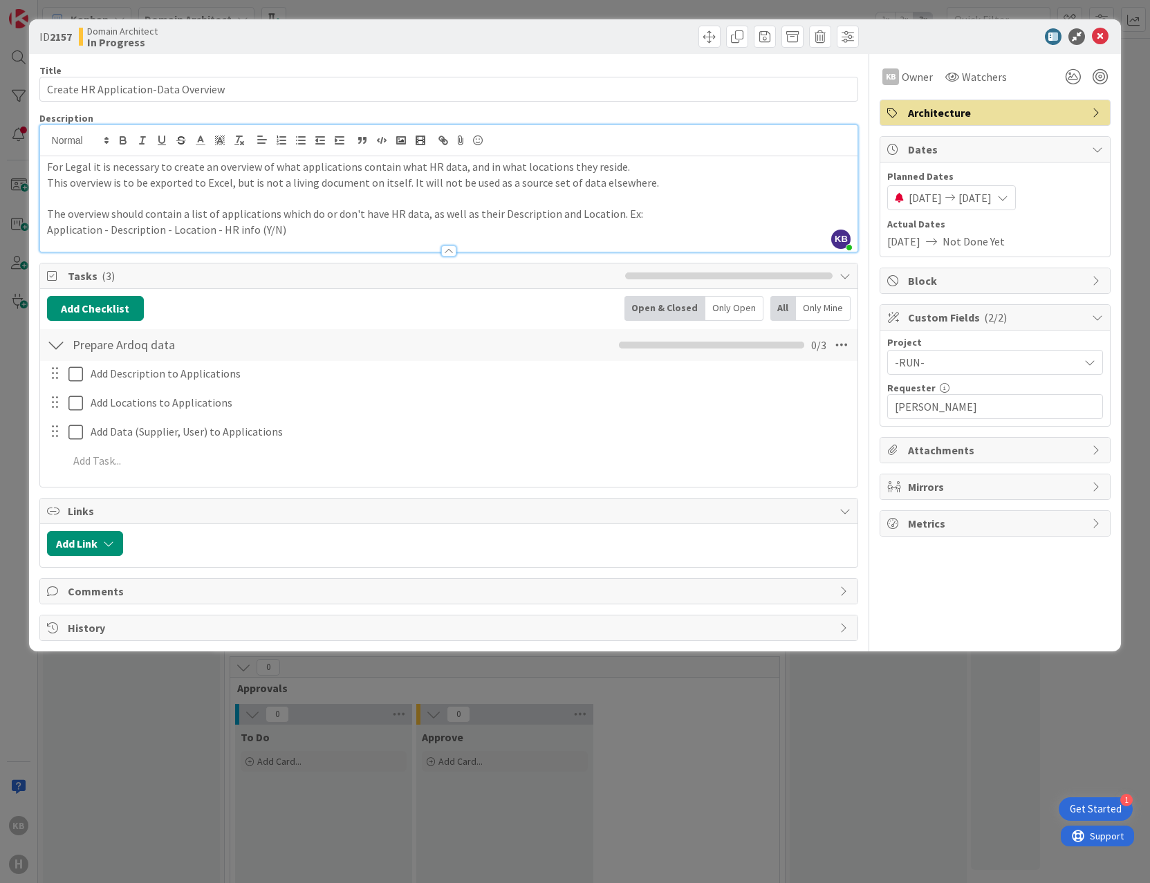
click at [151, 340] on div "Checklist Name 18 / 64 Prepare Ardoq data" at bounding box center [223, 345] width 311 height 25
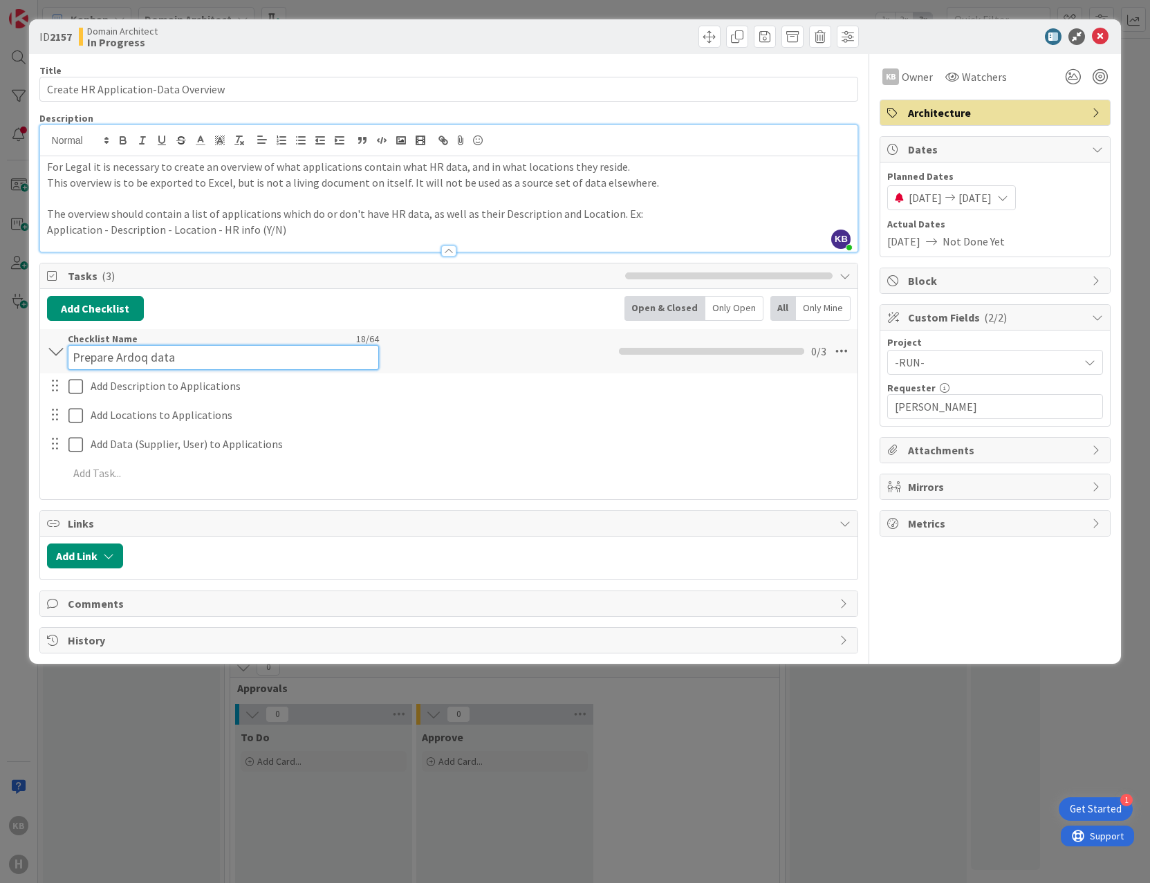
click at [170, 349] on input "Prepare Ardoq data" at bounding box center [223, 357] width 311 height 25
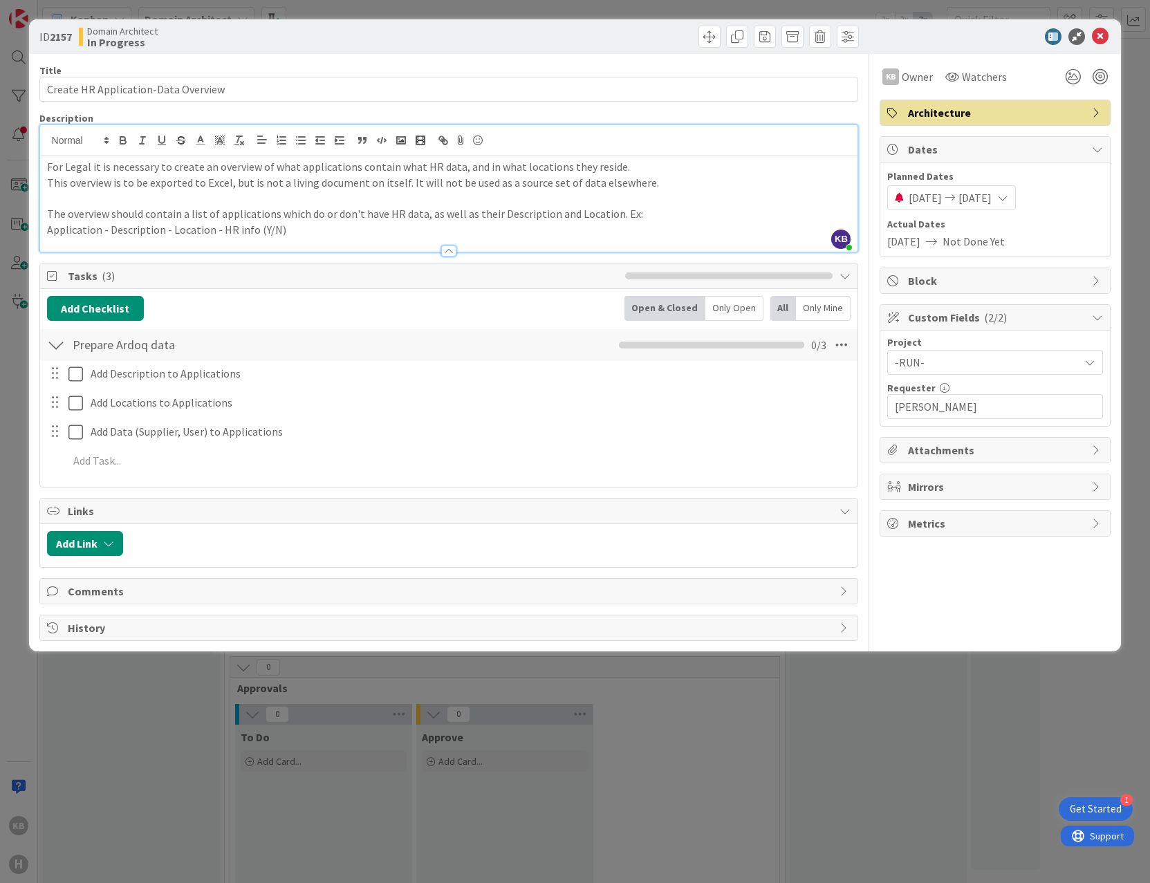
drag, startPoint x: 180, startPoint y: 342, endPoint x: 106, endPoint y: 350, distance: 74.4
click at [106, 350] on div "Checklist Name 18 / 64 Prepare Ardoq data" at bounding box center [223, 345] width 311 height 25
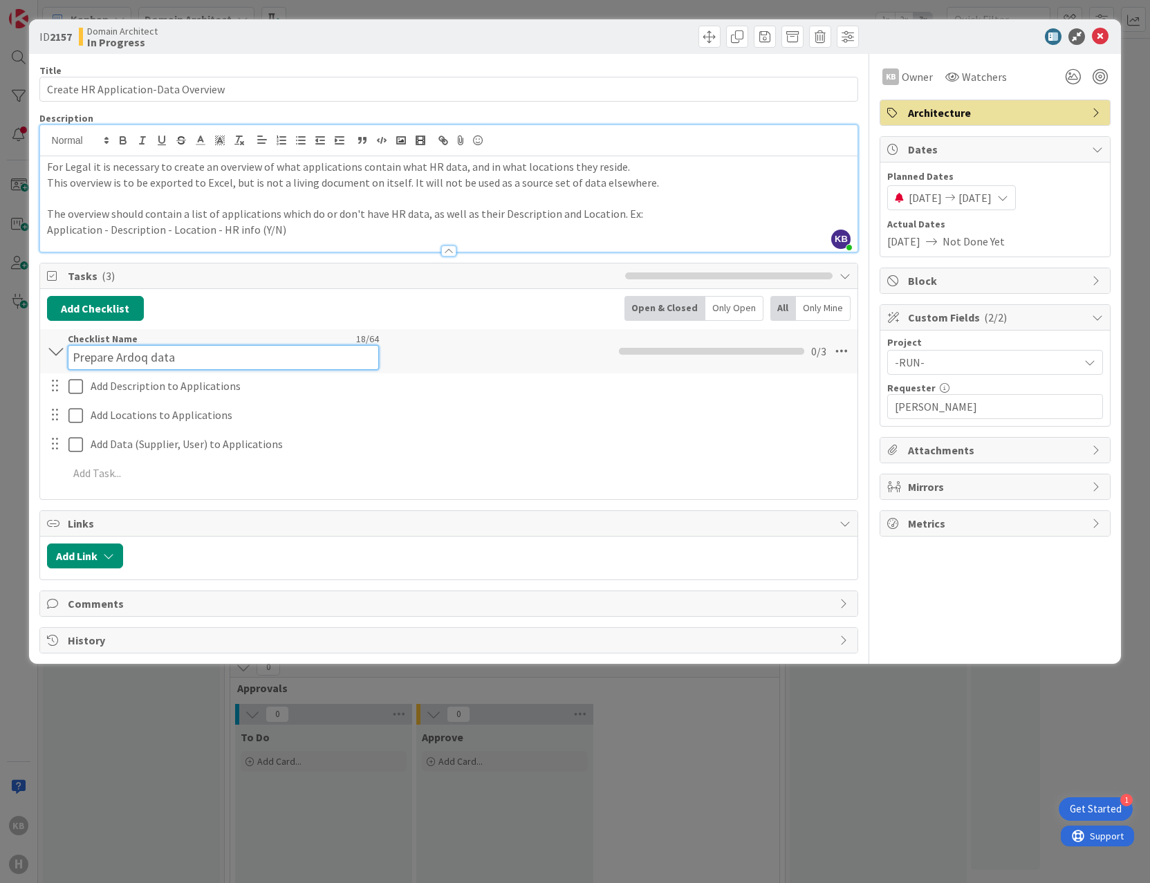
click at [214, 349] on input "Prepare Ardoq data" at bounding box center [223, 357] width 311 height 25
drag, startPoint x: 125, startPoint y: 352, endPoint x: 8, endPoint y: 356, distance: 116.9
click at [12, 352] on div "ID 2157 Domain Architect In Progress Title 35 / 128 Create HR Application-Data …" at bounding box center [575, 441] width 1150 height 883
type input "Checklist"
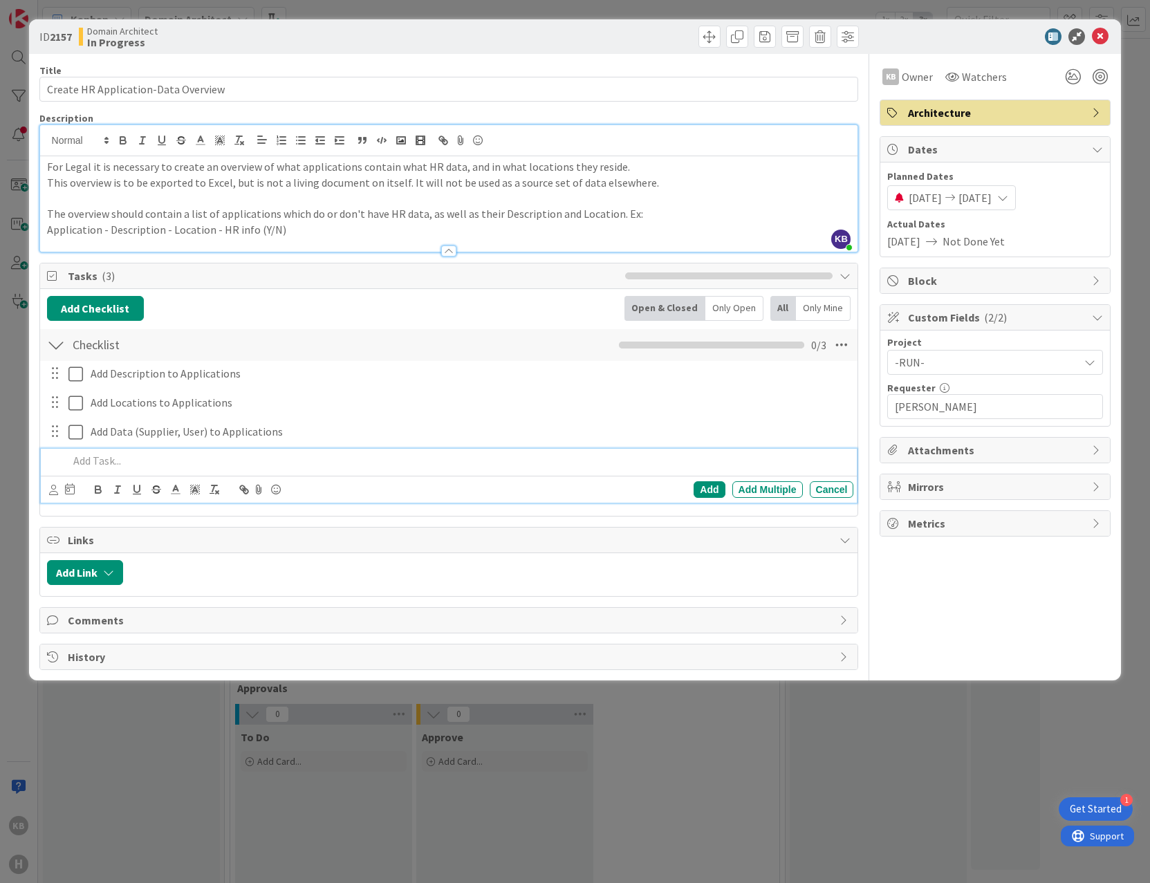
click at [104, 466] on p at bounding box center [458, 461] width 780 height 16
click at [665, 523] on div "Title 35 / 128 Create HR Application-Data Overview Description KB [PERSON_NAME]…" at bounding box center [449, 362] width 820 height 616
click at [598, 455] on p "Create Overview in Excel" at bounding box center [458, 461] width 780 height 16
click at [716, 491] on div "Add" at bounding box center [709, 489] width 31 height 17
click at [957, 13] on div "ID 2157 Domain Architect In Progress Title 35 / 128 Create HR Application-Data …" at bounding box center [575, 441] width 1150 height 883
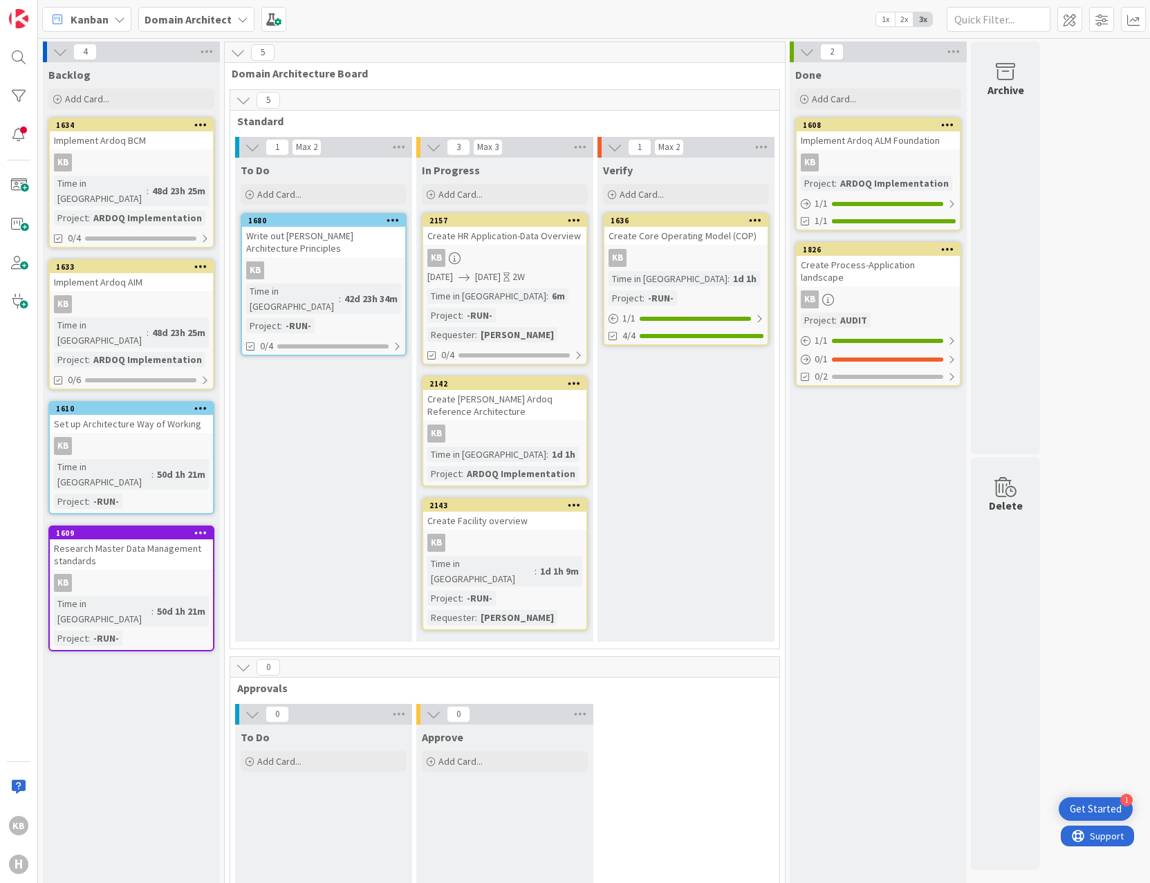
click at [911, 297] on div "1826 Create Process-Application landscape KB Project : AUDIT 1 / 1 0 / 1 0/2" at bounding box center [878, 314] width 166 height 145
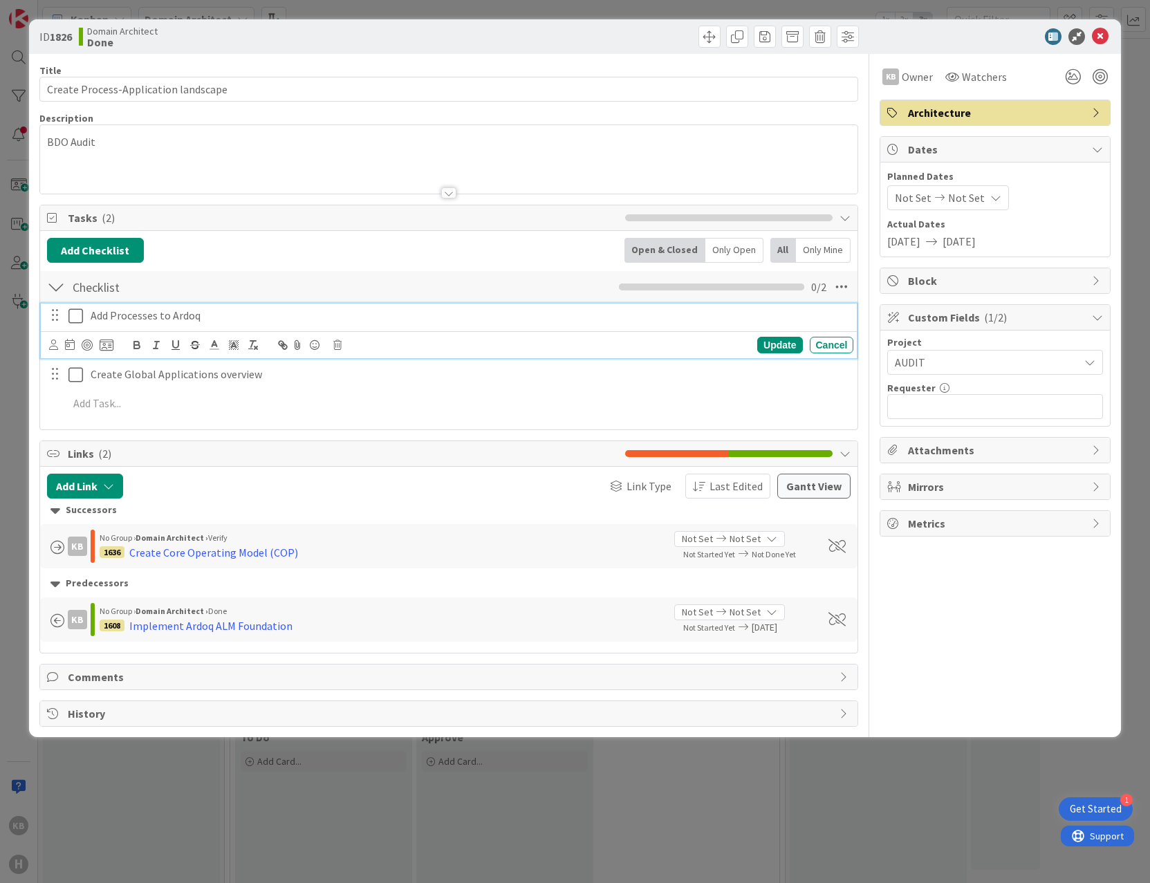
click at [75, 319] on icon at bounding box center [75, 316] width 15 height 17
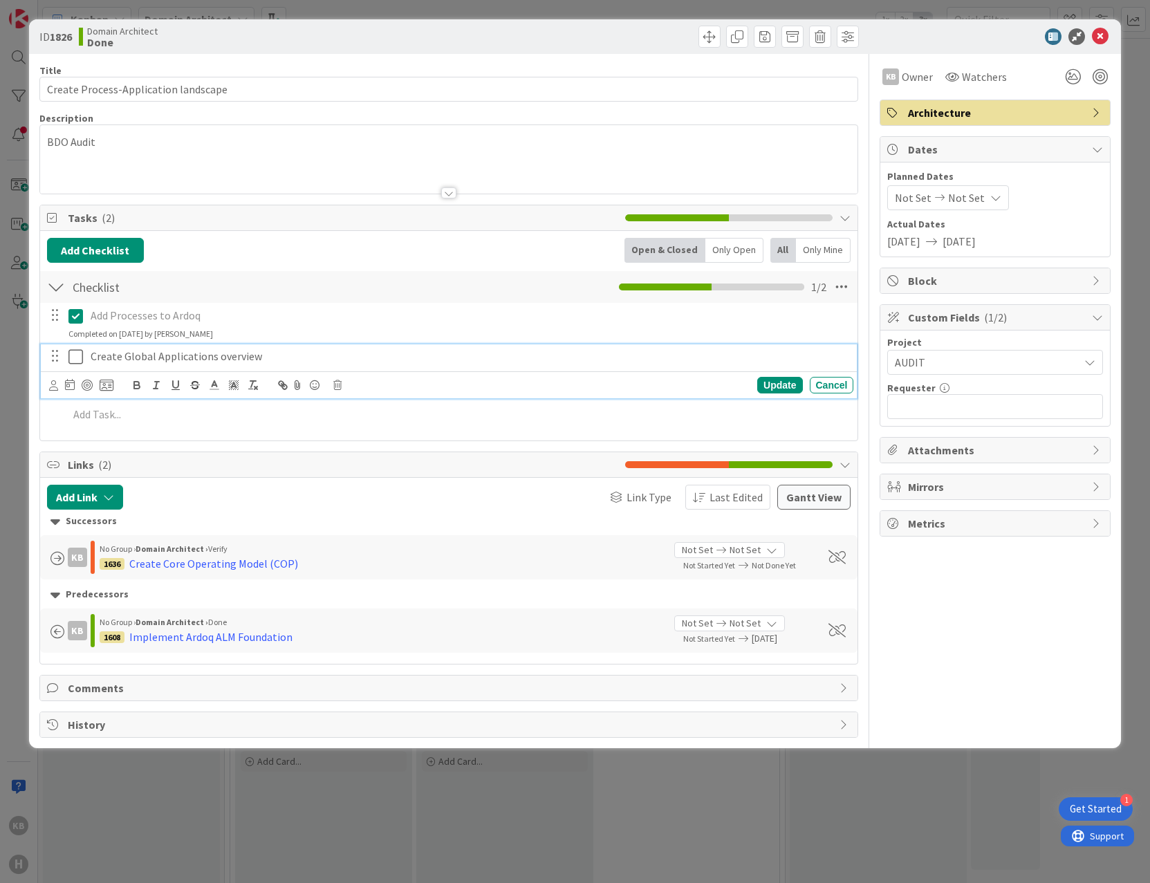
click at [80, 361] on icon at bounding box center [75, 357] width 15 height 17
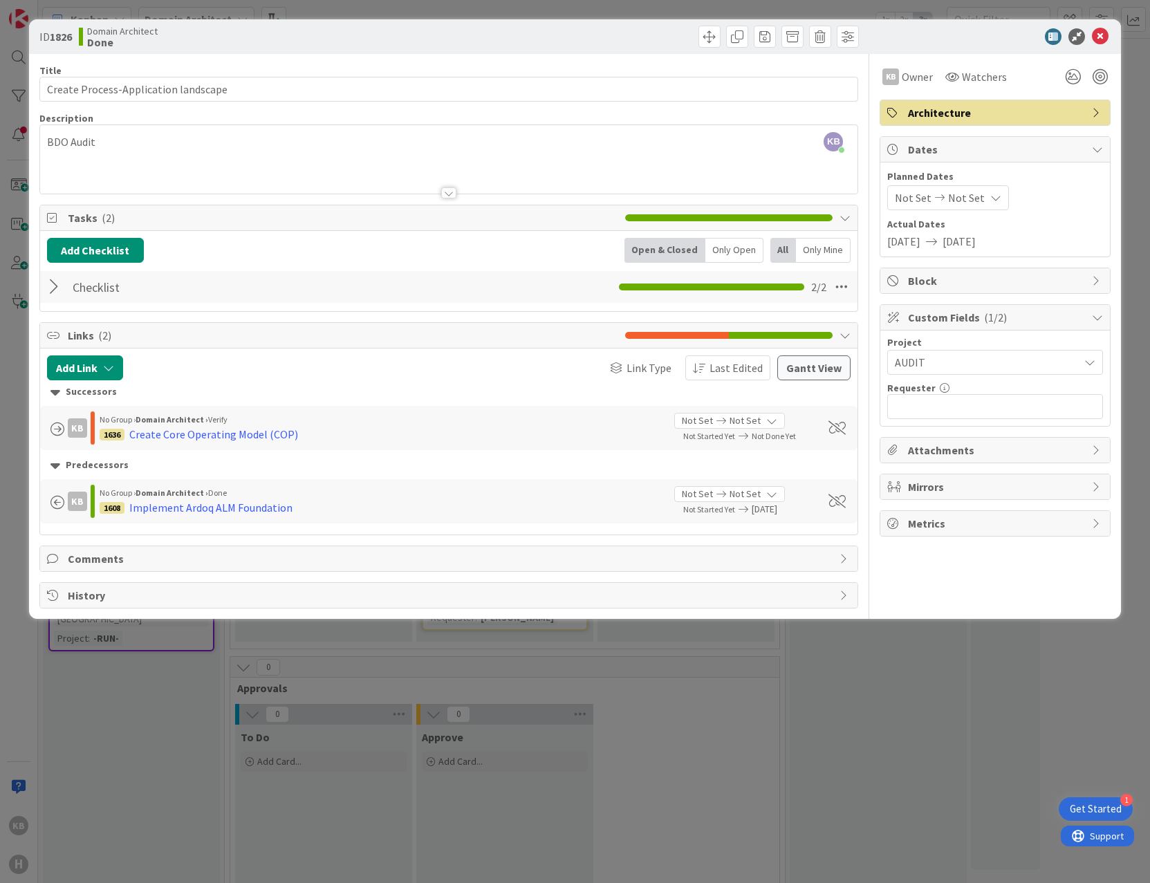
click at [948, 693] on div "ID 1826 Domain Architect Done Title 36 / 128 Create Process-Application landsca…" at bounding box center [575, 441] width 1150 height 883
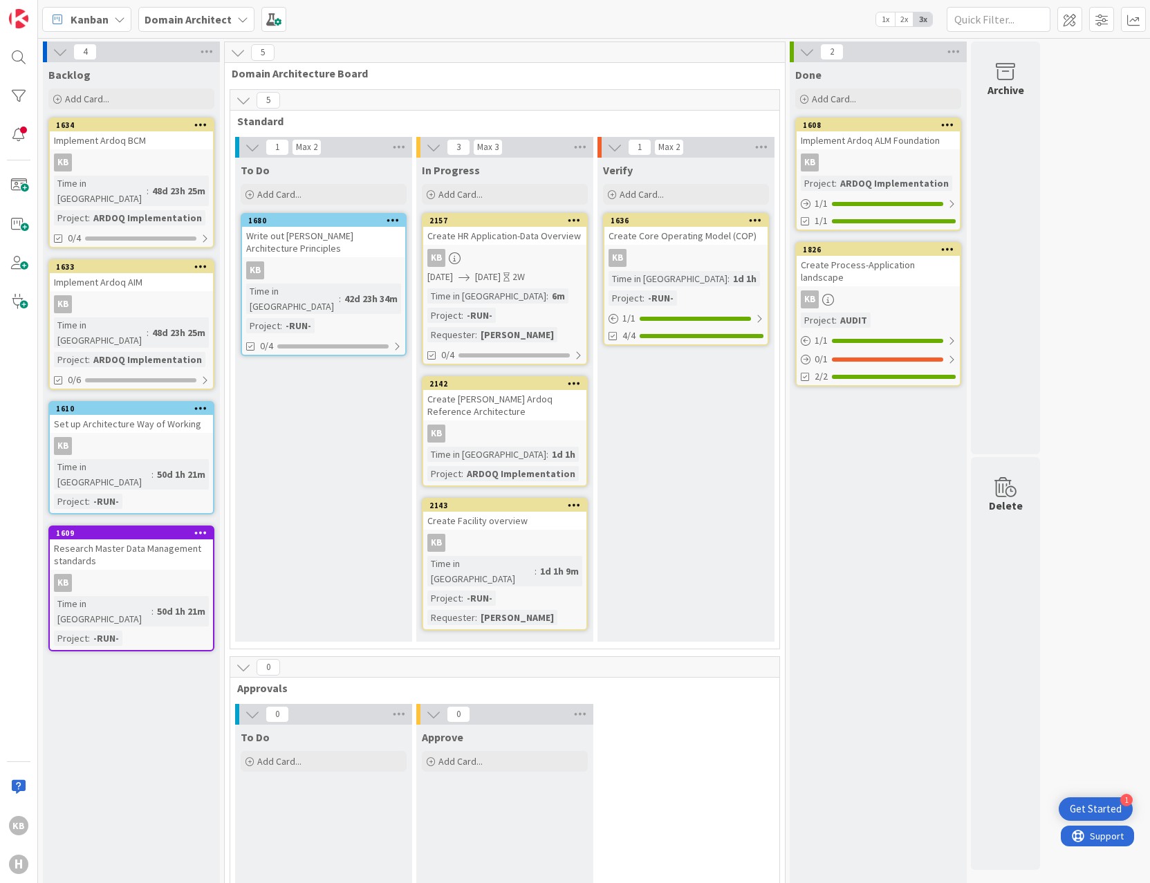
click at [524, 409] on div "Create [PERSON_NAME] Ardoq Reference Architecture" at bounding box center [504, 405] width 163 height 30
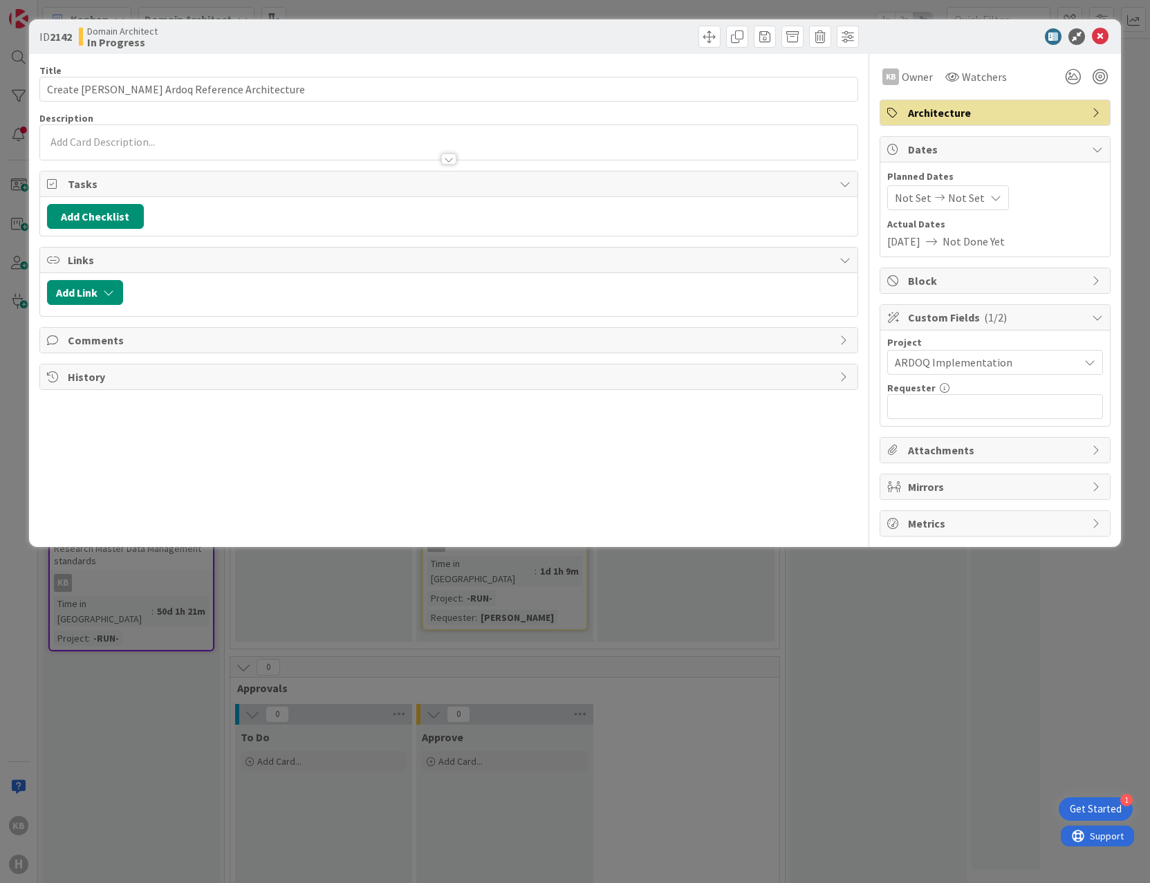
click at [741, 651] on div "ID 2142 Domain Architect In Progress Title 43 / 128 Create [PERSON_NAME] Ardoq …" at bounding box center [575, 441] width 1150 height 883
